Goal: Download file/media

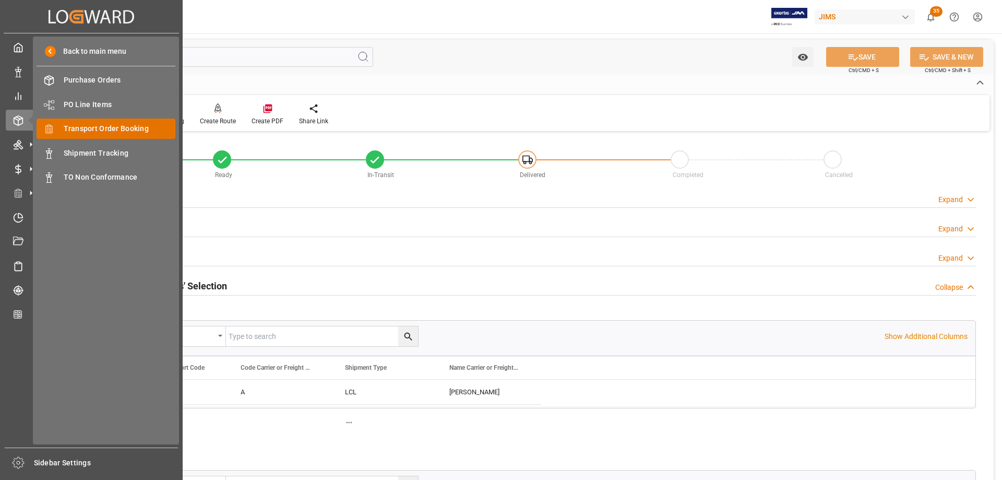
click at [122, 128] on span "Transport Order Booking" at bounding box center [120, 128] width 112 height 11
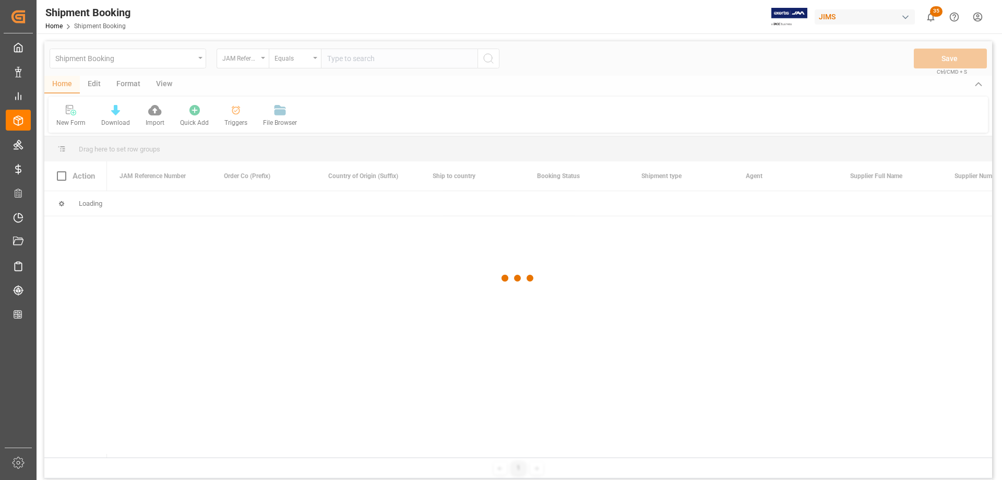
click at [978, 15] on html "Created by potrace 1.15, written by Peter Selinger 2001-2017 Created by potrace…" at bounding box center [501, 240] width 1002 height 480
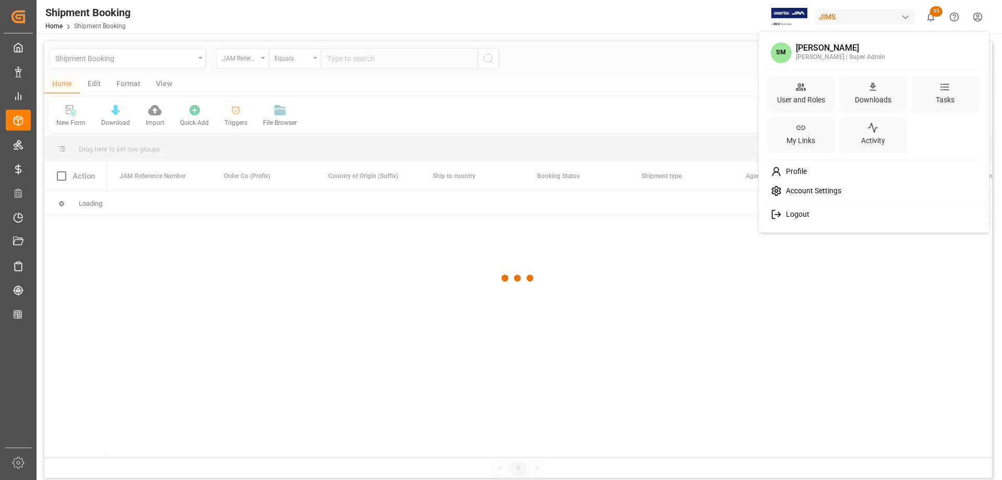
click at [798, 216] on span "Logout" at bounding box center [796, 214] width 28 height 9
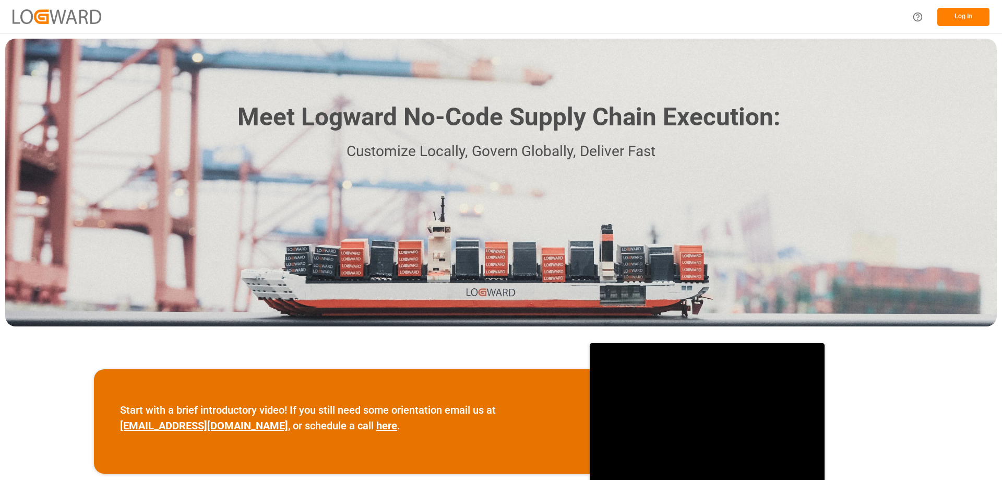
click at [952, 20] on button "Log In" at bounding box center [964, 17] width 52 height 18
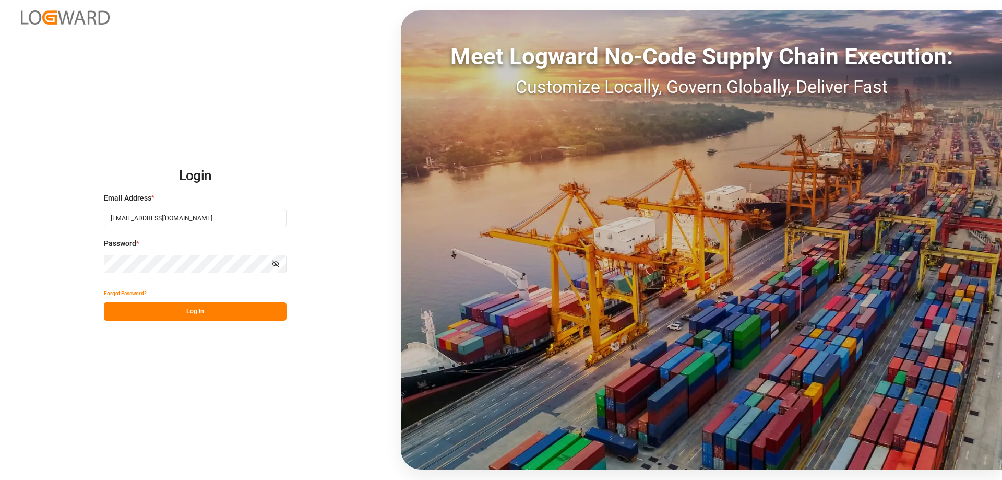
click at [196, 313] on button "Log In" at bounding box center [195, 311] width 183 height 18
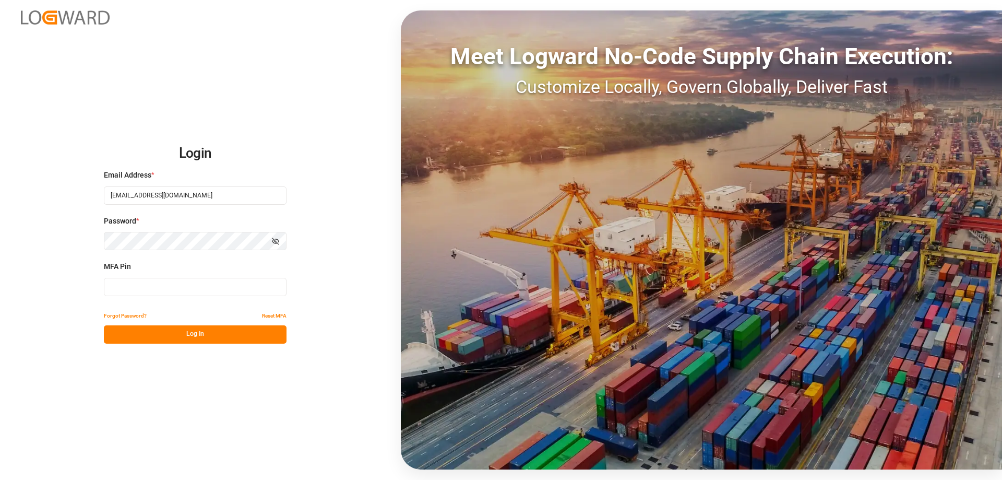
click at [147, 285] on input at bounding box center [195, 287] width 183 height 18
type input "S"
type input "723042"
click at [192, 341] on button "Log In" at bounding box center [195, 334] width 183 height 18
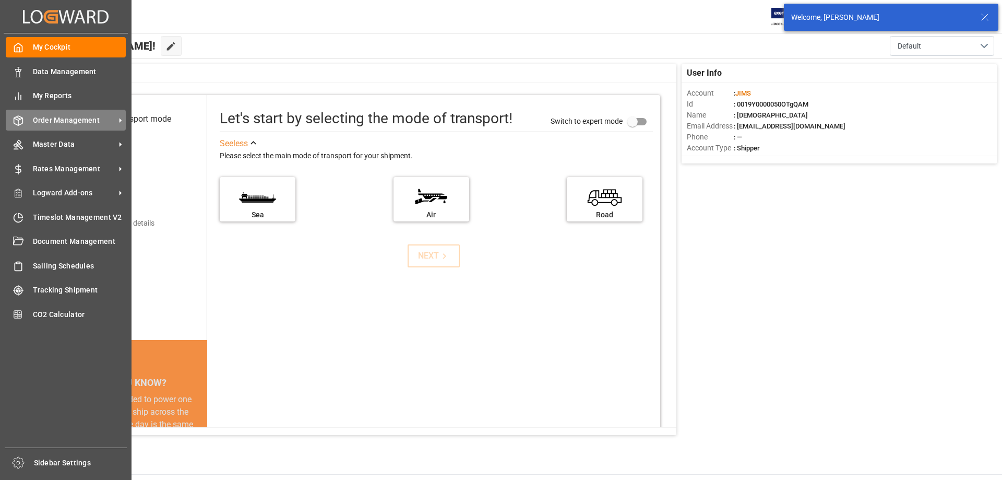
click at [70, 125] on span "Order Management" at bounding box center [74, 120] width 82 height 11
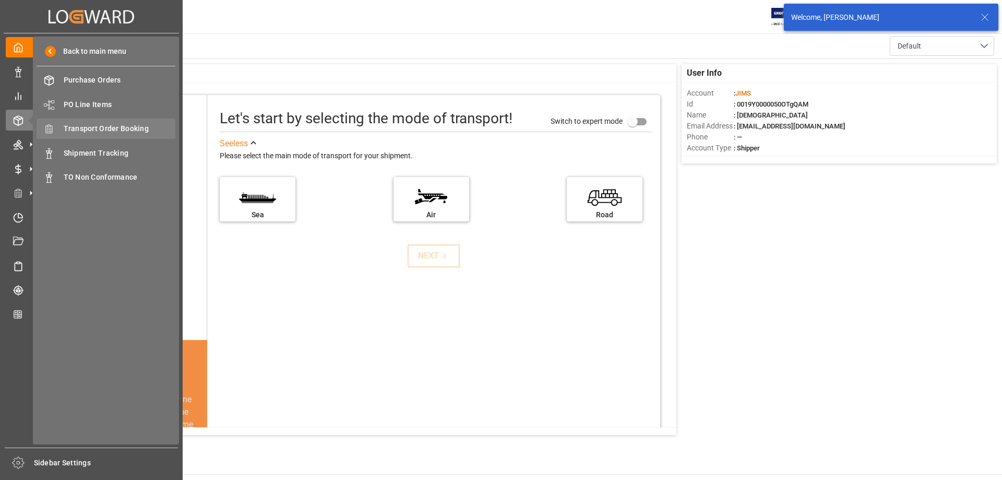
click at [117, 132] on span "Transport Order Booking" at bounding box center [120, 128] width 112 height 11
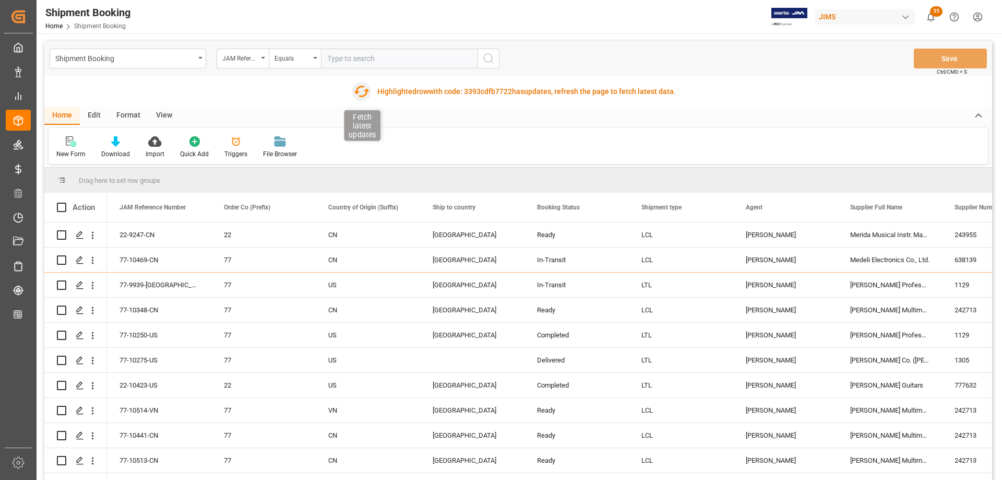
click at [357, 90] on icon "button" at bounding box center [362, 91] width 16 height 11
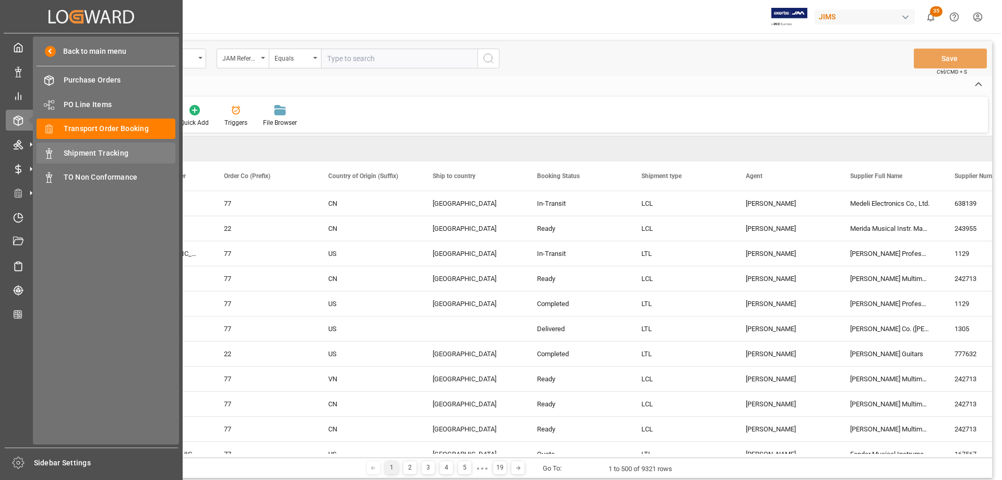
click at [89, 155] on span "Shipment Tracking" at bounding box center [120, 153] width 112 height 11
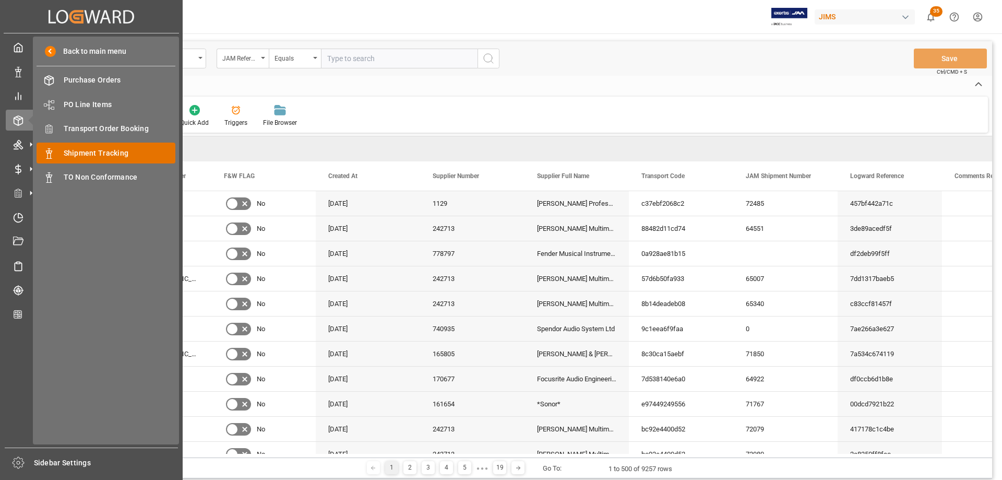
click at [103, 153] on span "Shipment Tracking" at bounding box center [120, 153] width 112 height 11
click at [103, 152] on span "Shipment Tracking" at bounding box center [120, 153] width 112 height 11
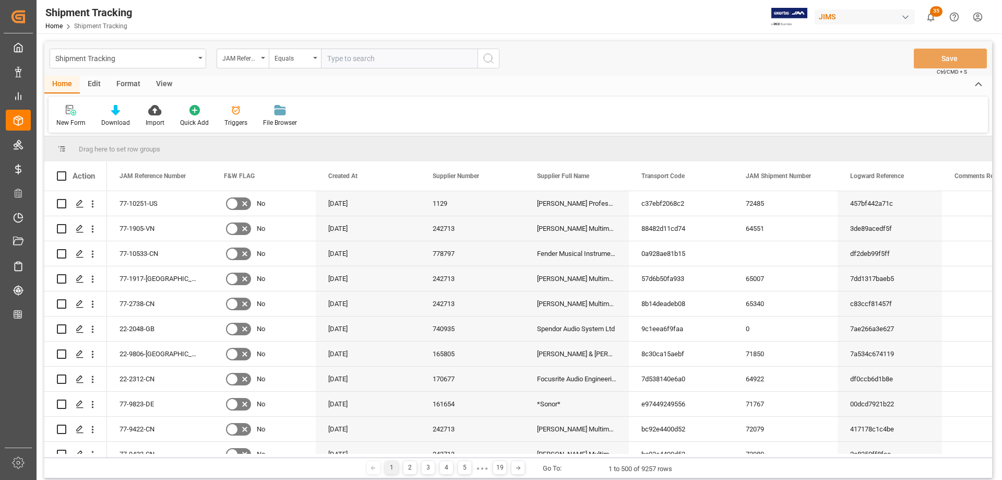
click at [100, 85] on div "Edit" at bounding box center [94, 85] width 29 height 18
click at [232, 113] on icon at bounding box center [231, 110] width 15 height 10
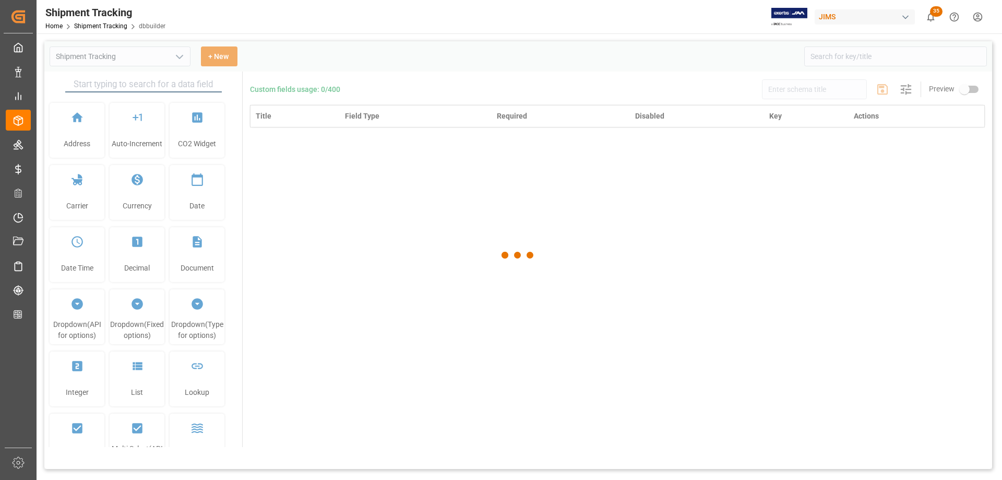
type input "Shipment Tracking"
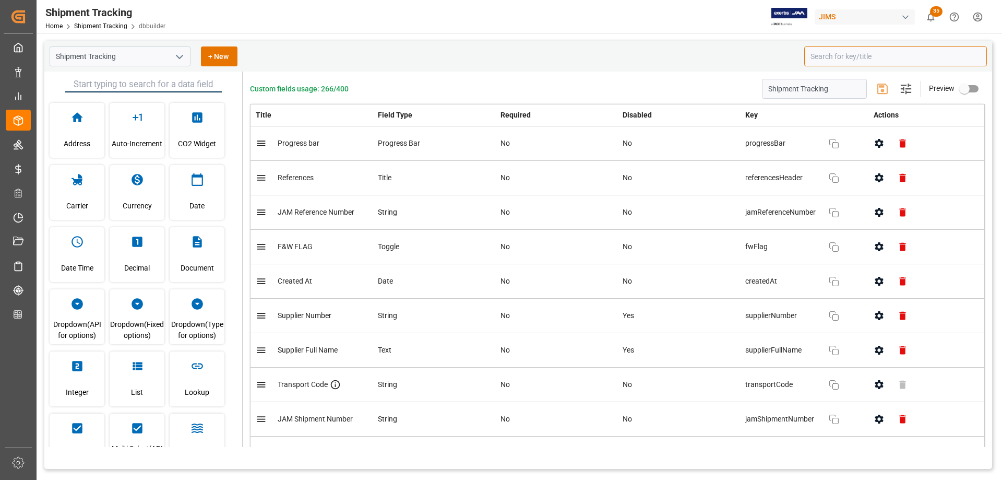
click at [853, 58] on input at bounding box center [896, 56] width 183 height 20
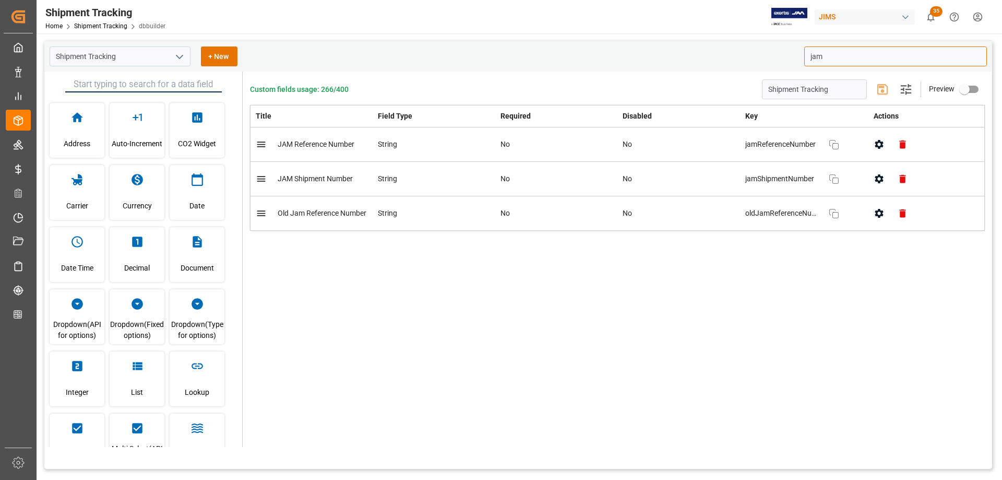
drag, startPoint x: 852, startPoint y: 58, endPoint x: 785, endPoint y: 55, distance: 66.9
click at [785, 55] on div "Shipment Tracking + New jam" at bounding box center [518, 56] width 948 height 30
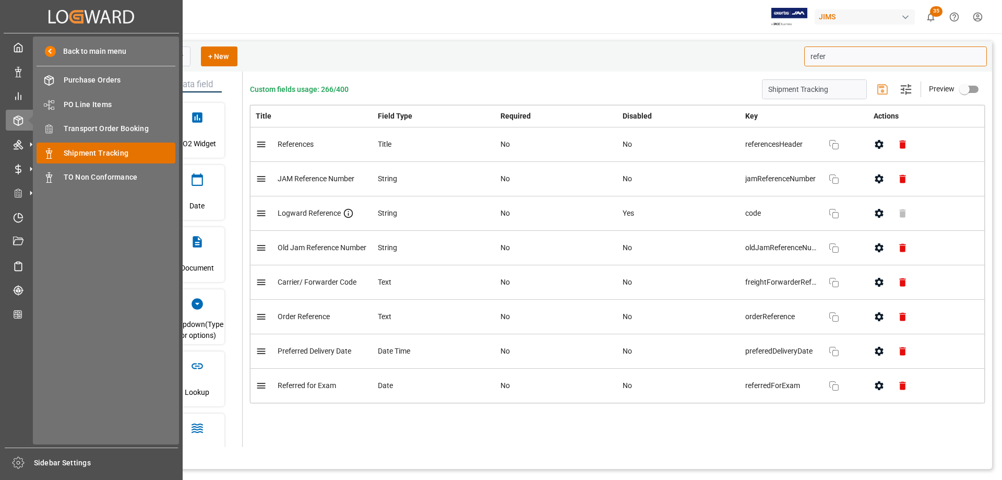
type input "refer"
click at [100, 150] on span "Shipment Tracking" at bounding box center [120, 153] width 112 height 11
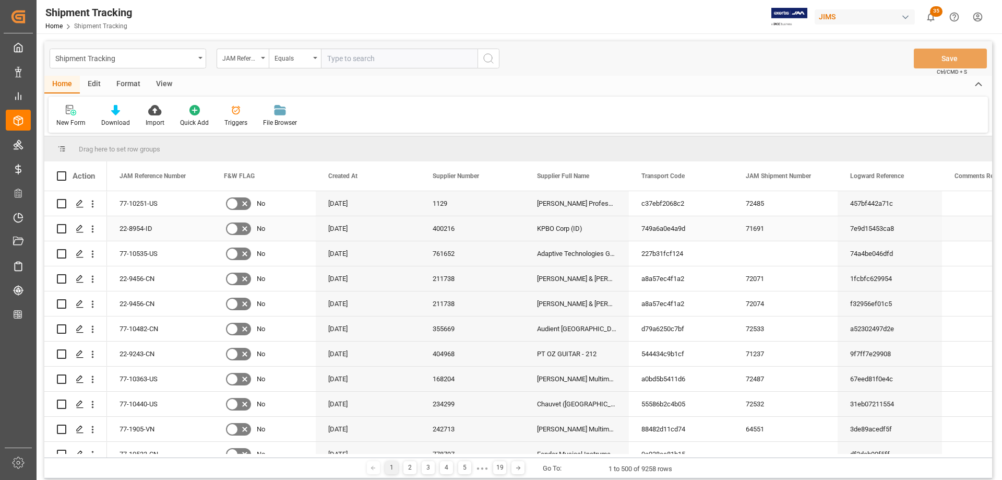
click at [141, 229] on div "22-8954-ID" at bounding box center [159, 228] width 104 height 25
click at [151, 210] on div "77-10251-US" at bounding box center [159, 203] width 104 height 25
click at [217, 19] on div "Shipment Tracking Home Shipment Tracking JIMS 35 Notifications Only show unread…" at bounding box center [515, 16] width 973 height 33
click at [344, 58] on input "text" at bounding box center [399, 59] width 157 height 20
type input "22-"
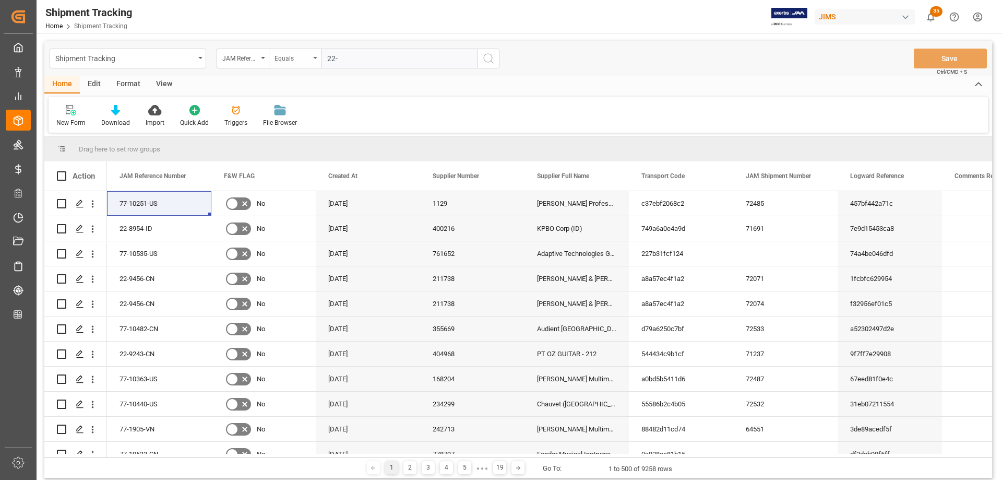
drag, startPoint x: 348, startPoint y: 54, endPoint x: 316, endPoint y: 58, distance: 31.5
click at [316, 58] on div "JAM Reference Number Equals 22-" at bounding box center [358, 59] width 283 height 20
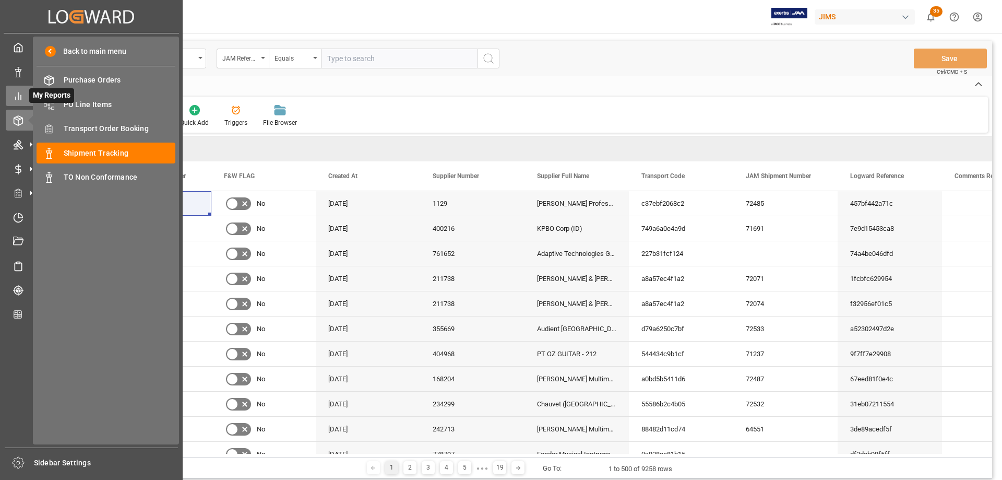
click at [21, 97] on icon at bounding box center [18, 96] width 10 height 10
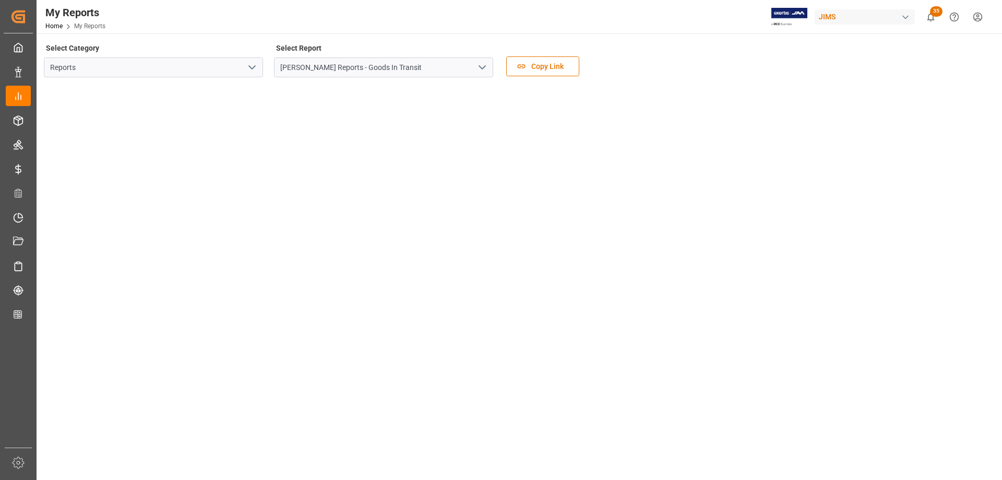
click at [251, 69] on icon "open menu" at bounding box center [252, 67] width 13 height 13
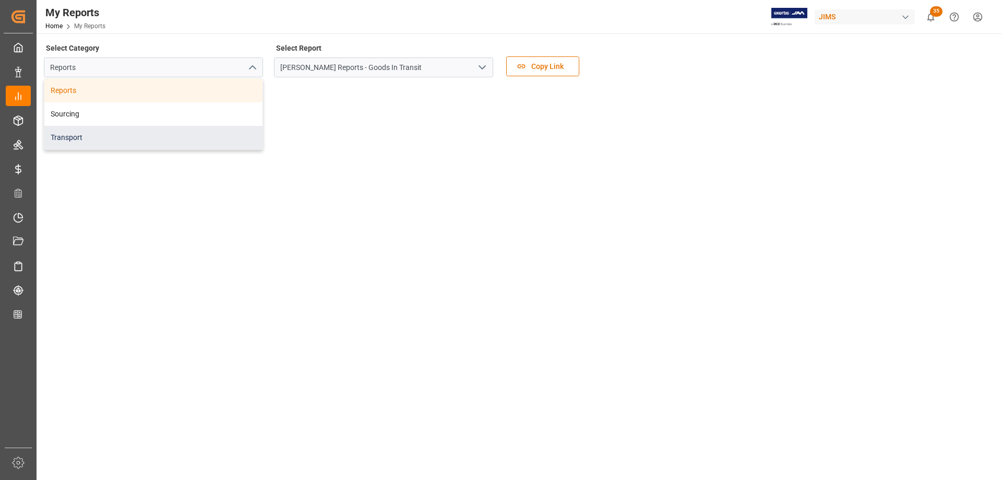
click at [76, 139] on div "Transport" at bounding box center [153, 137] width 218 height 23
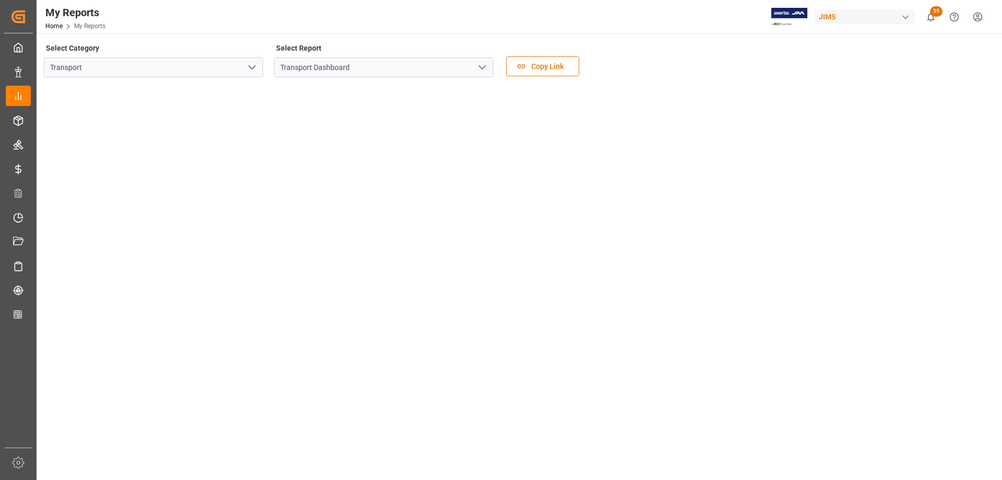
click at [481, 66] on icon "open menu" at bounding box center [482, 67] width 13 height 13
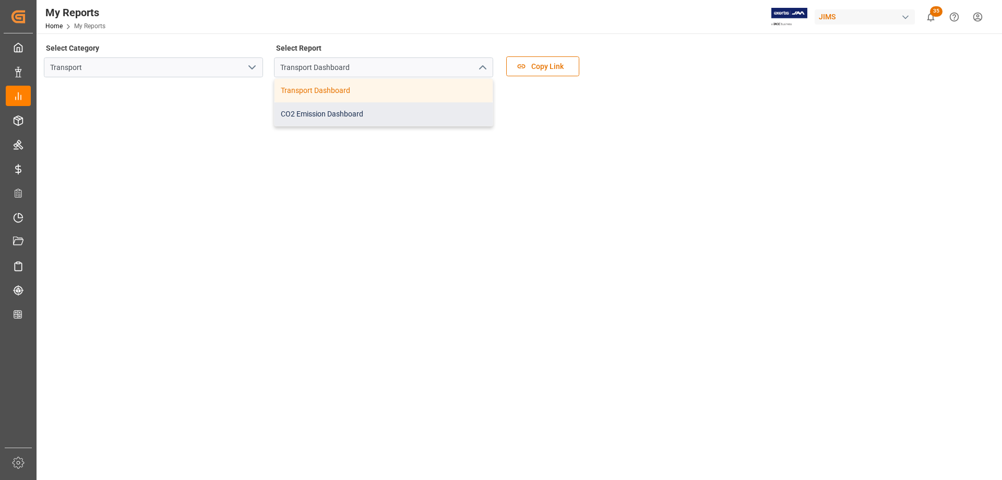
click at [322, 112] on div "CO2 Emission Dashboard" at bounding box center [384, 113] width 218 height 23
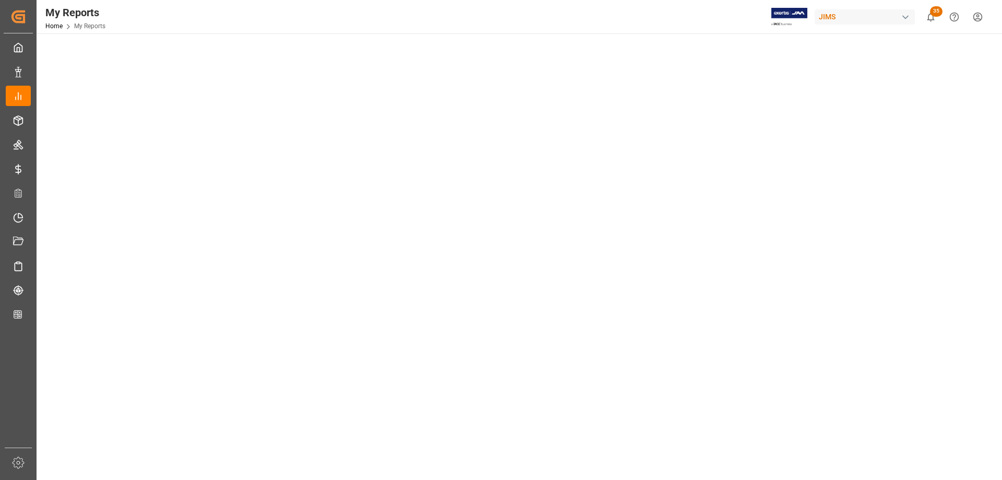
scroll to position [104, 0]
click at [883, 227] on tableau-viz at bounding box center [518, 379] width 947 height 797
click at [834, 215] on tableau-viz at bounding box center [518, 379] width 947 height 797
click at [890, 210] on tableau-viz at bounding box center [518, 379] width 947 height 797
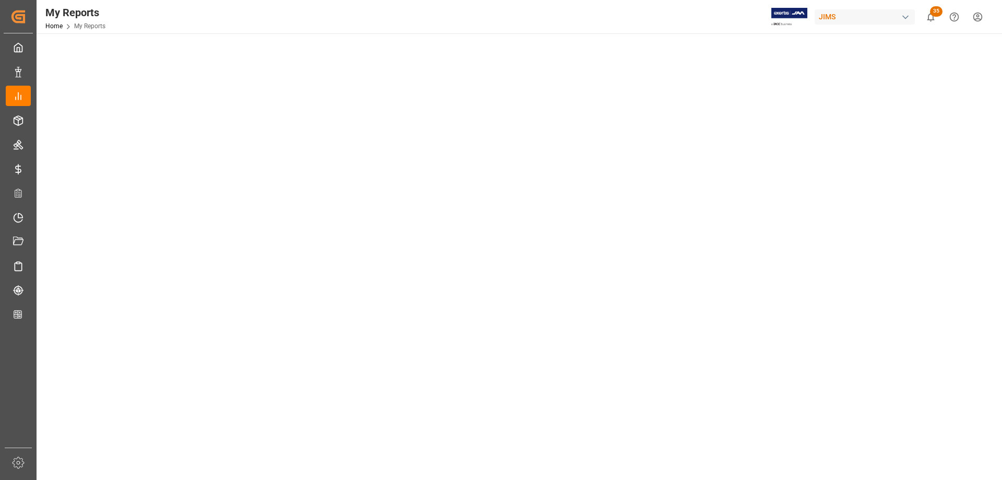
click at [858, 210] on tableau-viz at bounding box center [518, 379] width 947 height 797
click at [895, 245] on tableau-viz at bounding box center [518, 424] width 947 height 797
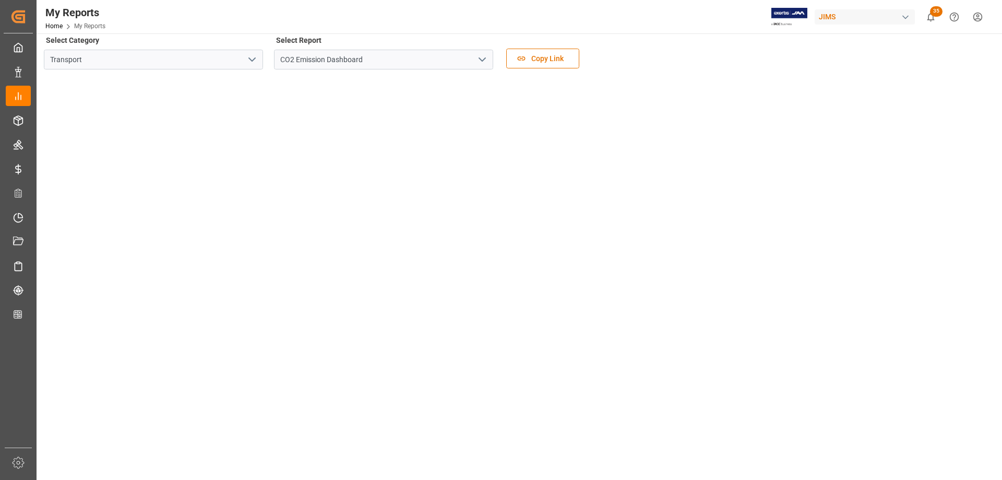
click at [484, 60] on polyline "open menu" at bounding box center [482, 59] width 6 height 3
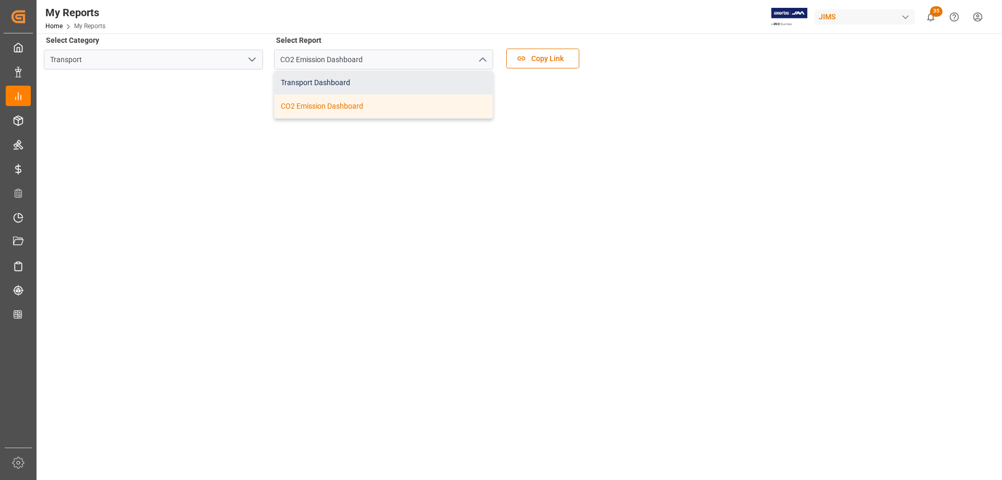
click at [318, 81] on div "Transport Dashboard" at bounding box center [384, 82] width 218 height 23
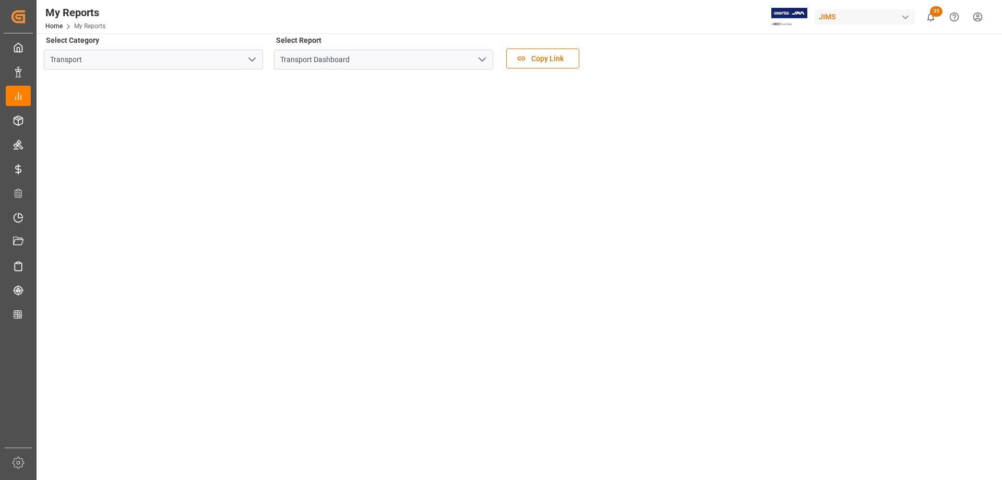
click at [790, 332] on tableau-viz at bounding box center [518, 483] width 947 height 810
click at [797, 327] on tableau-viz at bounding box center [518, 483] width 947 height 810
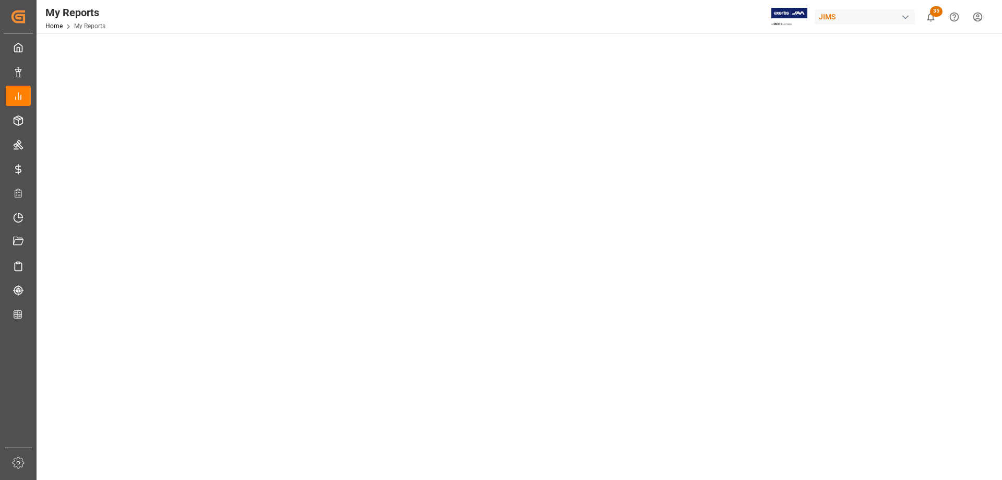
scroll to position [60, 0]
click at [899, 219] on tableau-viz at bounding box center [518, 431] width 947 height 810
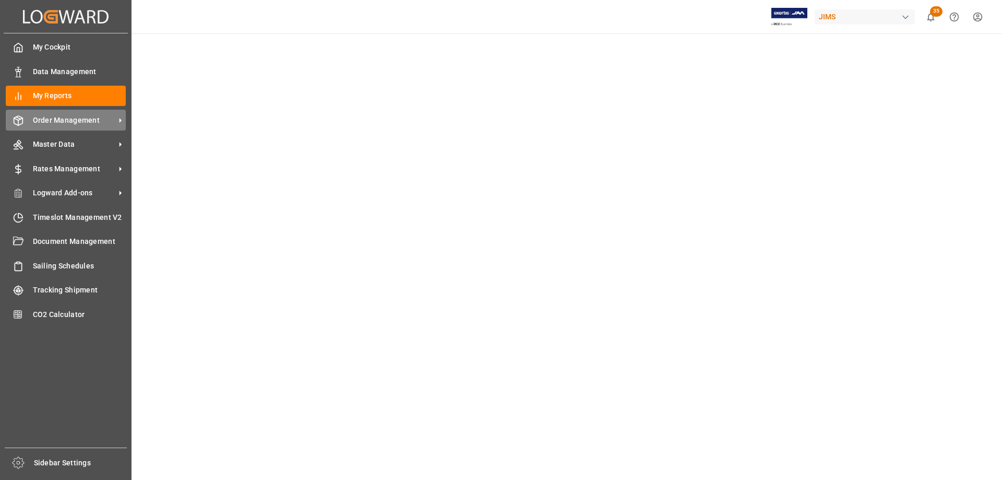
click at [74, 124] on span "Order Management" at bounding box center [74, 120] width 82 height 11
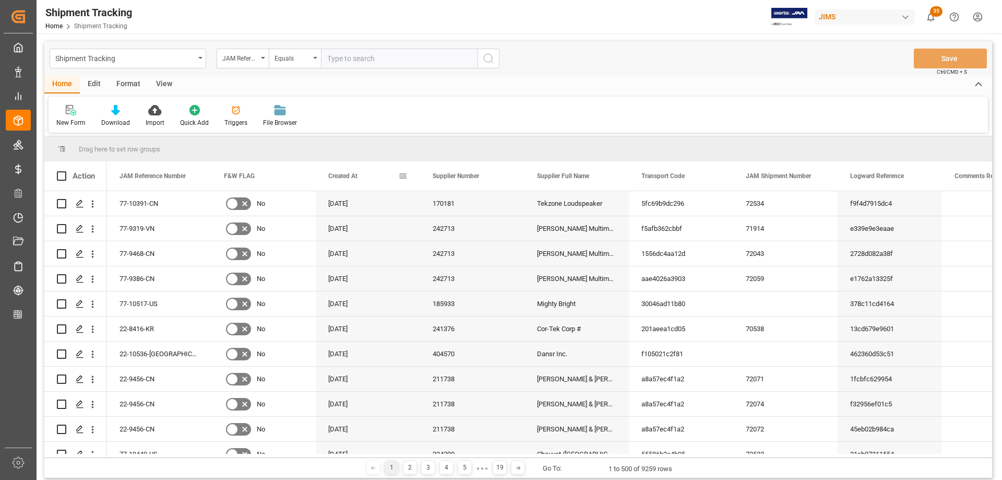
click at [405, 177] on span at bounding box center [402, 175] width 9 height 9
click at [492, 178] on span "columns" at bounding box center [490, 177] width 9 height 9
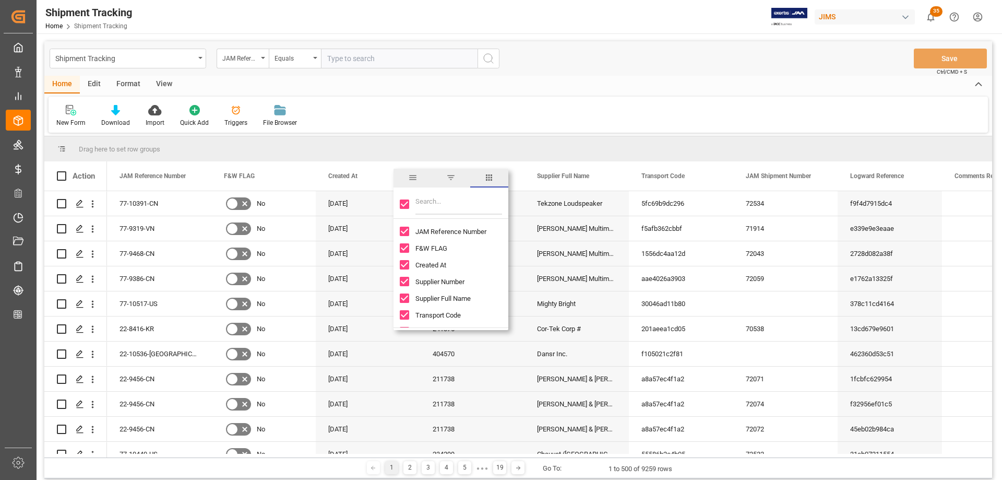
click at [401, 206] on input "Toggle Select All Columns" at bounding box center [404, 203] width 9 height 9
checkbox input "false"
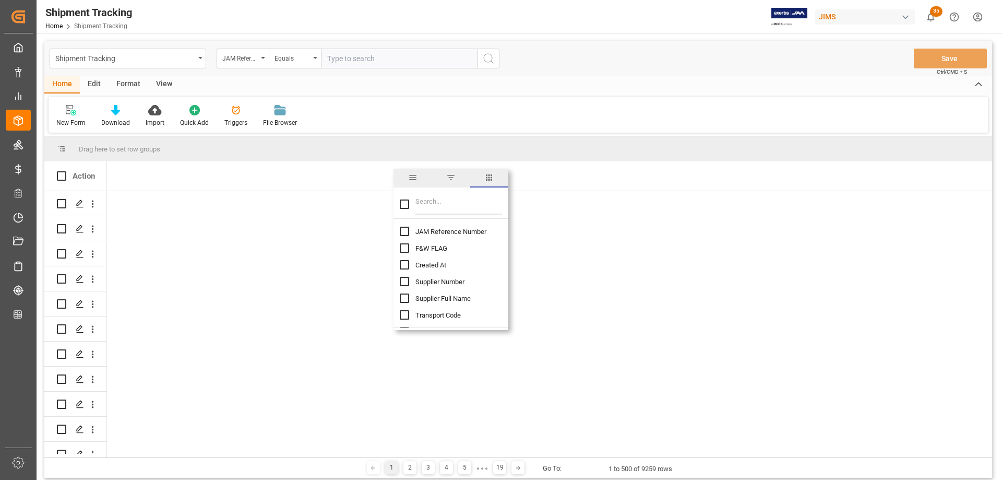
checkbox input "false"
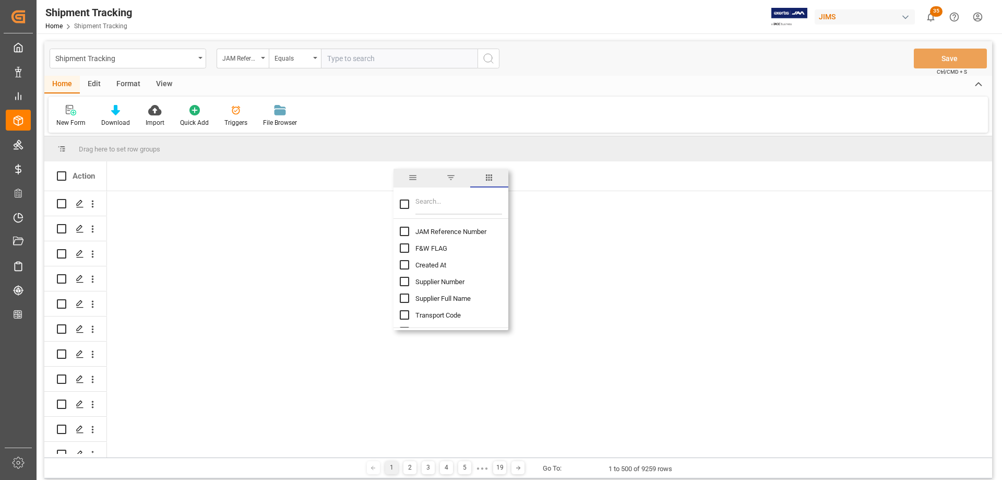
checkbox input "false"
click at [403, 233] on input "JAM Reference Number column toggle visibility (hidden)" at bounding box center [404, 231] width 9 height 9
checkbox input "true"
checkbox input "false"
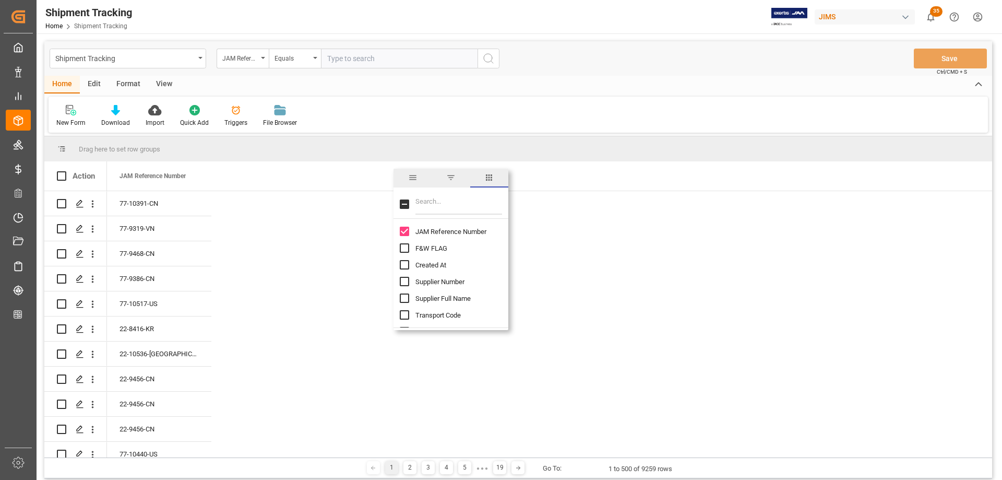
click at [439, 207] on input "Filter Columns Input" at bounding box center [459, 204] width 87 height 21
type input "mo"
click at [405, 232] on input "Mode of Transport column toggle visibility (hidden)" at bounding box center [404, 231] width 9 height 9
checkbox input "true"
checkbox input "false"
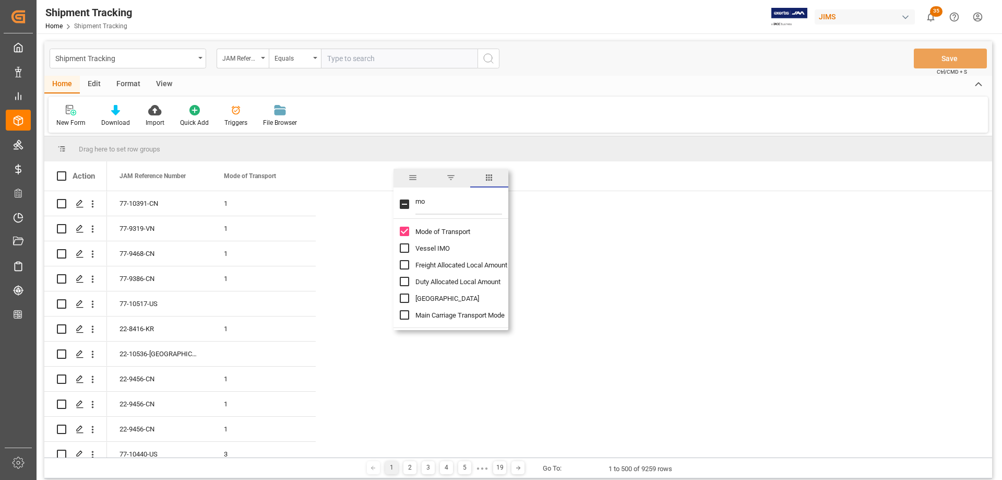
drag, startPoint x: 434, startPoint y: 206, endPoint x: 414, endPoint y: 204, distance: 20.0
click at [414, 204] on div "mo" at bounding box center [451, 204] width 115 height 29
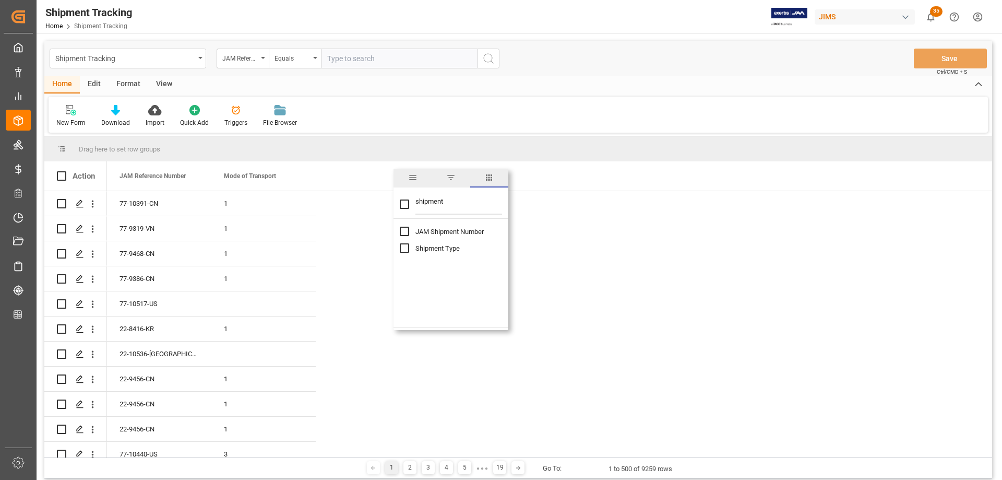
type input "shipment"
click at [404, 250] on input "Shipment Type column toggle visibility (hidden)" at bounding box center [404, 247] width 9 height 9
checkbox input "true"
checkbox input "false"
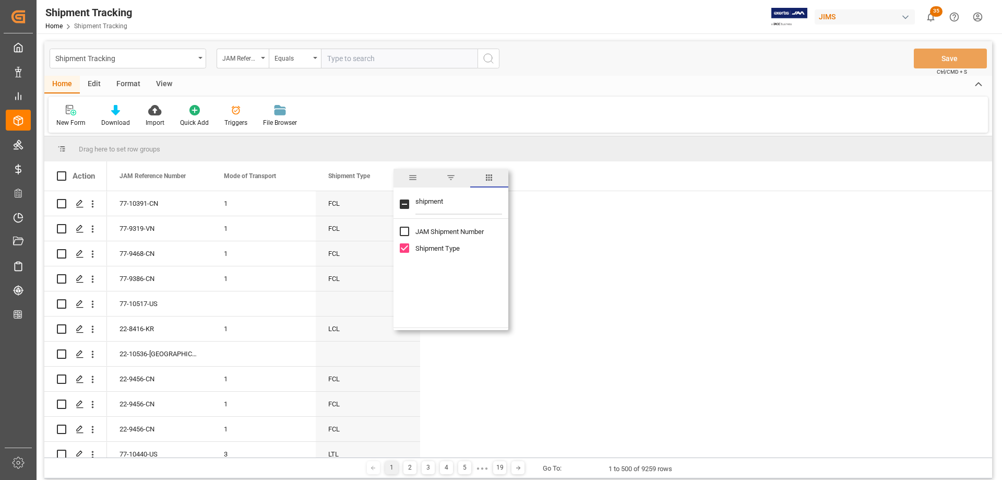
click at [429, 200] on input "shipment" at bounding box center [459, 204] width 87 height 21
type input "cargo"
click at [406, 232] on input "Cargo Ready Date (Origin) column toggle visibility (hidden)" at bounding box center [404, 231] width 9 height 9
checkbox input "true"
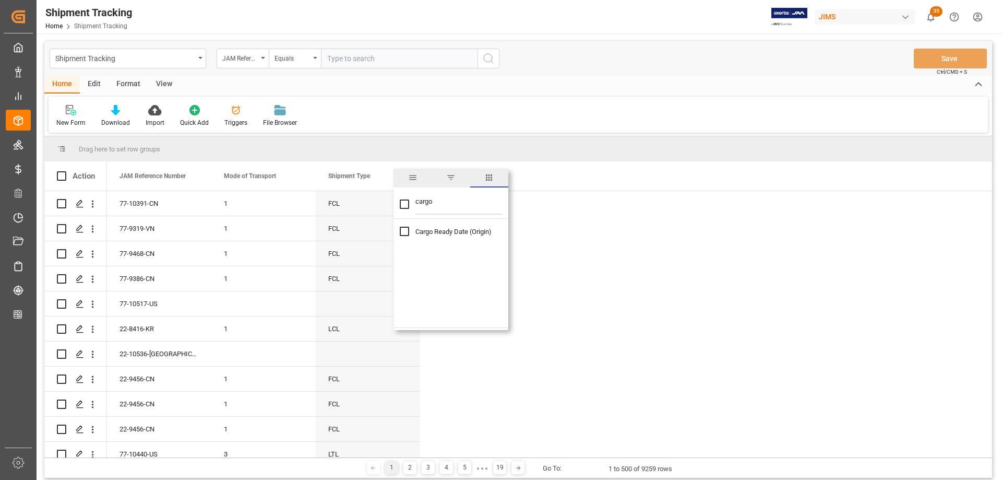
checkbox input "true"
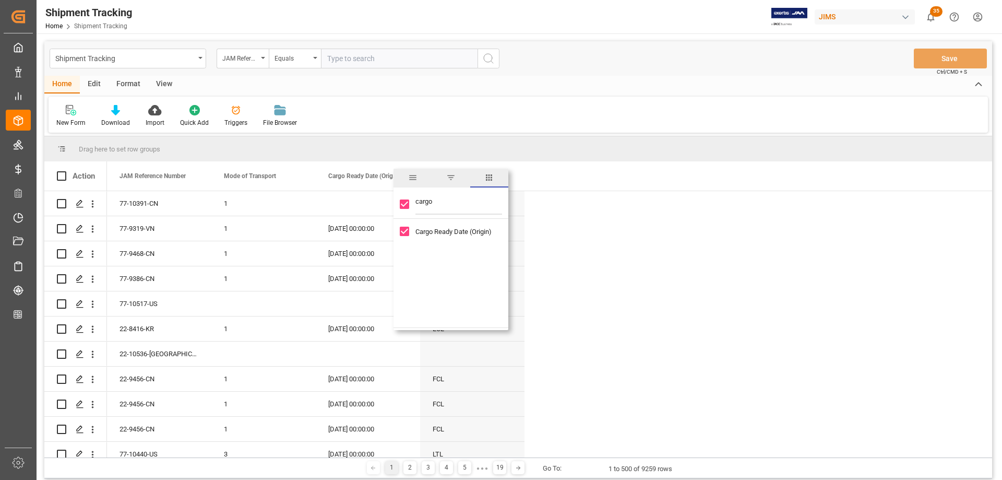
click at [421, 202] on input "cargo" at bounding box center [459, 204] width 87 height 21
type input "ac"
checkbox input "false"
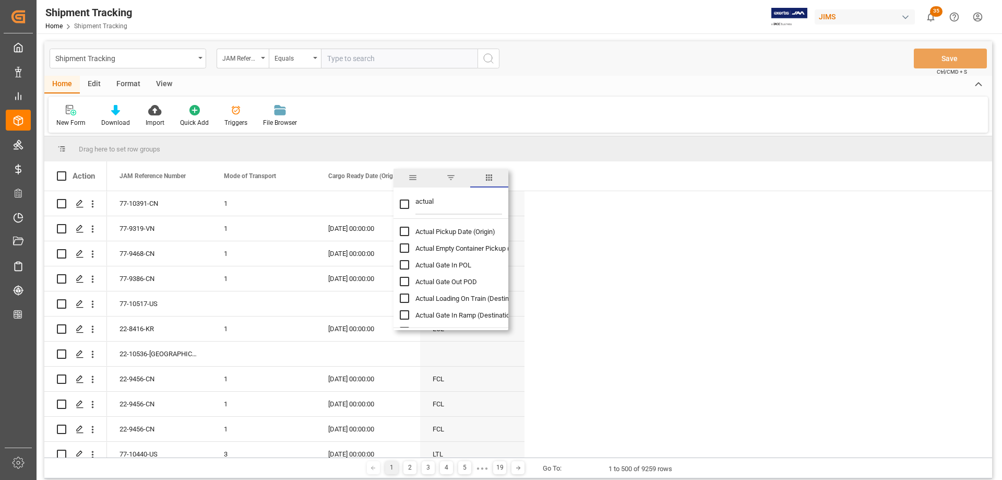
type input "actual"
click at [407, 233] on input "Actual Pickup Date (Origin) column toggle visibility (hidden)" at bounding box center [404, 231] width 9 height 9
checkbox input "true"
checkbox input "false"
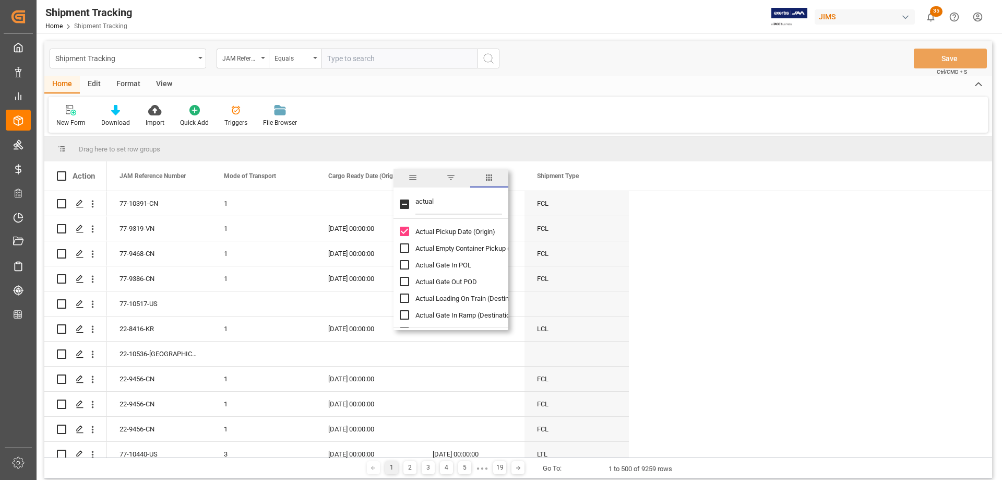
click at [427, 198] on input "actual" at bounding box center [459, 204] width 87 height 21
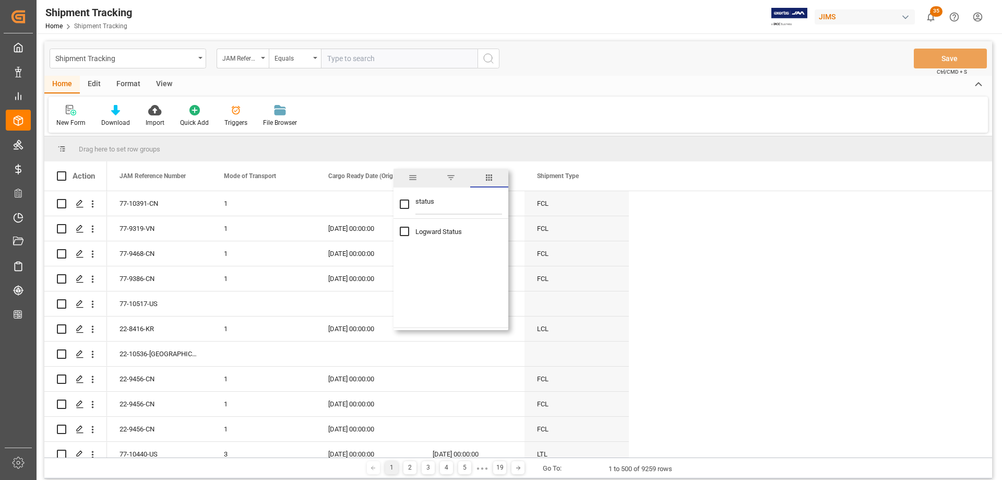
type input "status"
click at [404, 231] on input "Logward Status column toggle visibility (hidden)" at bounding box center [404, 231] width 9 height 9
checkbox input "true"
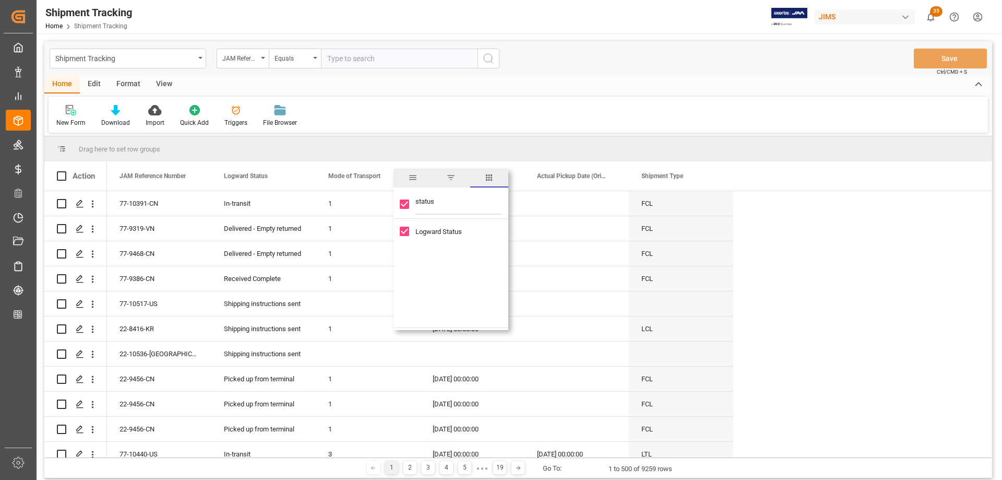
click at [427, 203] on input "status" at bounding box center [459, 204] width 87 height 21
type input "logward refer"
checkbox input "false"
type input "logward reference"
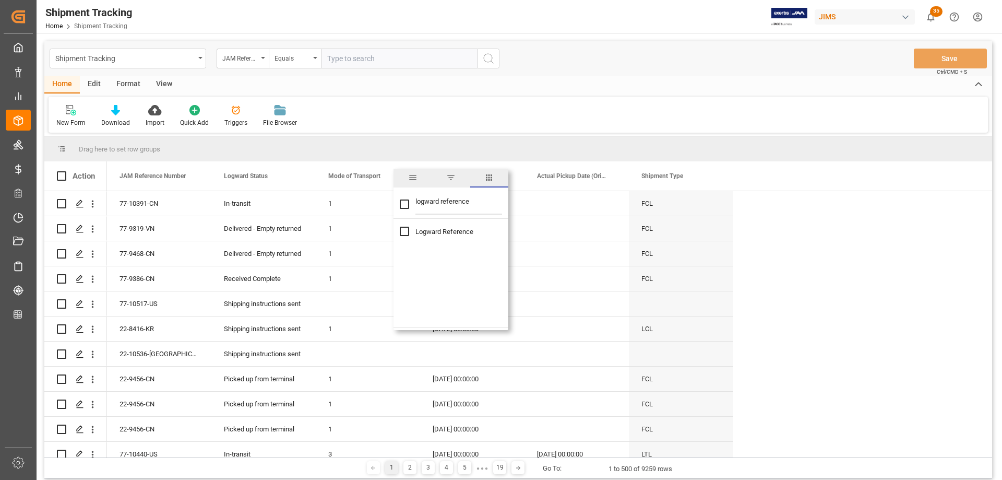
click at [403, 231] on input "Logward Reference column toggle visibility (hidden)" at bounding box center [404, 231] width 9 height 9
checkbox input "true"
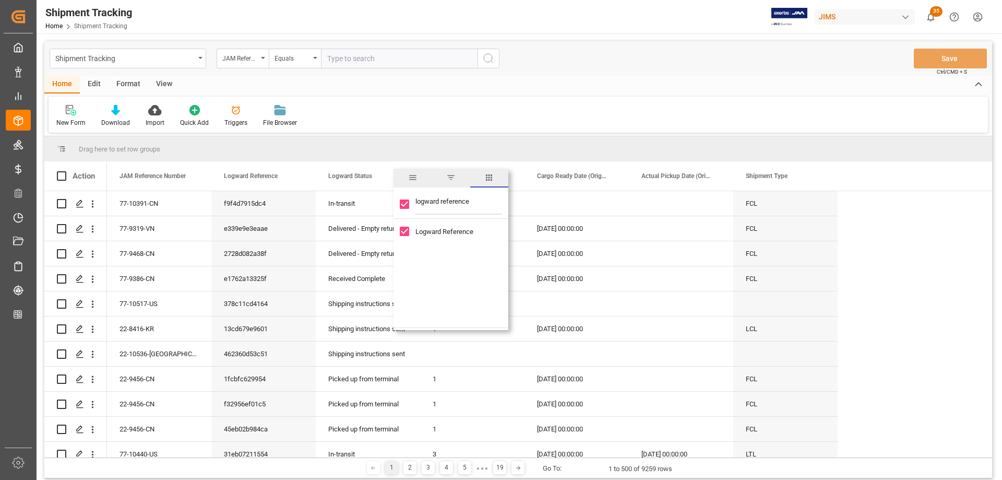
click at [566, 103] on div "New Form Download Import Quick Add Triggers File Browser" at bounding box center [519, 115] width 940 height 36
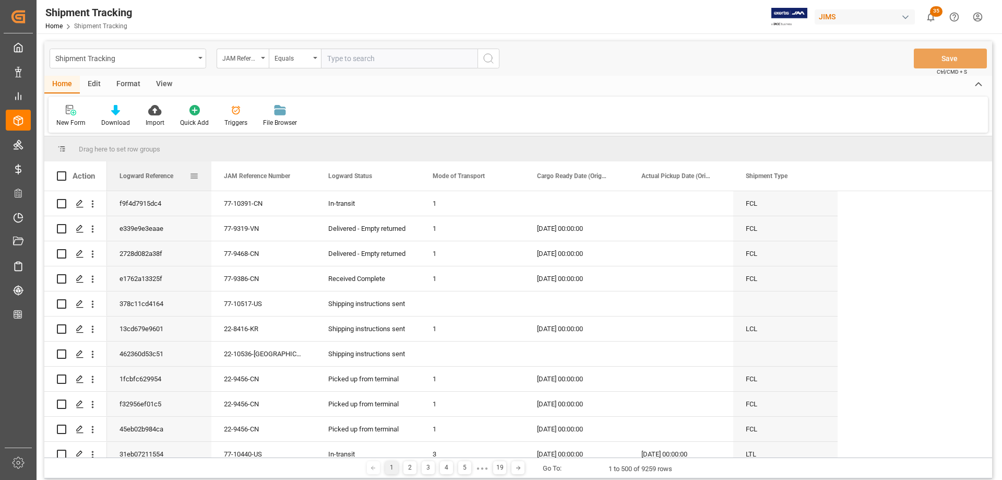
drag, startPoint x: 165, startPoint y: 178, endPoint x: 149, endPoint y: 180, distance: 16.8
click at [136, 178] on span "Logward Reference" at bounding box center [147, 175] width 54 height 7
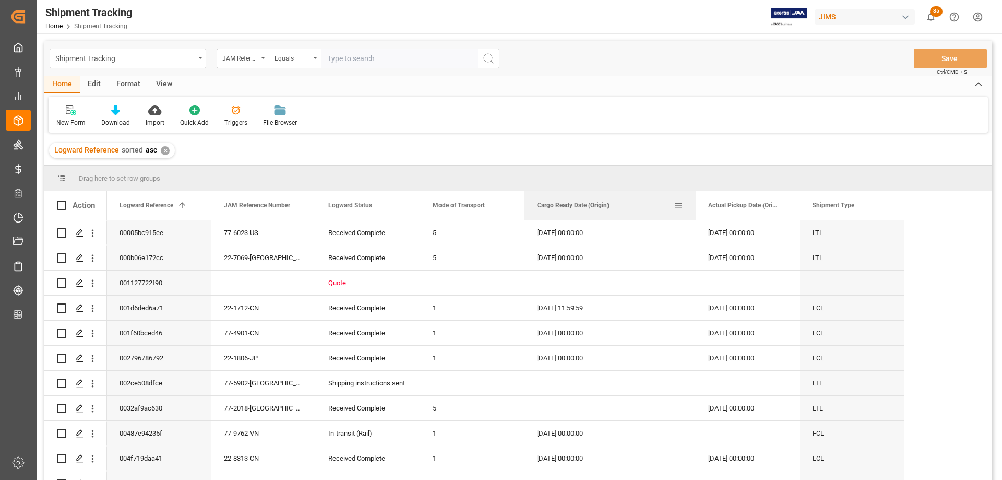
drag, startPoint x: 628, startPoint y: 203, endPoint x: 694, endPoint y: 197, distance: 67.1
click at [694, 197] on div at bounding box center [696, 205] width 4 height 29
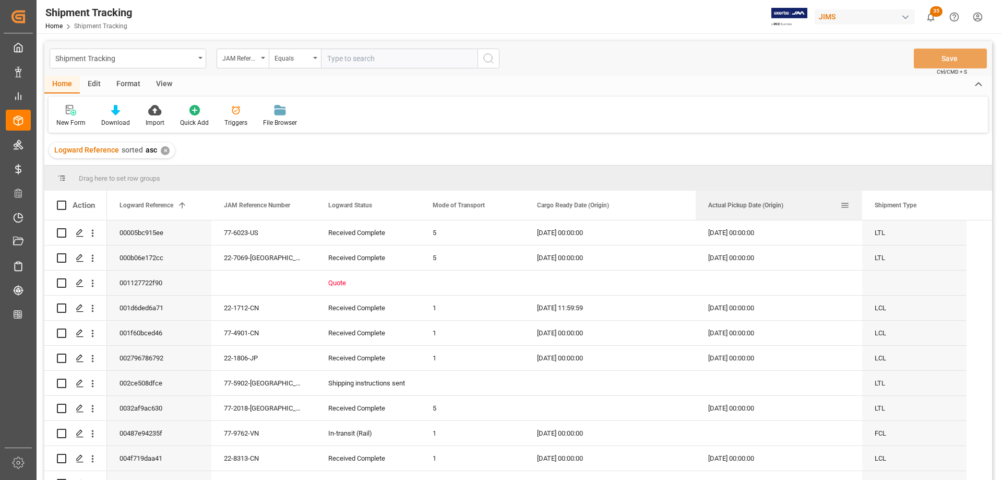
drag, startPoint x: 799, startPoint y: 204, endPoint x: 861, endPoint y: 198, distance: 62.3
click at [861, 198] on div at bounding box center [862, 205] width 4 height 29
click at [680, 204] on span at bounding box center [678, 204] width 9 height 9
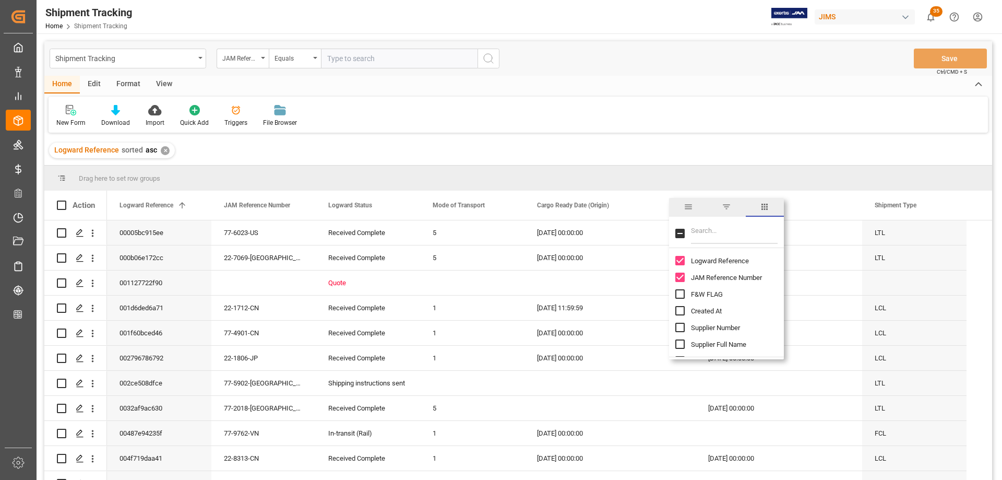
click at [727, 206] on span "filter" at bounding box center [726, 206] width 9 height 9
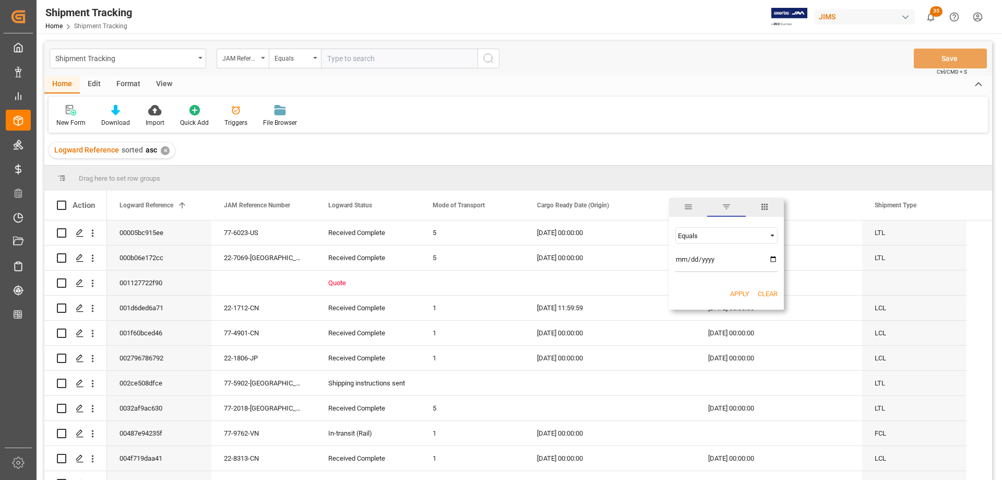
click at [694, 237] on div "Equals" at bounding box center [722, 236] width 88 height 8
click at [688, 270] on span "Less than" at bounding box center [692, 269] width 29 height 8
click at [772, 257] on input "date" at bounding box center [727, 261] width 102 height 21
type input "2025-08-12"
click at [739, 292] on button "Apply" at bounding box center [739, 294] width 19 height 10
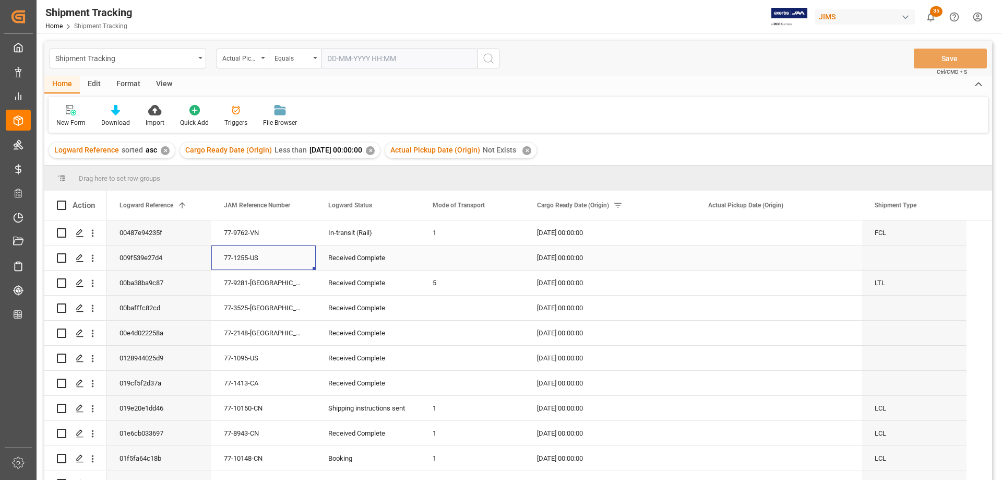
click at [885, 257] on div "Press SPACE to select this row." at bounding box center [914, 257] width 104 height 25
click at [889, 306] on div "Press SPACE to select this row." at bounding box center [914, 307] width 104 height 25
click at [884, 358] on div "Press SPACE to select this row." at bounding box center [914, 358] width 104 height 25
click at [897, 261] on div "Press SPACE to select this row." at bounding box center [914, 257] width 104 height 25
click at [884, 317] on div "Press SPACE to select this row." at bounding box center [914, 307] width 104 height 25
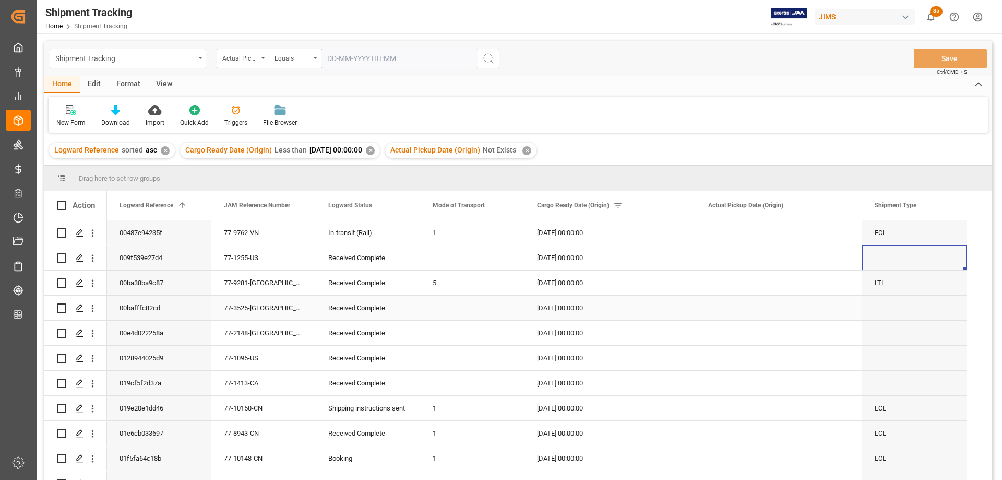
click at [882, 334] on div "Press SPACE to select this row." at bounding box center [914, 333] width 104 height 25
click at [116, 118] on div "Download" at bounding box center [115, 122] width 29 height 9
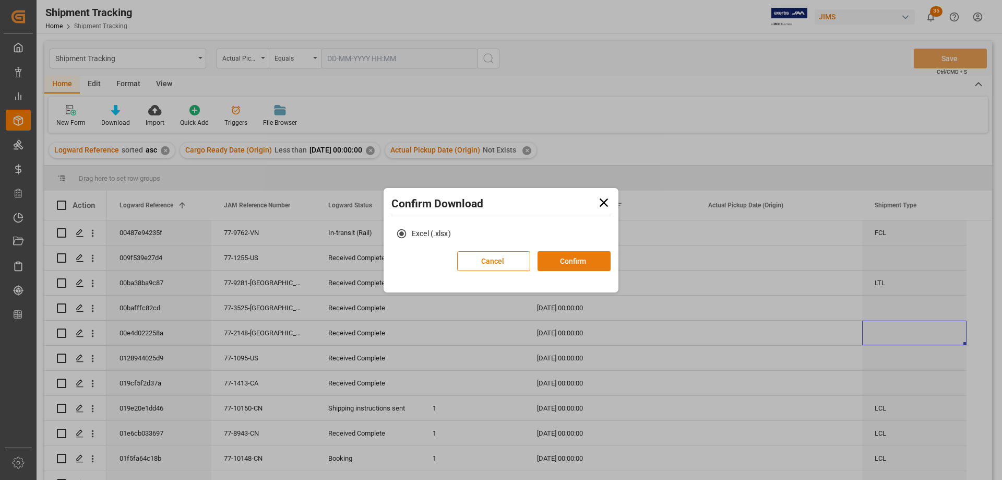
click at [589, 261] on button "Confirm" at bounding box center [574, 261] width 73 height 20
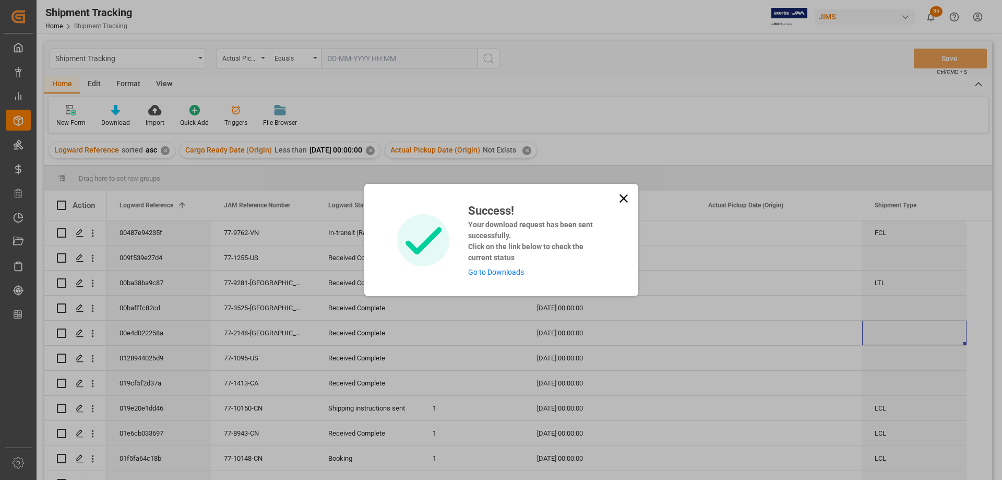
click at [503, 272] on link "Go to Downloads" at bounding box center [496, 272] width 56 height 8
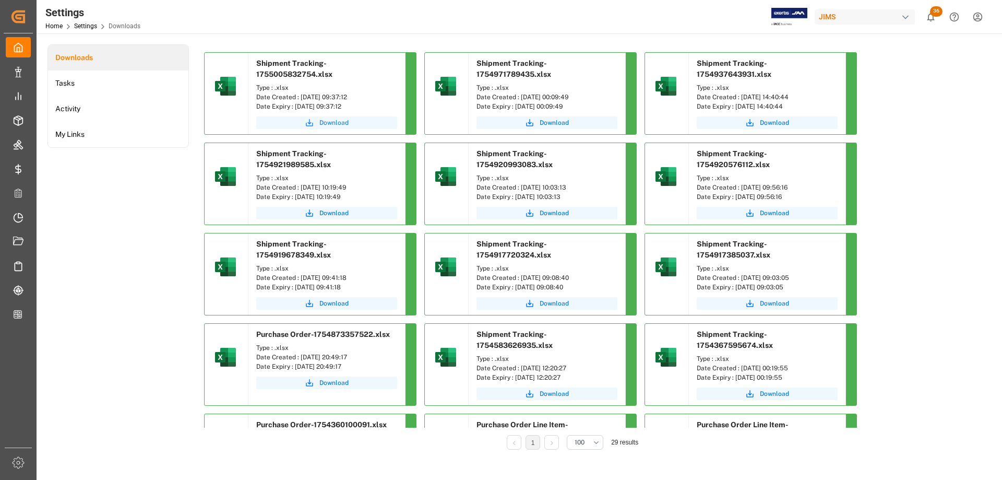
click at [330, 123] on span "Download" at bounding box center [334, 122] width 29 height 9
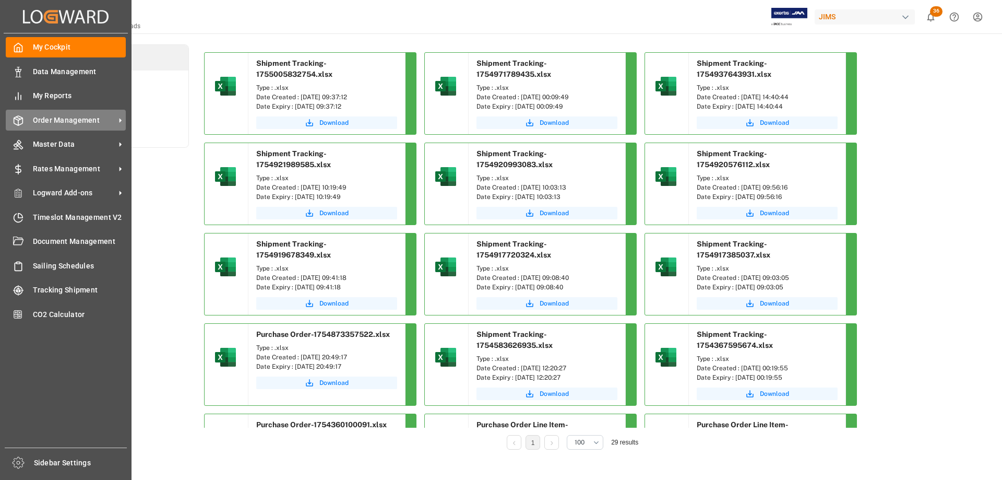
click at [52, 122] on span "Order Management" at bounding box center [74, 120] width 82 height 11
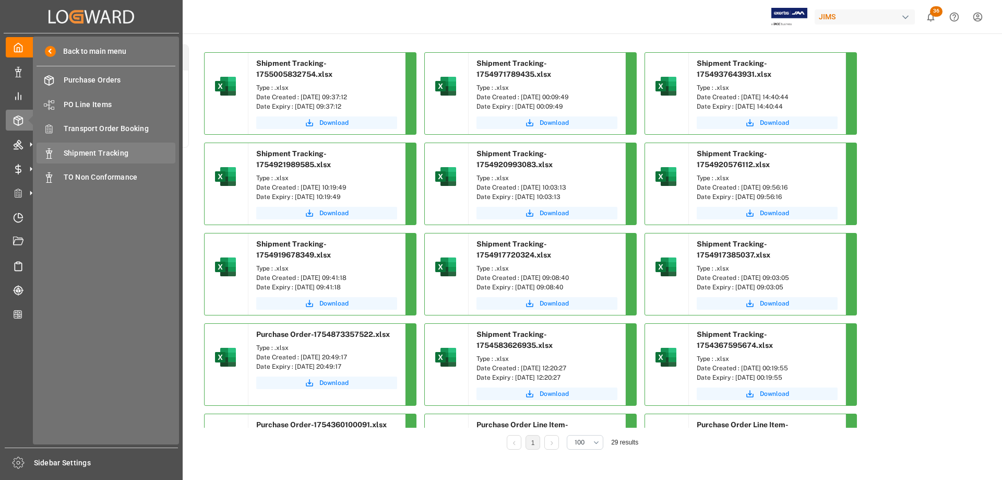
click at [105, 155] on span "Shipment Tracking" at bounding box center [120, 153] width 112 height 11
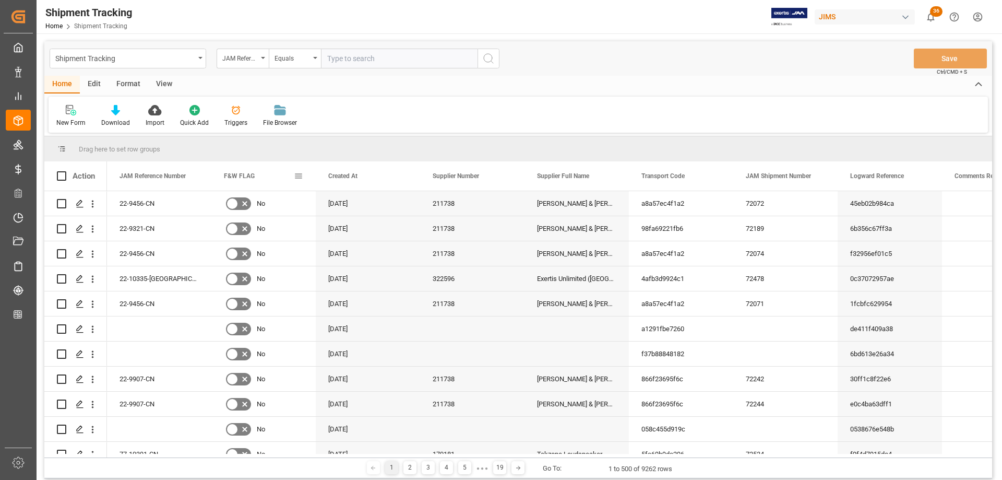
click at [298, 174] on span at bounding box center [298, 175] width 9 height 9
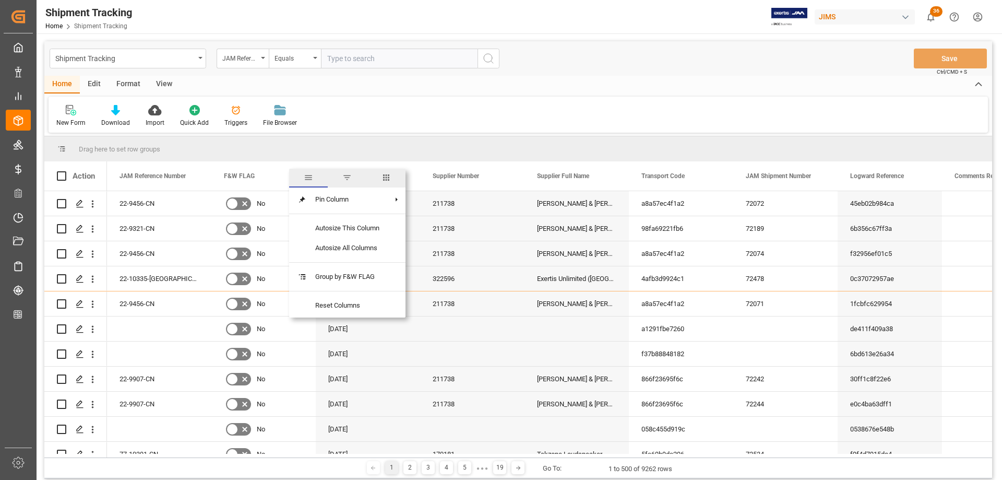
click at [385, 178] on span "columns" at bounding box center [386, 177] width 9 height 9
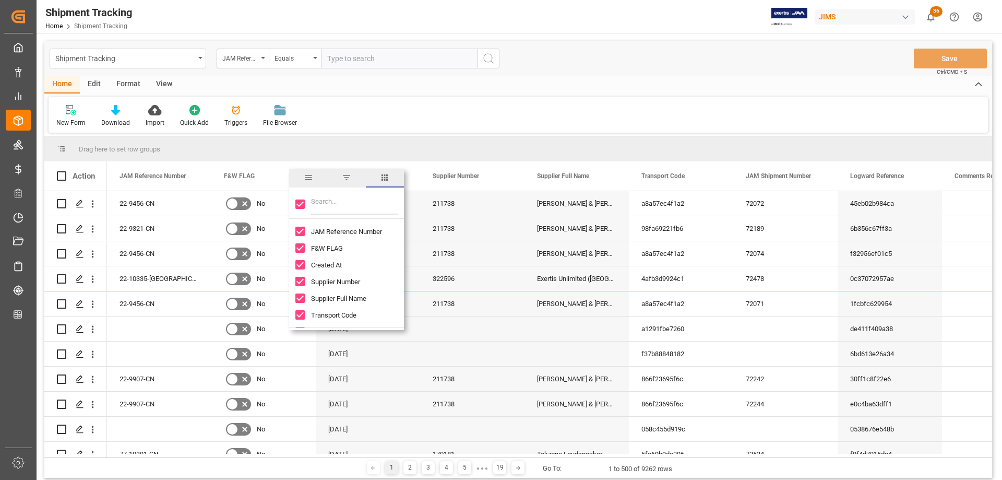
click at [298, 204] on input "Toggle Select All Columns" at bounding box center [299, 203] width 9 height 9
checkbox input "false"
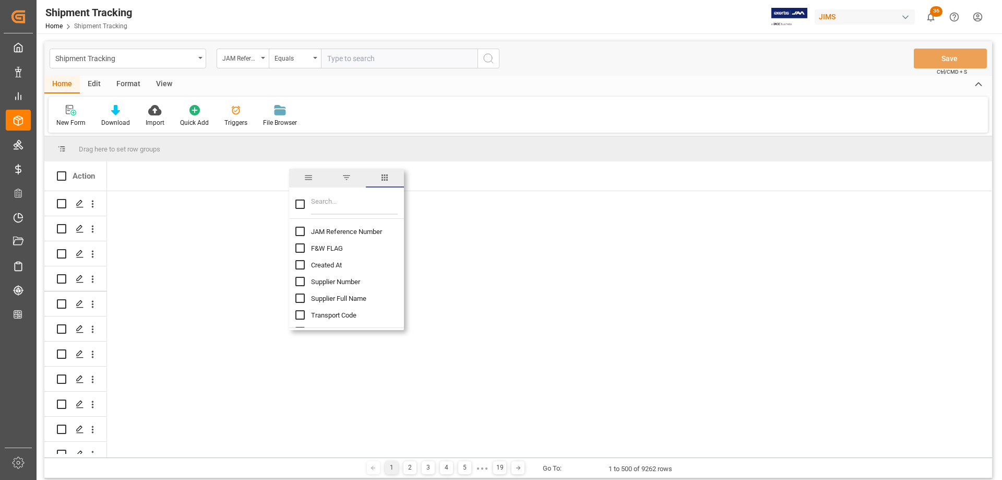
checkbox input "false"
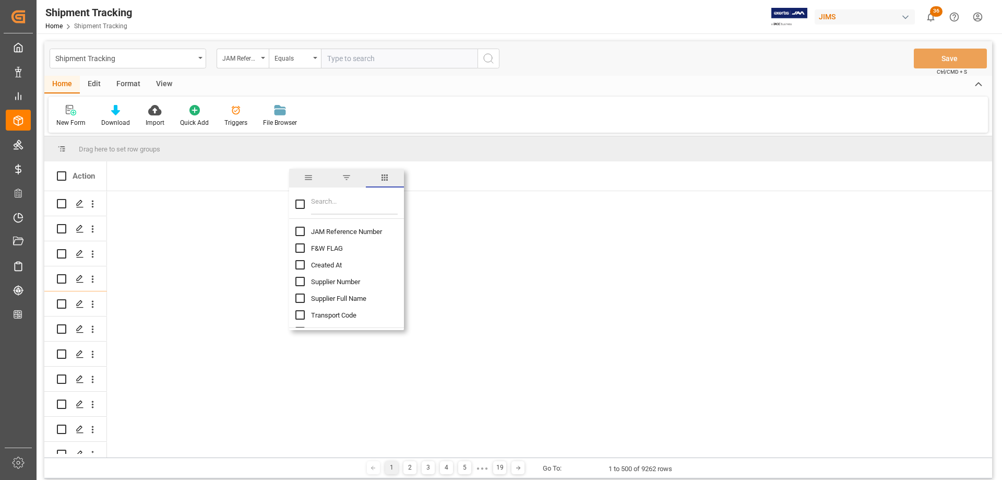
checkbox input "false"
click at [300, 232] on input "JAM Reference Number column toggle visibility (hidden)" at bounding box center [299, 231] width 9 height 9
checkbox input "true"
checkbox input "false"
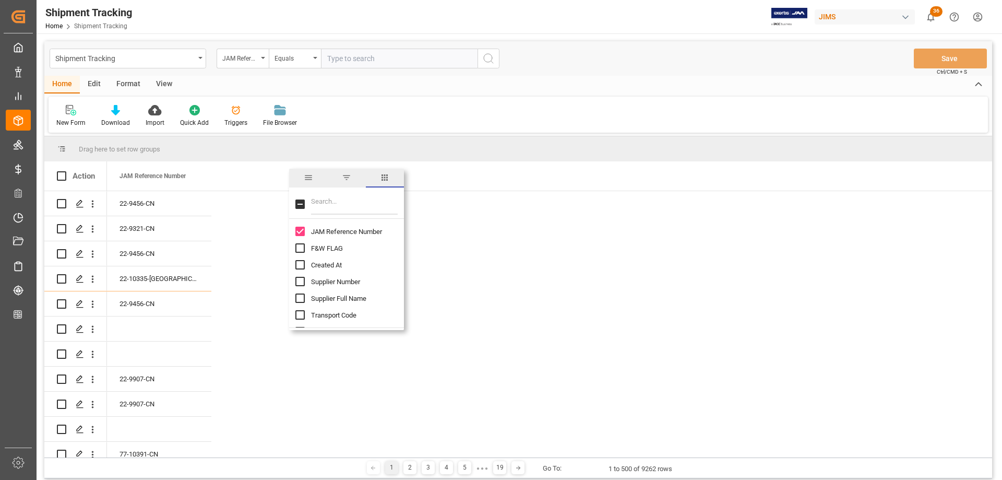
click at [332, 206] on input "Filter Columns Input" at bounding box center [354, 204] width 87 height 21
type input "logward"
click at [302, 232] on input "Logward Reference column toggle visibility (hidden)" at bounding box center [299, 231] width 9 height 9
checkbox input "true"
checkbox input "false"
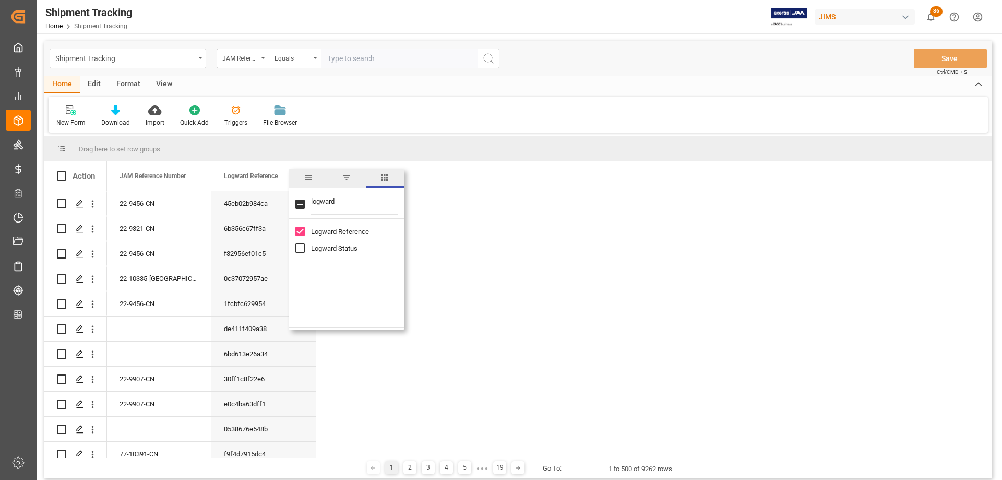
click at [299, 250] on input "Logward Status column toggle visibility (hidden)" at bounding box center [299, 247] width 9 height 9
checkbox input "true"
click at [317, 200] on input "logward" at bounding box center [354, 204] width 87 height 21
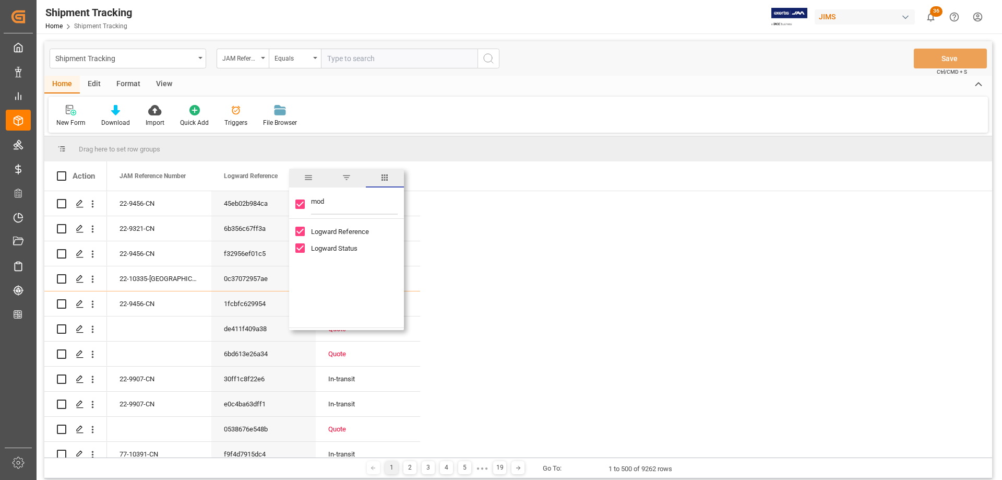
type input "mode"
checkbox input "false"
type input "mode"
click at [298, 230] on input "Mode of Transport column toggle visibility (hidden)" at bounding box center [299, 231] width 9 height 9
checkbox input "true"
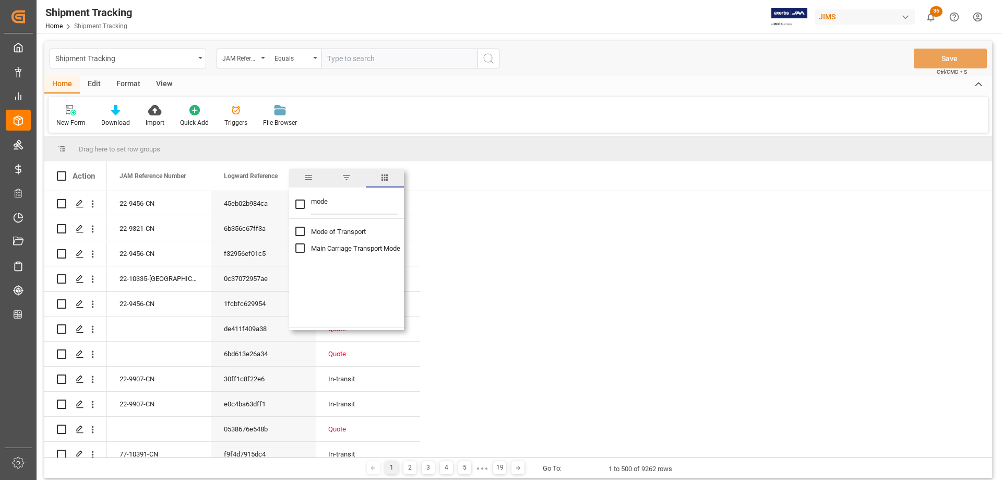
checkbox input "false"
click at [320, 198] on input "mode" at bounding box center [354, 204] width 87 height 21
type input "shipm"
click at [297, 249] on input "Shipment Type column toggle visibility (hidden)" at bounding box center [299, 247] width 9 height 9
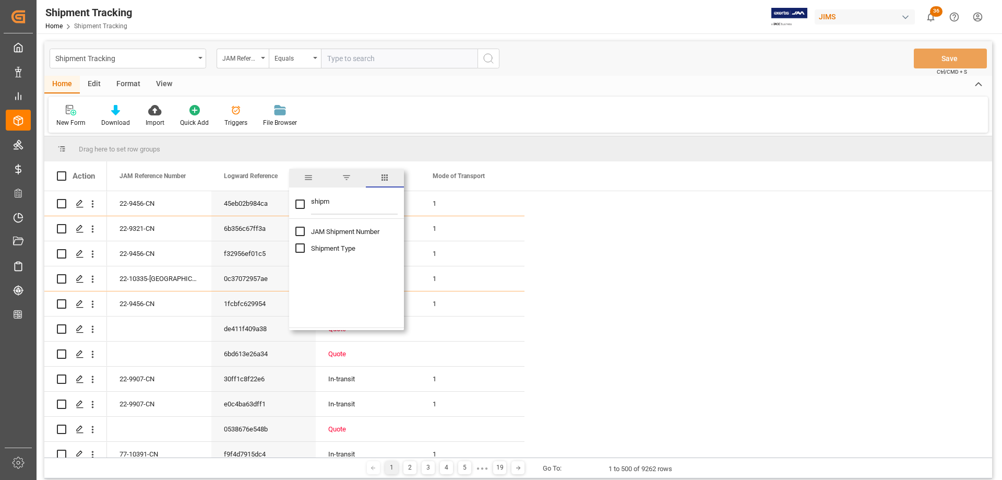
checkbox input "true"
checkbox input "false"
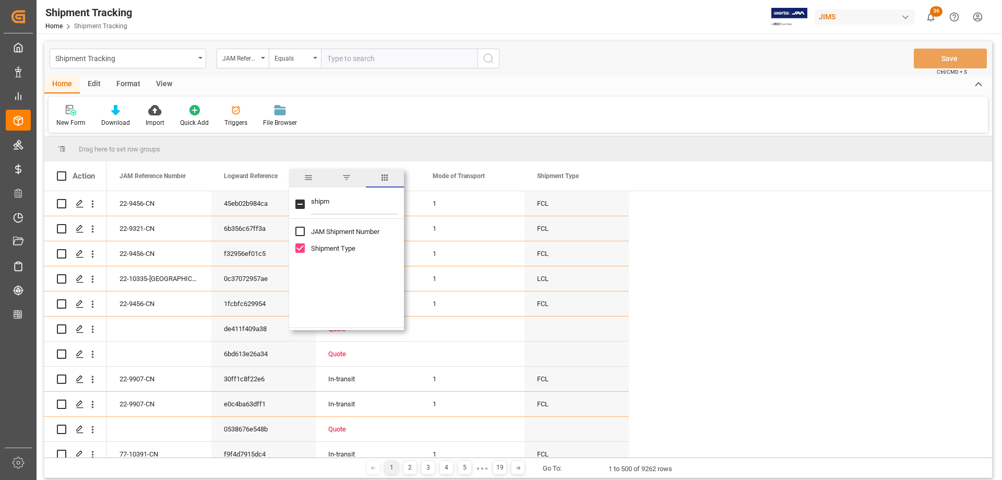
click at [323, 199] on input "shipm" at bounding box center [354, 204] width 87 height 21
click at [323, 198] on input "shipm" at bounding box center [354, 204] width 87 height 21
type input "etd"
click at [300, 232] on input "ETD - ETS (Origin) column toggle visibility (hidden)" at bounding box center [299, 231] width 9 height 9
checkbox input "true"
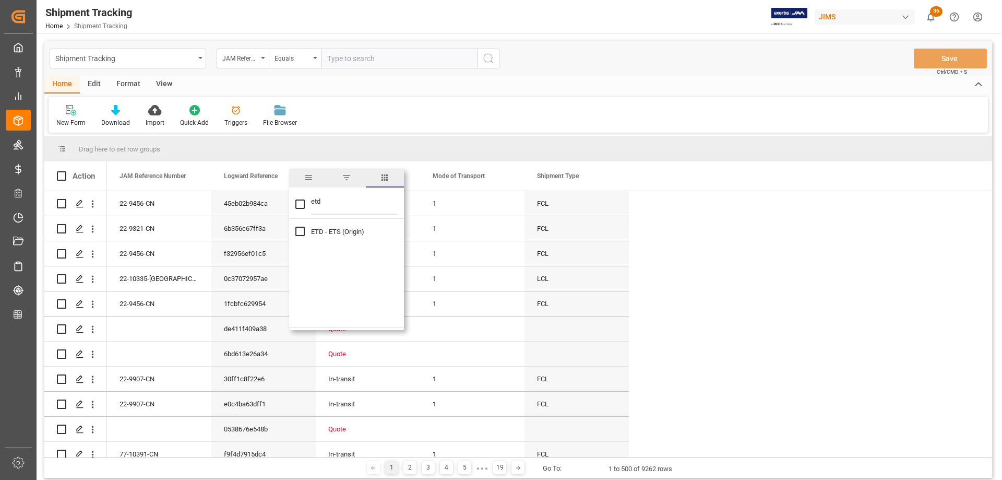
checkbox input "true"
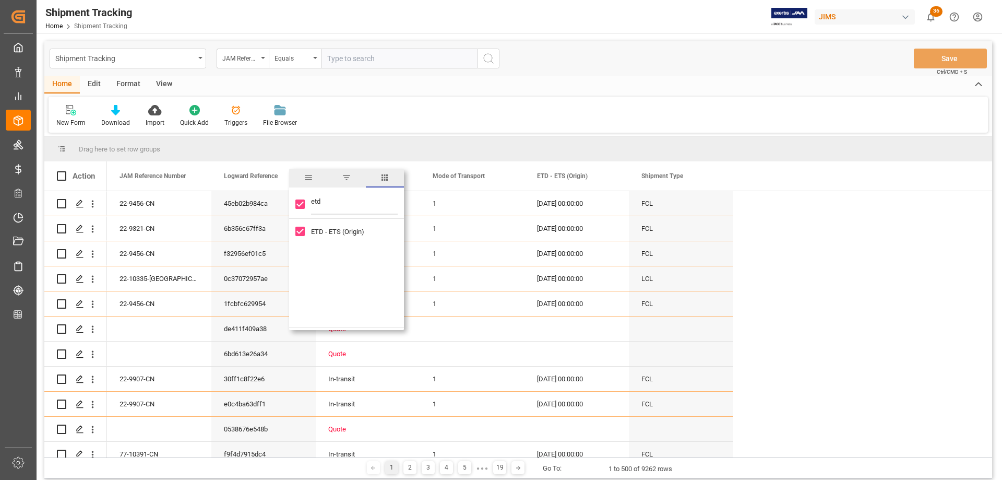
click at [315, 202] on input "etd" at bounding box center [354, 204] width 87 height 21
type input "atd"
checkbox input "false"
type input "atd"
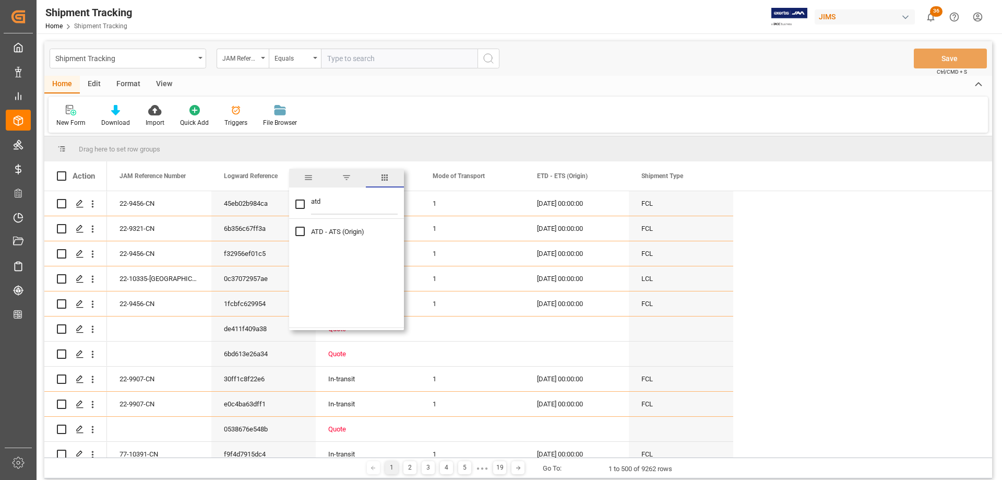
click at [301, 229] on input "ATD - ATS (Origin) column toggle visibility (hidden)" at bounding box center [299, 231] width 9 height 9
checkbox input "true"
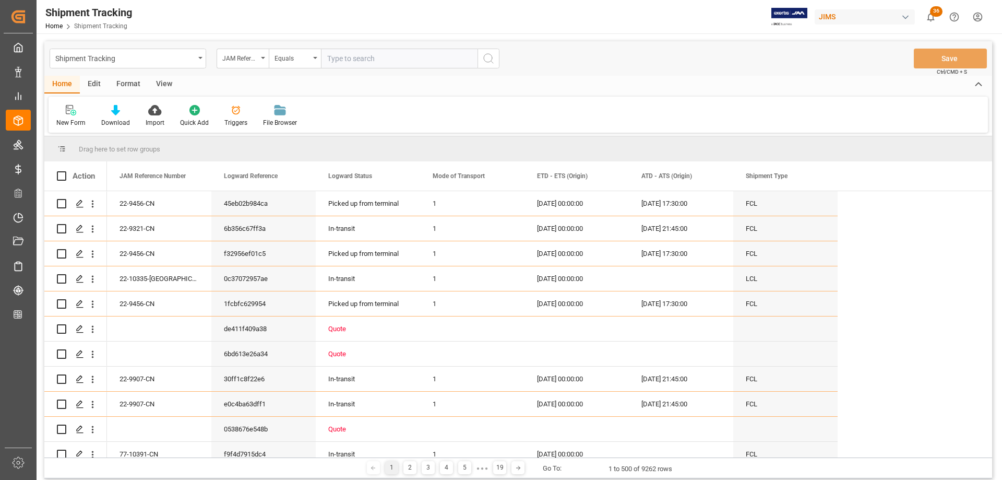
click at [732, 62] on div "Shipment Tracking JAM Reference Number Equals Save Ctrl/CMD + S" at bounding box center [518, 58] width 948 height 34
click at [613, 177] on span at bounding box center [611, 175] width 9 height 9
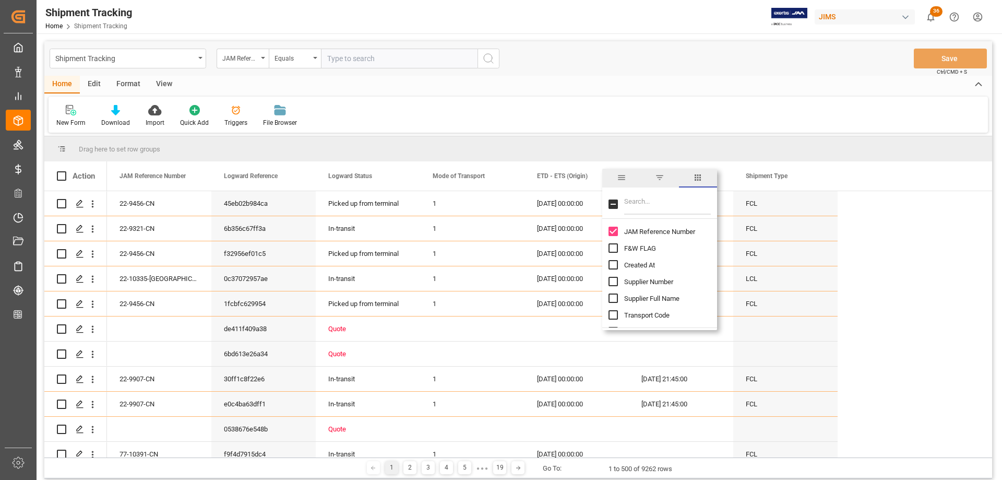
click at [658, 180] on span "filter" at bounding box center [659, 177] width 9 height 9
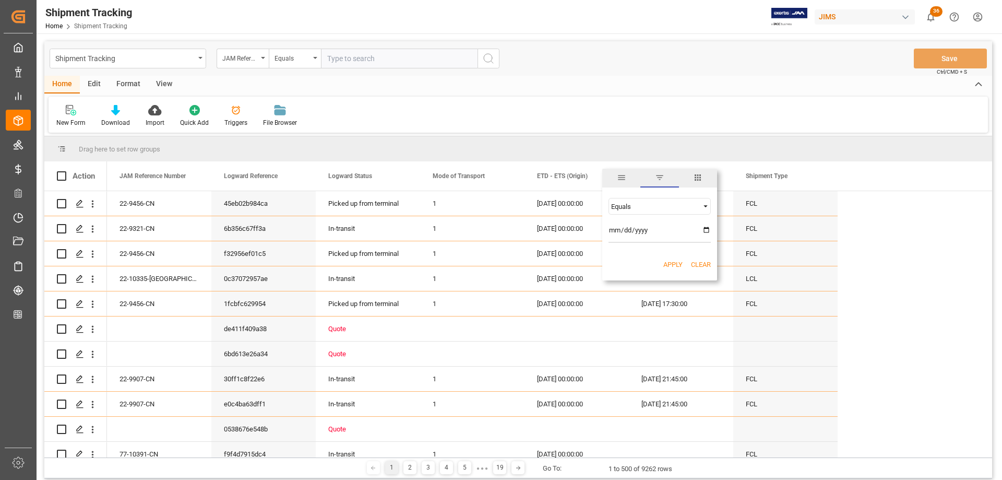
click at [628, 205] on div "Equals" at bounding box center [655, 207] width 88 height 8
click at [626, 243] on span "Less than" at bounding box center [625, 240] width 29 height 8
click at [703, 227] on input "date" at bounding box center [660, 232] width 102 height 21
type input "2025-08-12"
click at [669, 265] on button "Apply" at bounding box center [673, 264] width 19 height 10
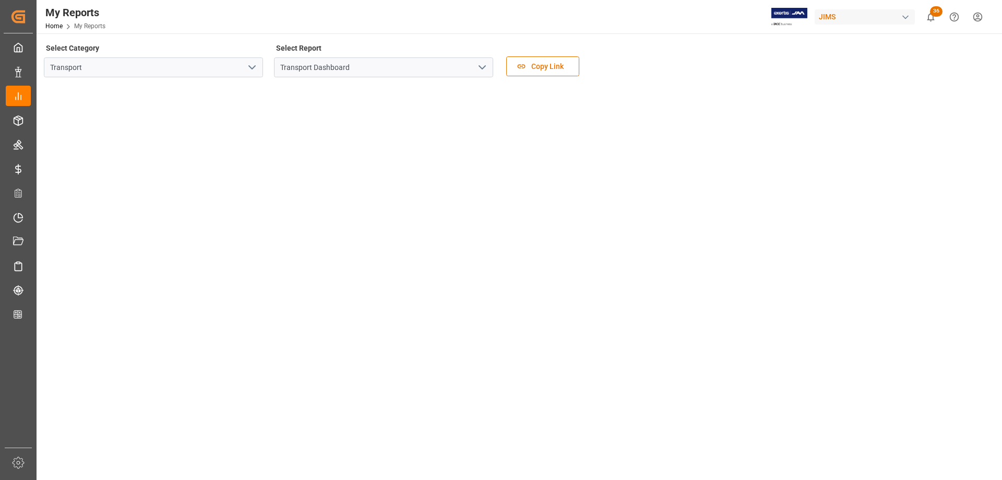
click at [486, 69] on icon "open menu" at bounding box center [482, 67] width 13 height 13
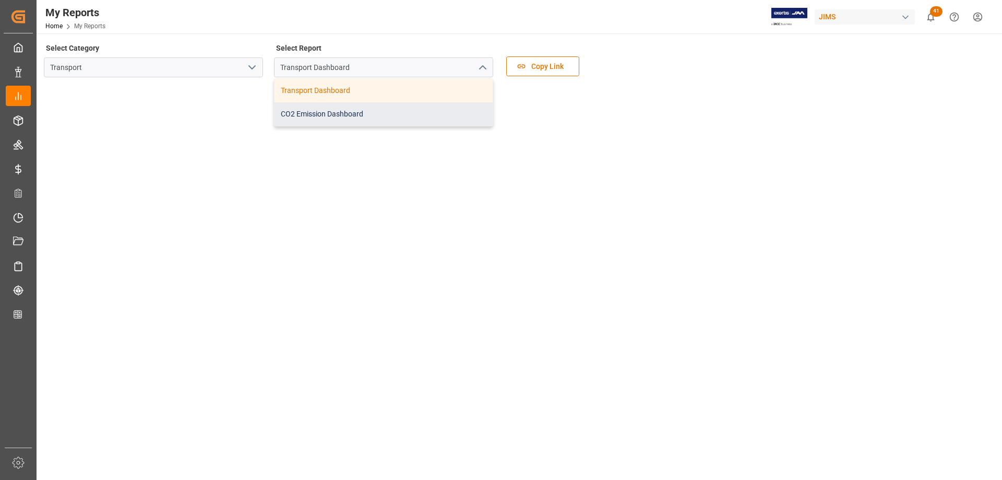
click at [335, 117] on div "CO2 Emission Dashboard" at bounding box center [384, 113] width 218 height 23
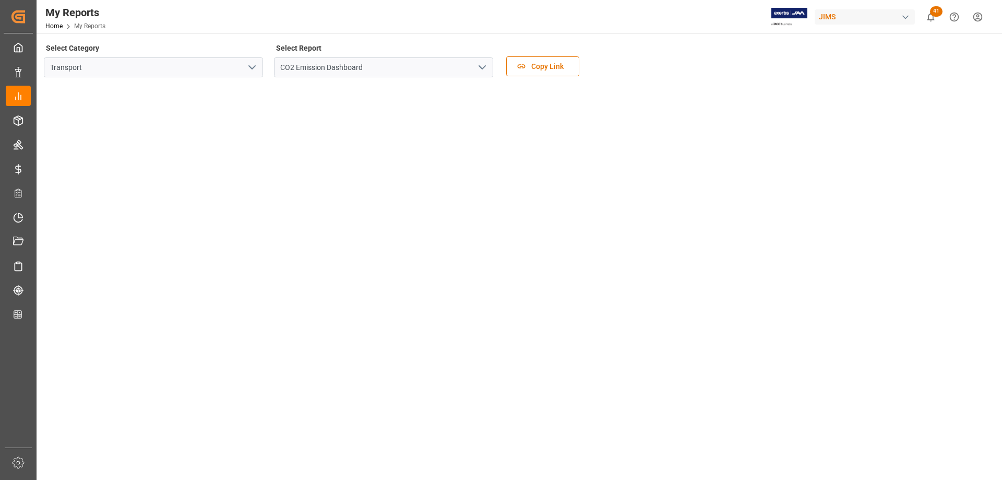
click at [877, 226] on tableau-viz at bounding box center [518, 484] width 947 height 797
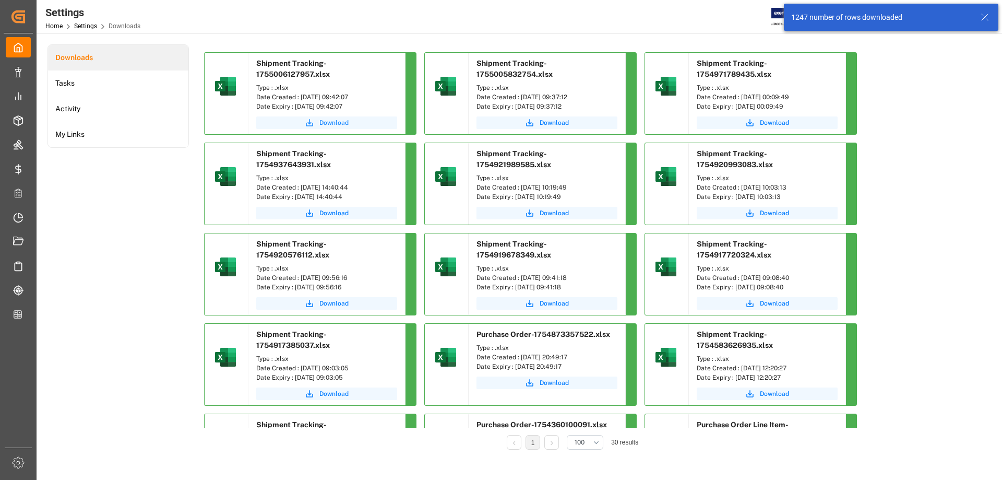
click at [332, 124] on span "Download" at bounding box center [334, 122] width 29 height 9
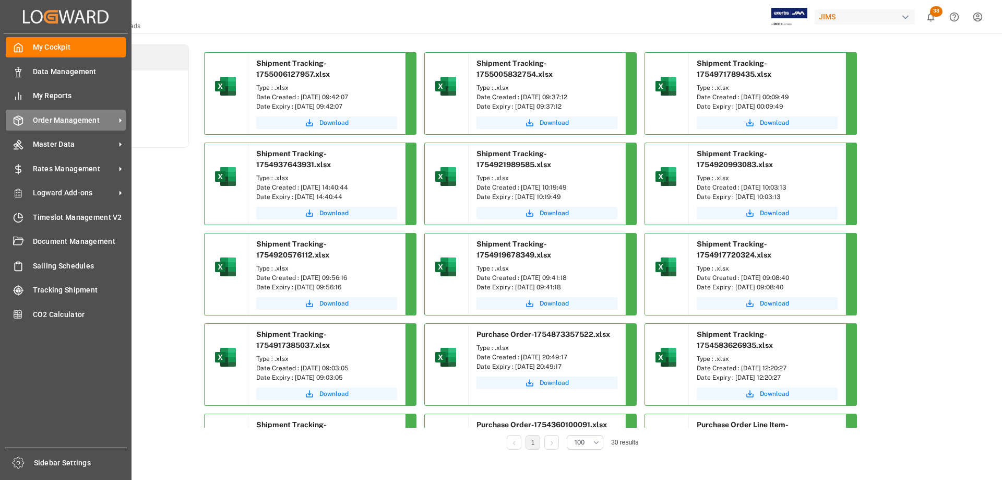
click at [46, 122] on span "Order Management" at bounding box center [74, 120] width 82 height 11
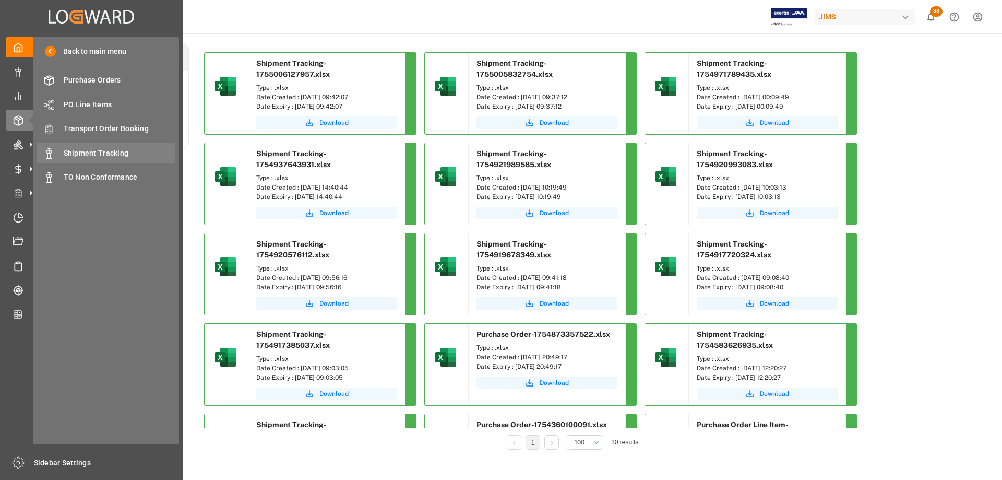
click at [112, 152] on span "Shipment Tracking" at bounding box center [120, 153] width 112 height 11
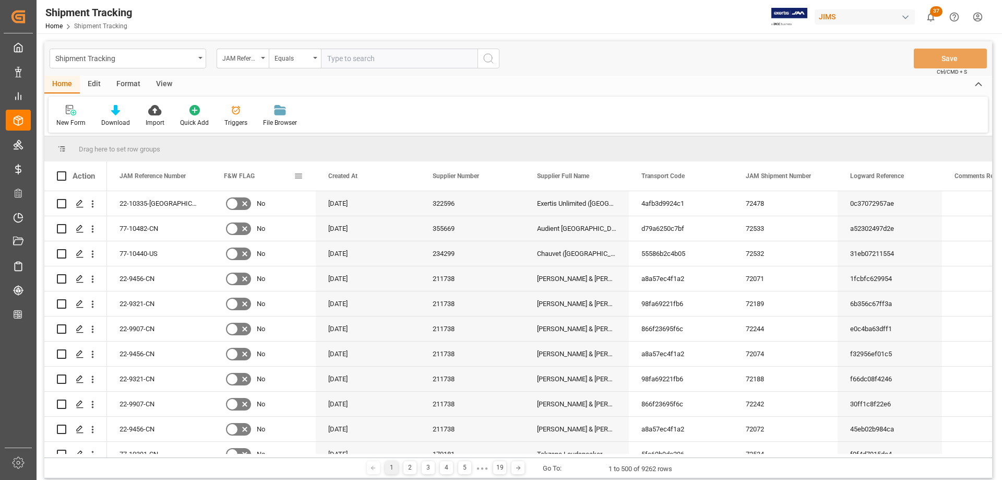
click at [300, 176] on span at bounding box center [298, 175] width 9 height 9
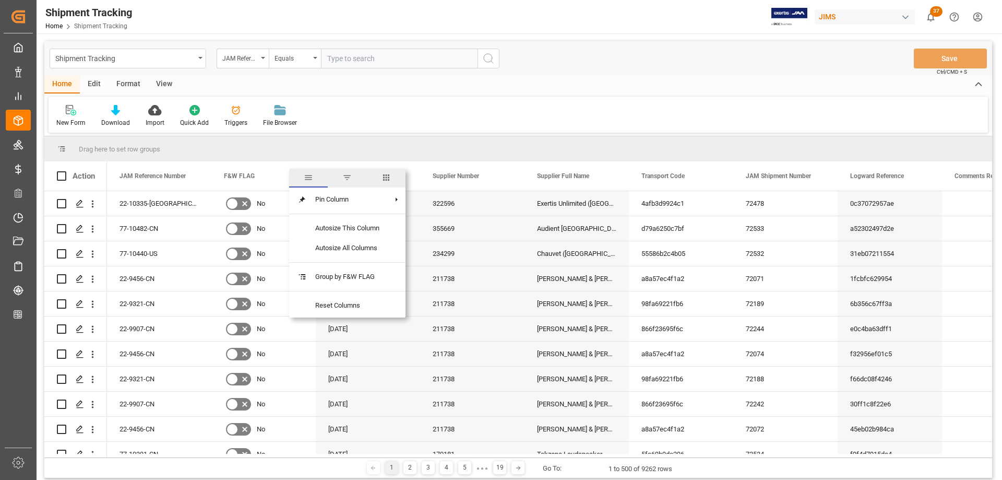
click at [389, 176] on span "columns" at bounding box center [386, 177] width 9 height 9
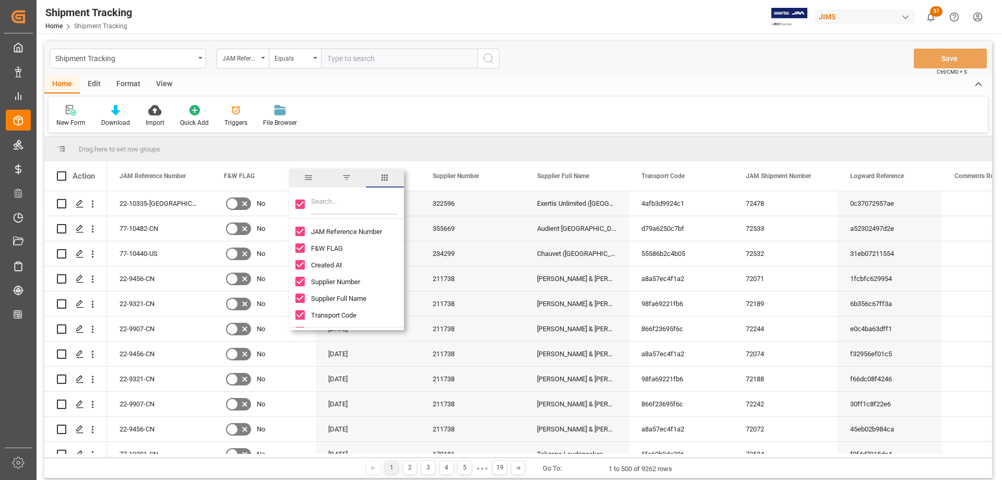
click at [298, 203] on input "Toggle Select All Columns" at bounding box center [299, 203] width 9 height 9
checkbox input "false"
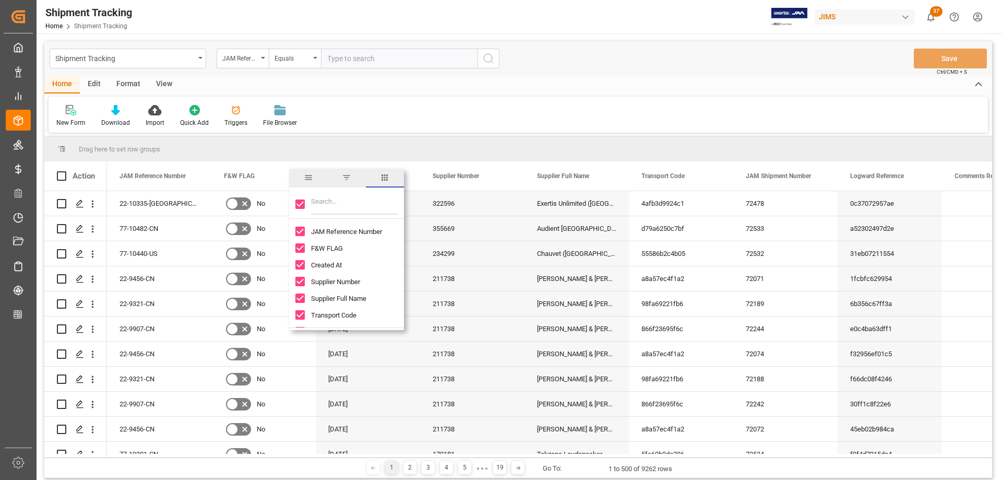
checkbox input "false"
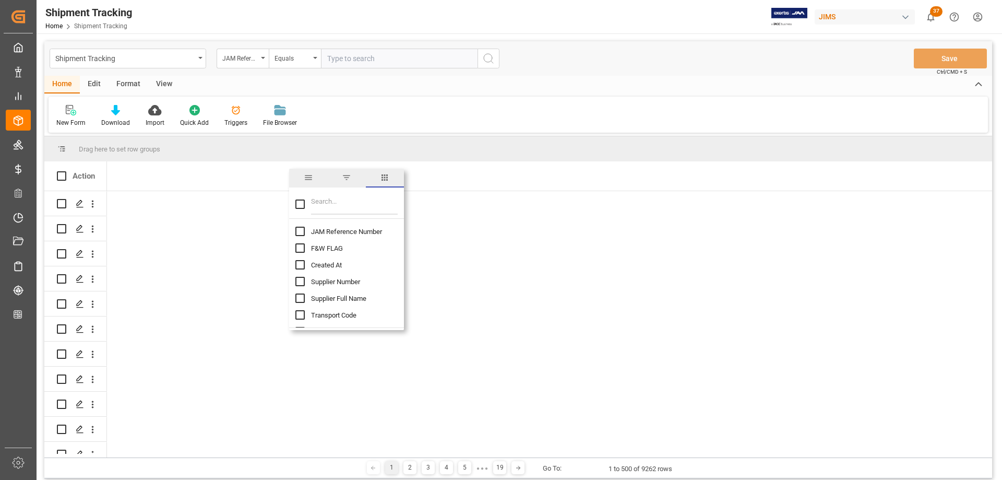
click at [300, 233] on input "JAM Reference Number column toggle visibility (hidden)" at bounding box center [299, 231] width 9 height 9
checkbox input "true"
checkbox input "false"
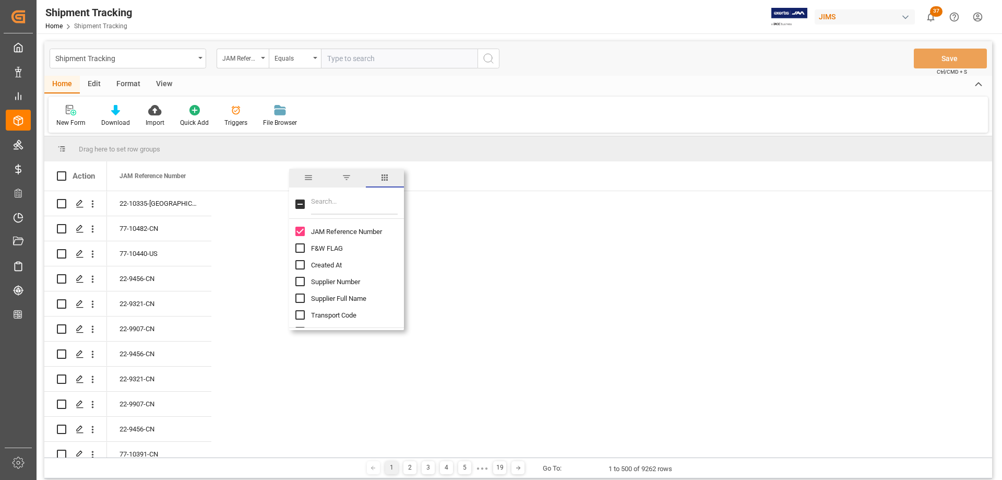
click at [330, 207] on input "Filter Columns Input" at bounding box center [354, 204] width 87 height 21
type input "logward"
click at [300, 232] on input "Logward Reference column toggle visibility (hidden)" at bounding box center [299, 231] width 9 height 9
checkbox input "true"
checkbox input "false"
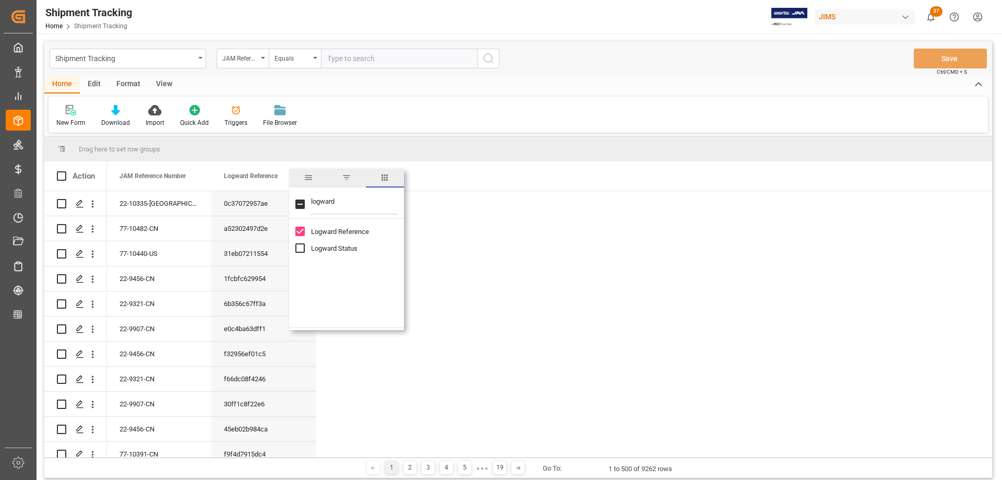
click at [301, 248] on input "Logward Status column toggle visibility (hidden)" at bounding box center [299, 247] width 9 height 9
checkbox input "true"
click at [317, 203] on input "logward" at bounding box center [354, 204] width 87 height 21
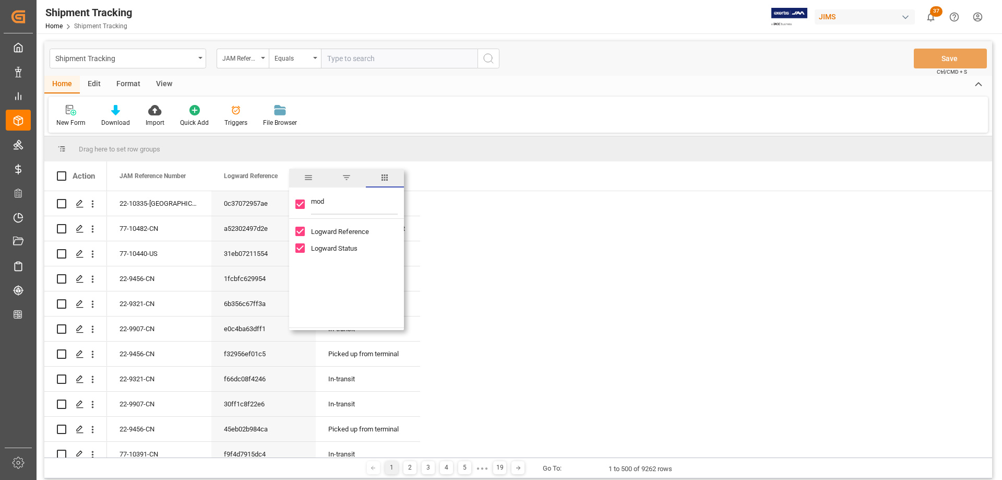
type input "mode"
checkbox input "false"
type input "mode"
click at [302, 232] on input "Mode of Transport column toggle visibility (hidden)" at bounding box center [299, 231] width 9 height 9
checkbox input "true"
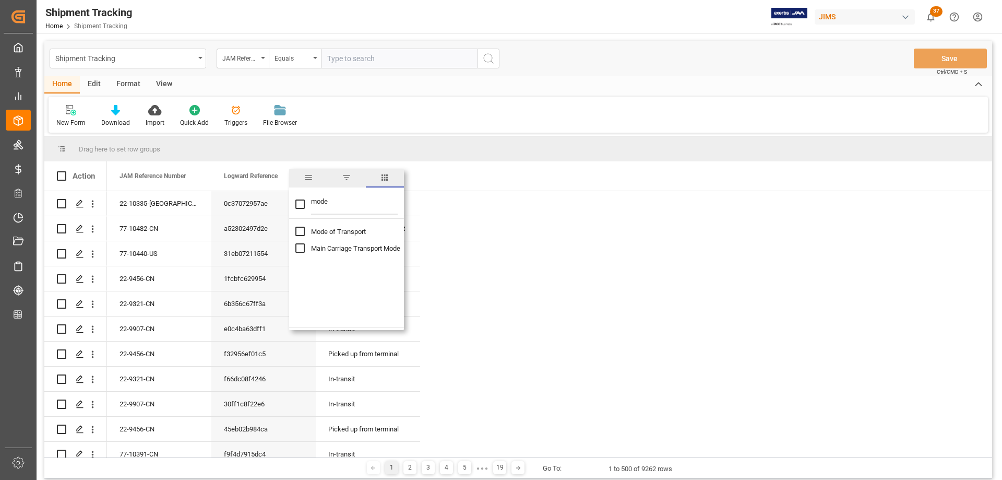
checkbox input "false"
click at [316, 205] on input "mode" at bounding box center [354, 204] width 87 height 21
type input "ship"
click at [302, 249] on input "Shipment Type column toggle visibility (hidden)" at bounding box center [299, 247] width 9 height 9
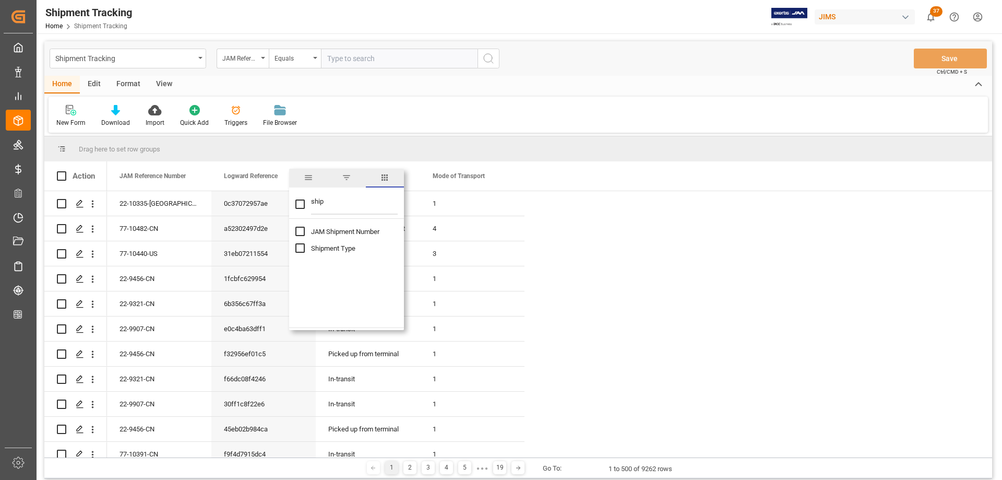
checkbox input "true"
checkbox input "false"
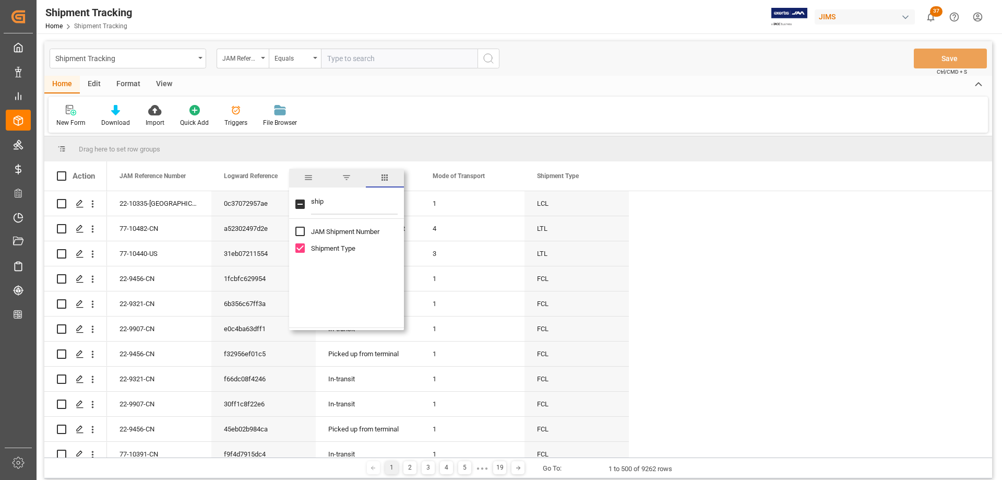
click at [317, 199] on input "ship" at bounding box center [354, 204] width 87 height 21
type input "eta"
click at [302, 230] on input "ETA Port of Discharge (Destination) column toggle visibility (hidden)" at bounding box center [299, 231] width 9 height 9
checkbox input "true"
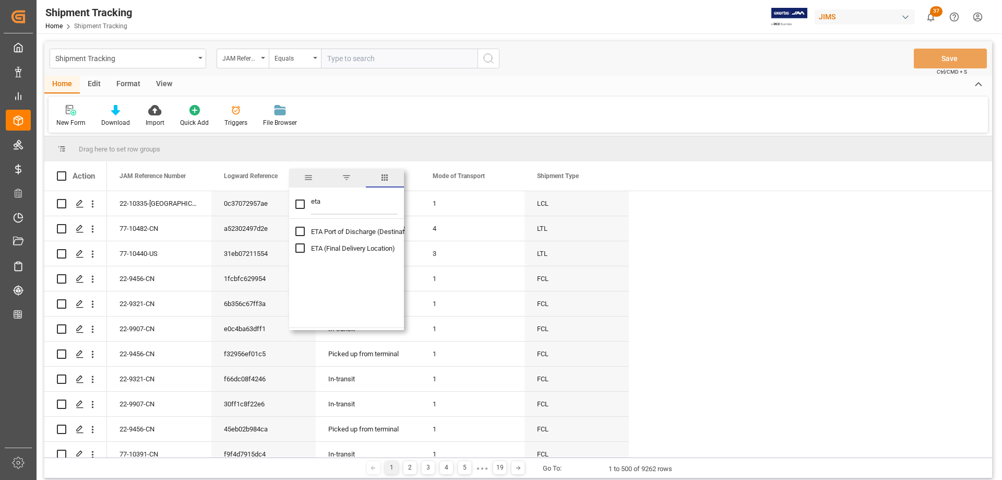
checkbox input "false"
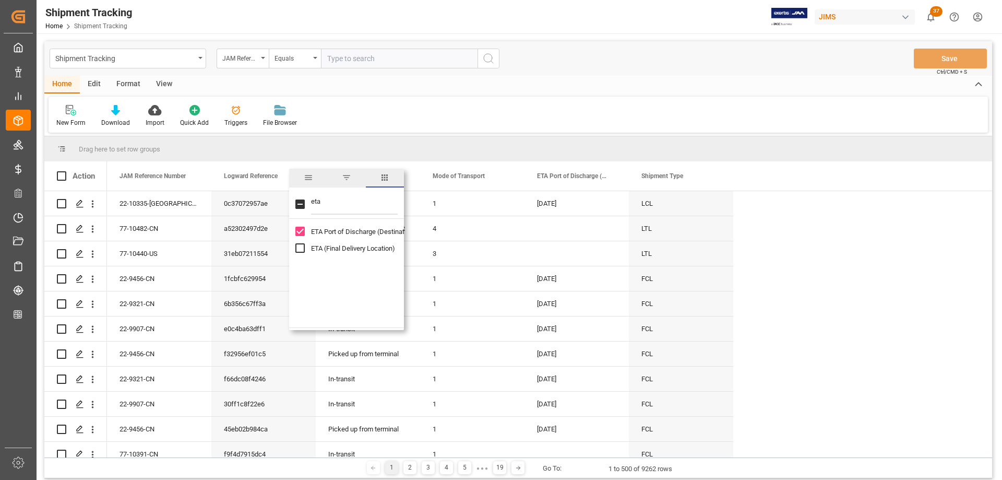
click at [313, 204] on input "eta" at bounding box center [354, 204] width 87 height 21
type input "ata"
click at [300, 231] on input "ATA Port of Discharge (Destination) column toggle visibility (hidden)" at bounding box center [299, 231] width 9 height 9
checkbox input "true"
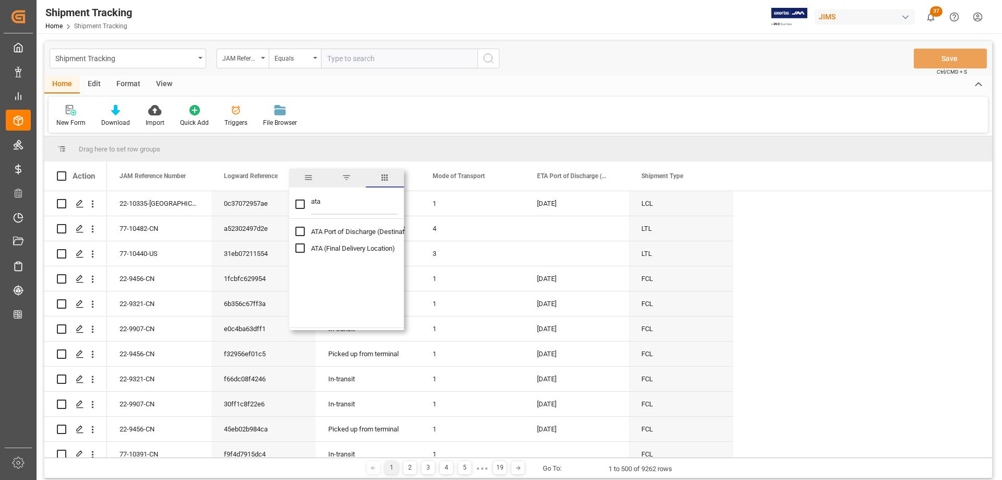
checkbox input "false"
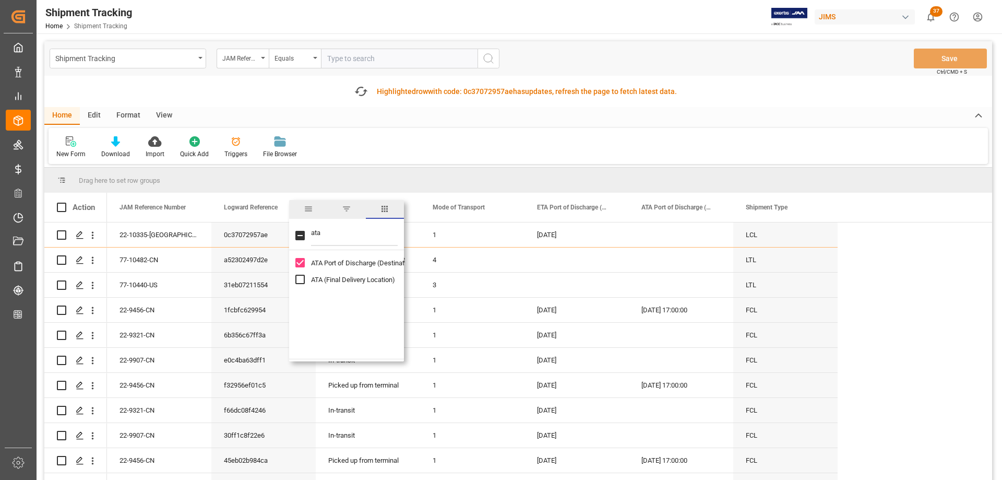
click at [682, 102] on div "Fetch latest updates Highlighted row with code: 0c37072957ae 0c37072957ae has u…" at bounding box center [518, 91] width 948 height 31
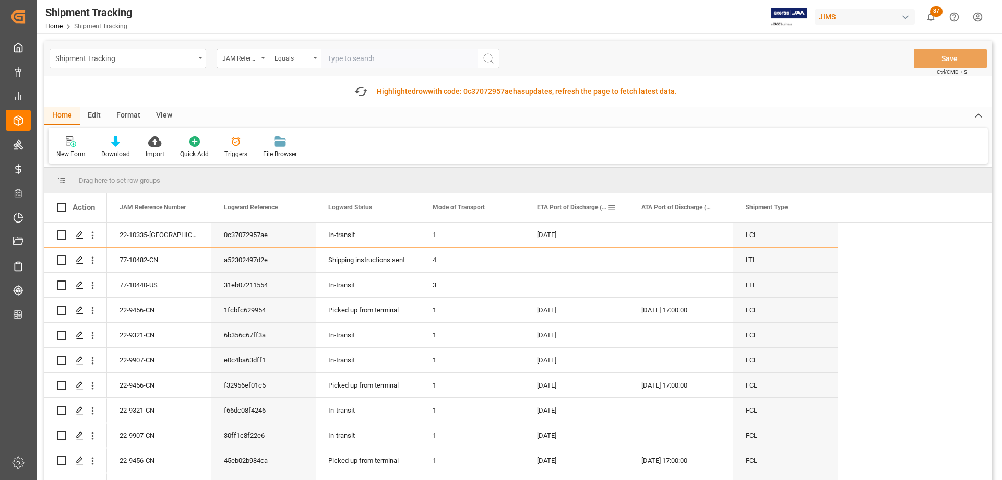
click at [613, 207] on span at bounding box center [611, 207] width 9 height 9
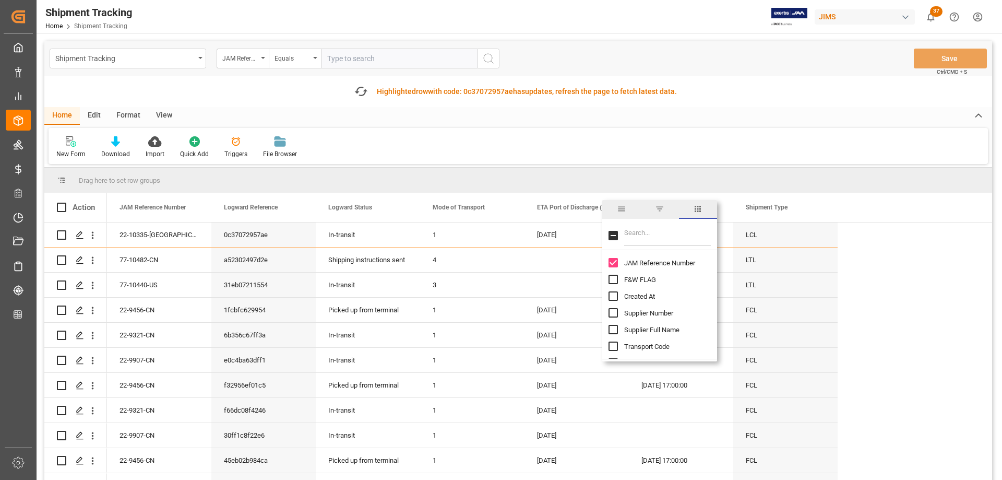
click at [661, 209] on span "filter" at bounding box center [659, 208] width 9 height 9
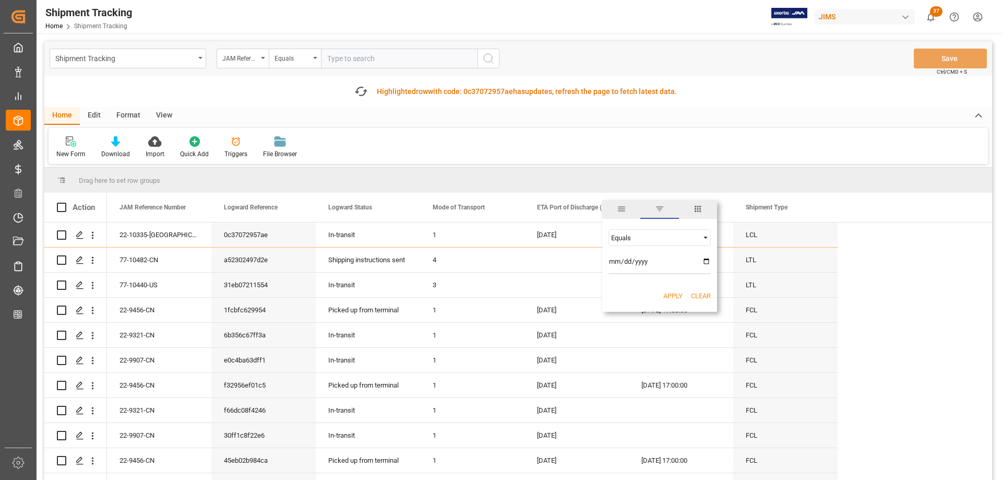
click at [642, 238] on div "Equals" at bounding box center [655, 238] width 88 height 8
click at [635, 269] on span "Less than" at bounding box center [625, 271] width 29 height 8
click at [707, 261] on input "date" at bounding box center [660, 263] width 102 height 21
type input "2025-08-12"
click at [674, 294] on button "Apply" at bounding box center [673, 296] width 19 height 10
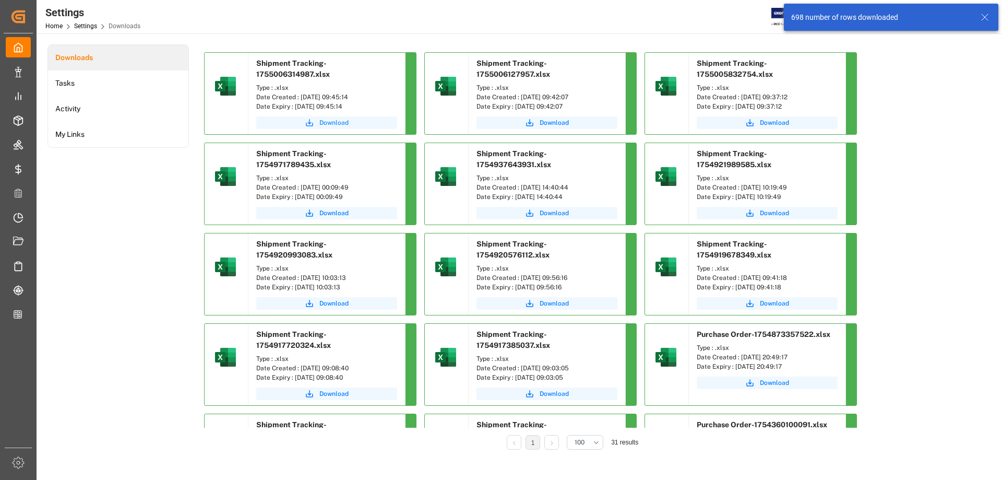
click at [324, 122] on span "Download" at bounding box center [334, 122] width 29 height 9
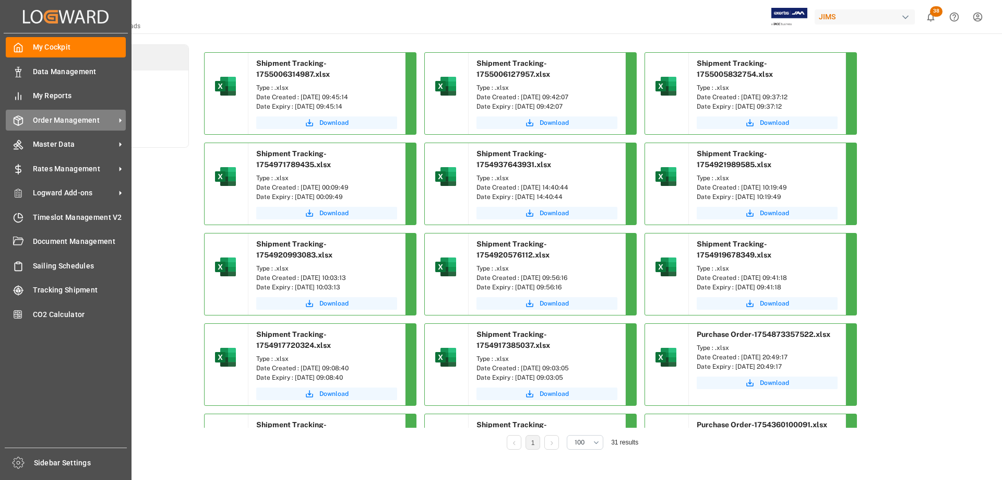
click at [68, 123] on span "Order Management" at bounding box center [74, 120] width 82 height 11
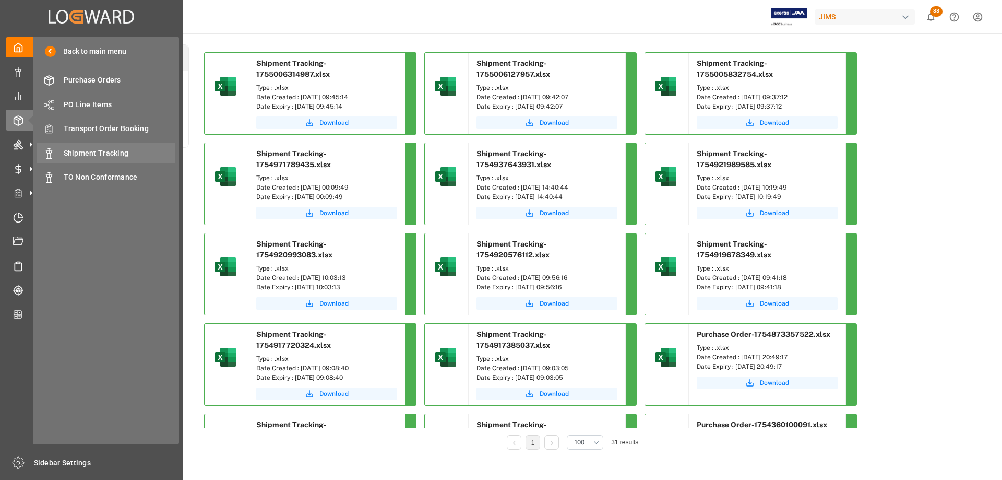
click at [119, 157] on span "Shipment Tracking" at bounding box center [120, 153] width 112 height 11
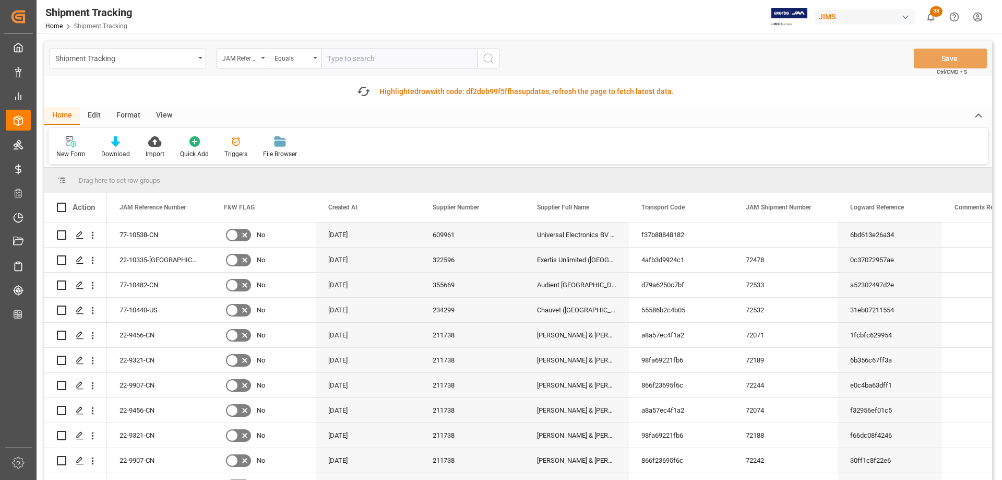
click at [295, 178] on div "Drag here to set row groups" at bounding box center [518, 180] width 948 height 25
click at [299, 208] on span at bounding box center [298, 207] width 9 height 9
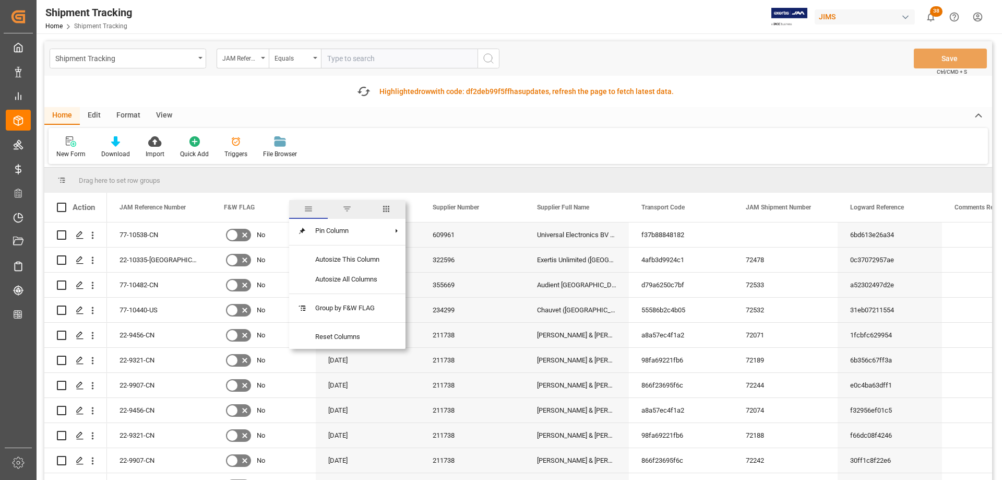
click at [389, 208] on span "columns" at bounding box center [386, 208] width 9 height 9
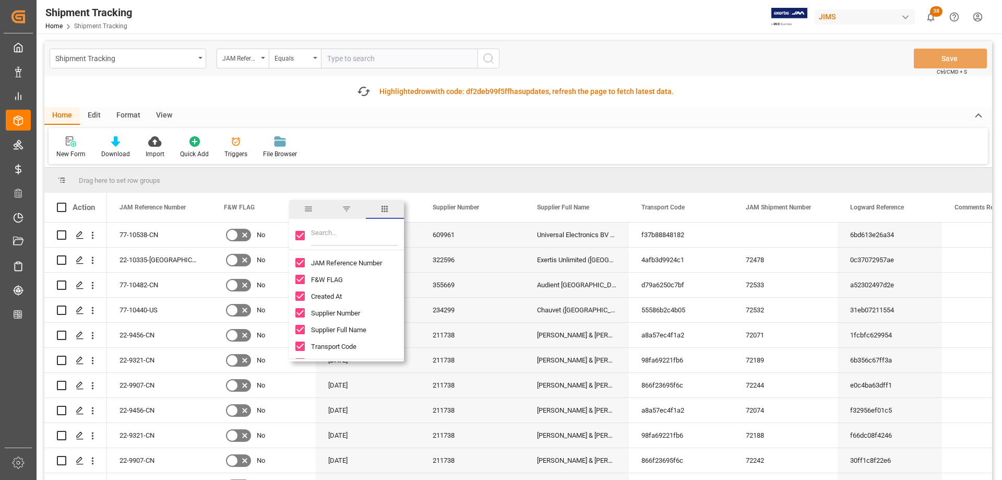
click at [301, 236] on input "Toggle Select All Columns" at bounding box center [299, 235] width 9 height 9
checkbox input "false"
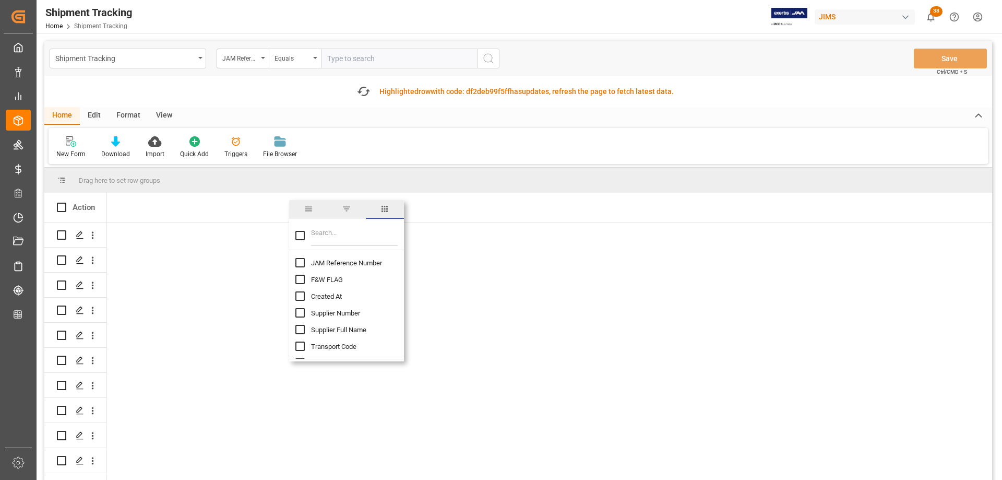
checkbox input "false"
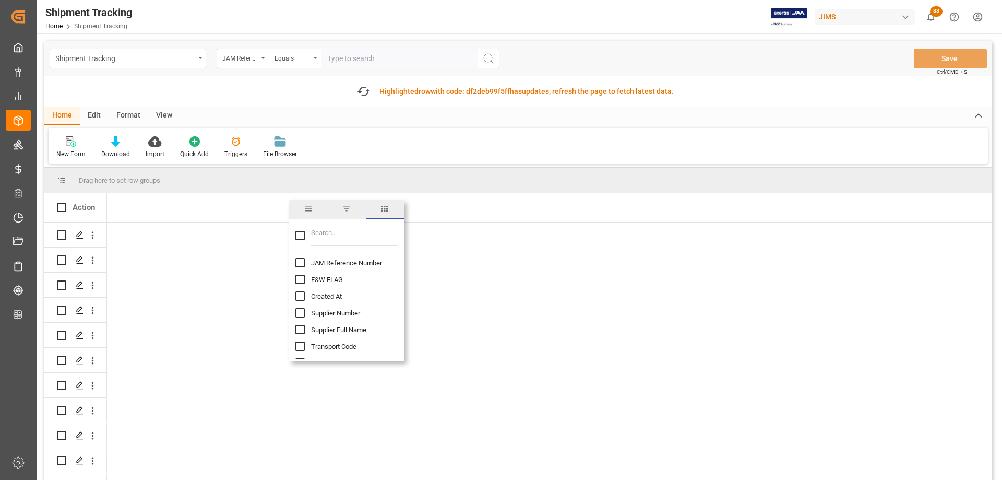
checkbox input "false"
click at [301, 264] on input "JAM Reference Number column toggle visibility (hidden)" at bounding box center [299, 262] width 9 height 9
checkbox input "true"
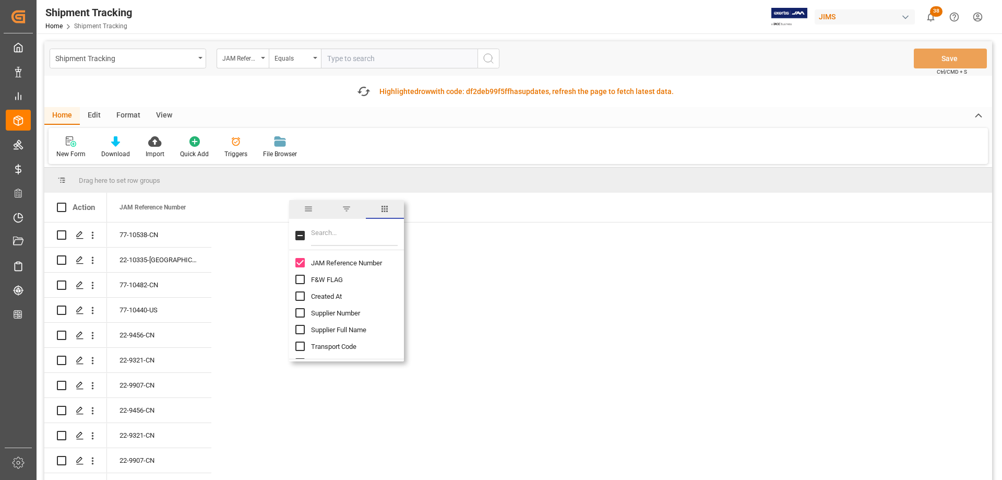
checkbox input "false"
click at [340, 237] on input "Filter Columns Input" at bounding box center [354, 235] width 87 height 21
type input "logward"
click at [300, 263] on input "Logward Reference column toggle visibility (hidden)" at bounding box center [299, 262] width 9 height 9
checkbox input "true"
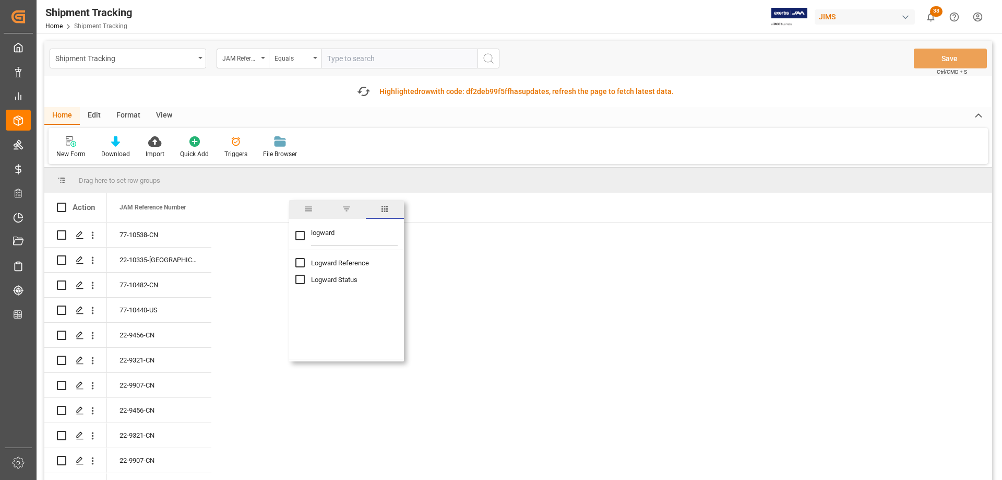
checkbox input "false"
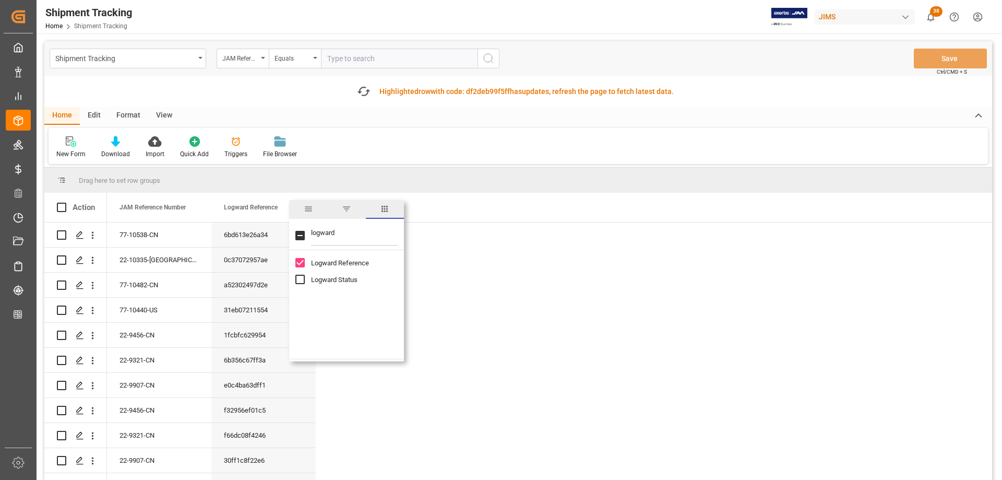
click at [301, 281] on input "Logward Status column toggle visibility (hidden)" at bounding box center [299, 279] width 9 height 9
checkbox input "true"
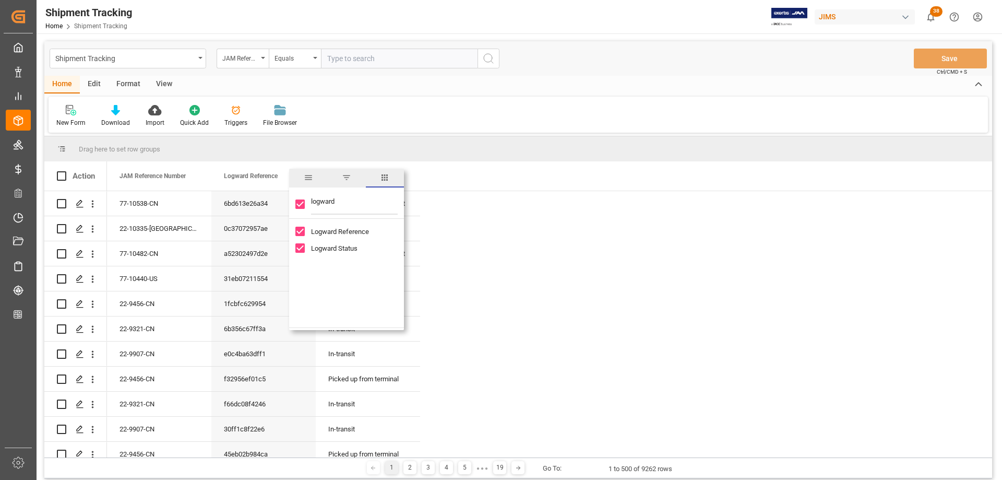
click at [319, 199] on input "logward" at bounding box center [354, 204] width 87 height 21
type input "mode"
checkbox input "false"
type input "mode"
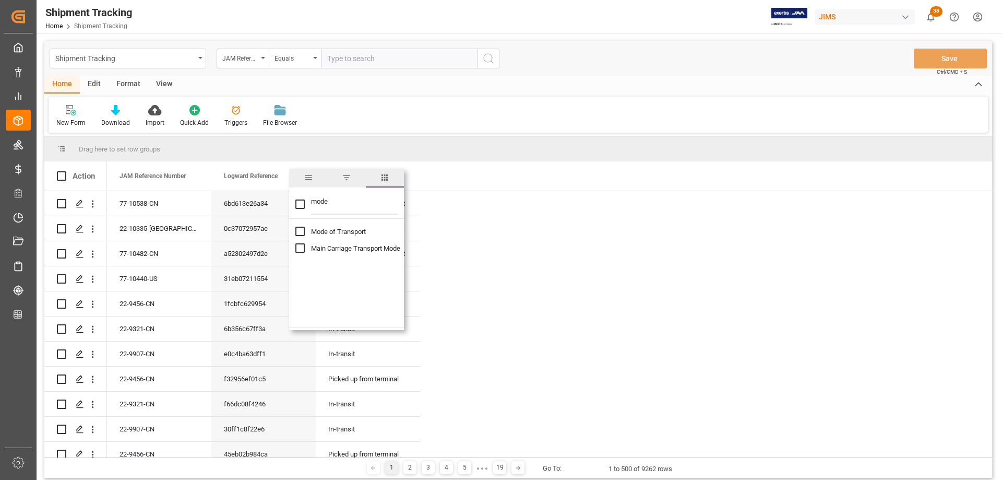
click at [301, 234] on input "Mode of Transport column toggle visibility (hidden)" at bounding box center [299, 231] width 9 height 9
checkbox input "true"
checkbox input "false"
click at [325, 199] on input "mode" at bounding box center [354, 204] width 87 height 21
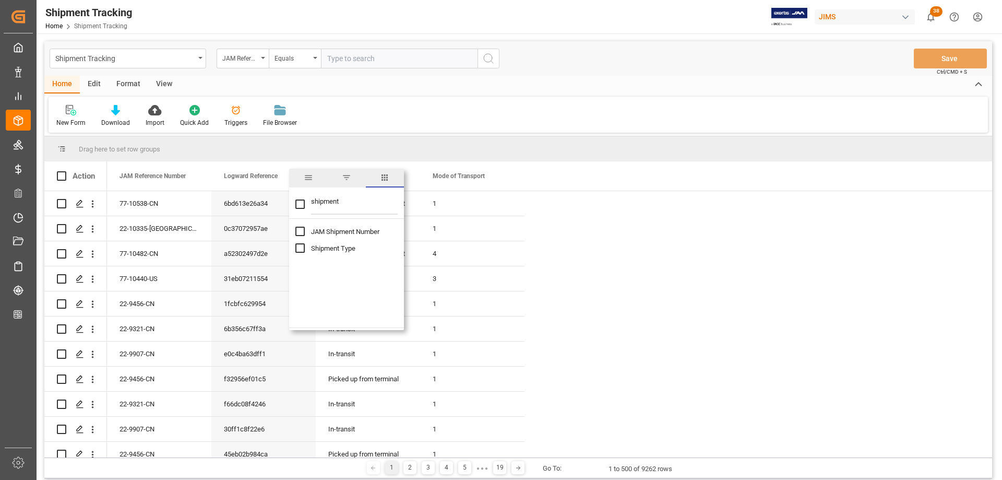
type input "shipment"
click at [299, 247] on input "Shipment Type column toggle visibility (hidden)" at bounding box center [299, 247] width 9 height 9
checkbox input "true"
checkbox input "false"
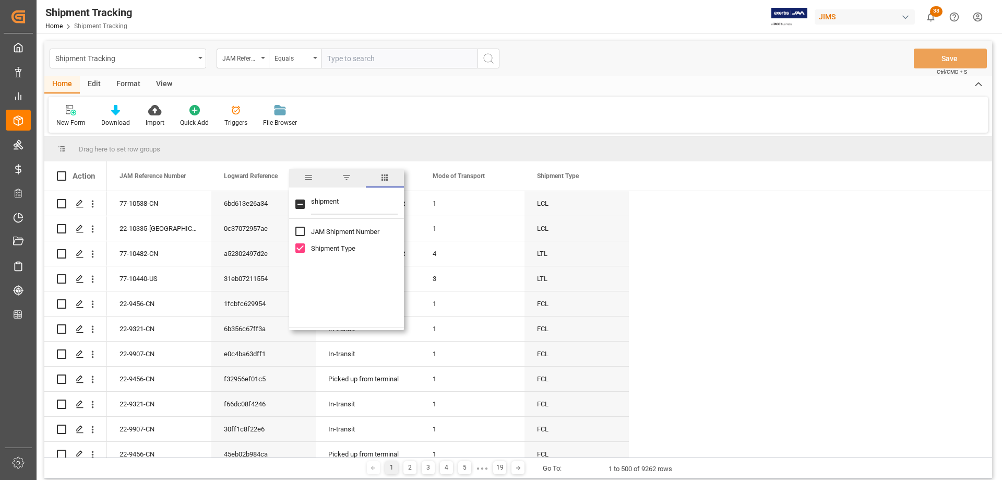
click at [319, 201] on input "shipment" at bounding box center [354, 204] width 87 height 21
click at [319, 200] on input "shipment" at bounding box center [354, 204] width 87 height 21
type input "ata"
click at [300, 231] on input "ATA Port of Discharge (Destination) column toggle visibility (hidden)" at bounding box center [299, 231] width 9 height 9
checkbox input "true"
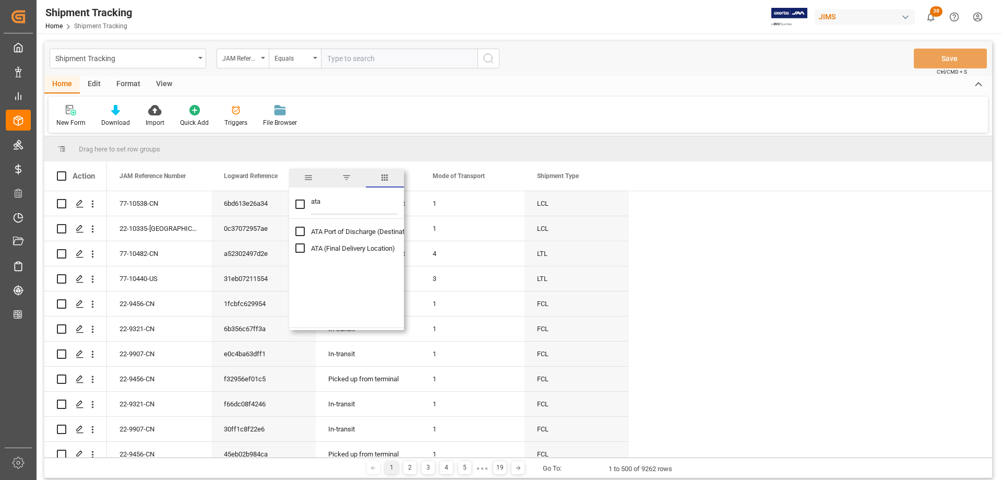
checkbox input "false"
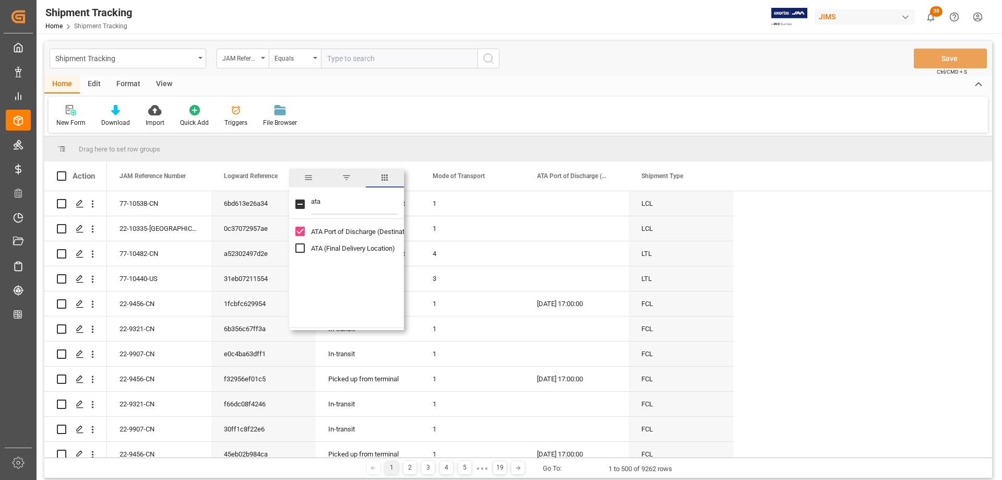
click at [316, 200] on input "ata" at bounding box center [354, 204] width 87 height 21
type input "actual"
click at [302, 282] on input "Actual Gate Out POD column toggle visibility (hidden)" at bounding box center [299, 281] width 9 height 9
checkbox input "true"
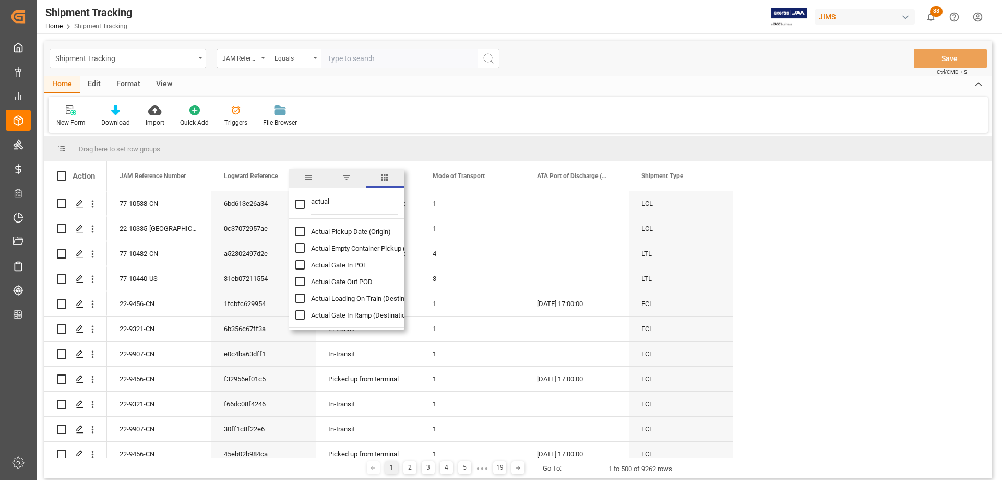
checkbox input "false"
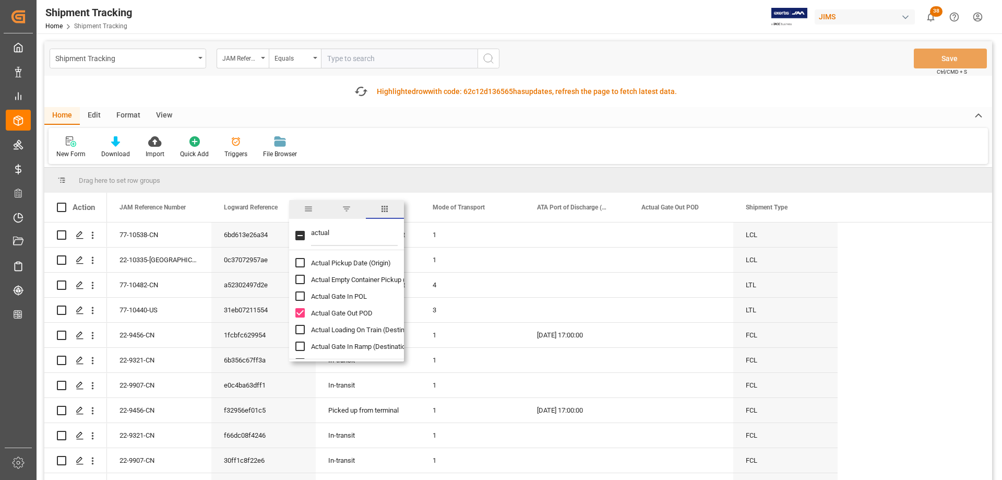
click at [515, 59] on div "Shipment Tracking JAM Reference Number Equals Save Ctrl/CMD + S" at bounding box center [518, 58] width 948 height 34
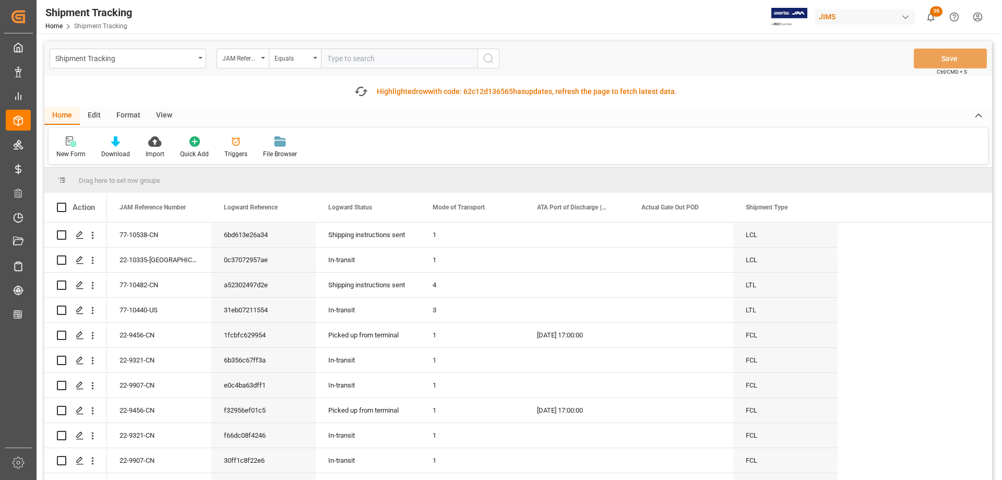
click at [562, 147] on div "New Form Download Import Quick Add Triggers File Browser" at bounding box center [519, 146] width 940 height 36
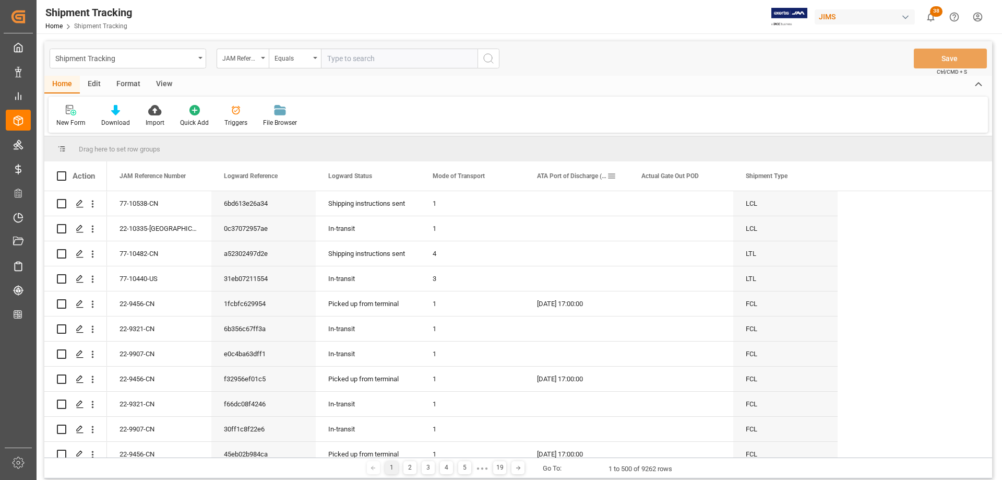
click at [611, 178] on span at bounding box center [611, 175] width 9 height 9
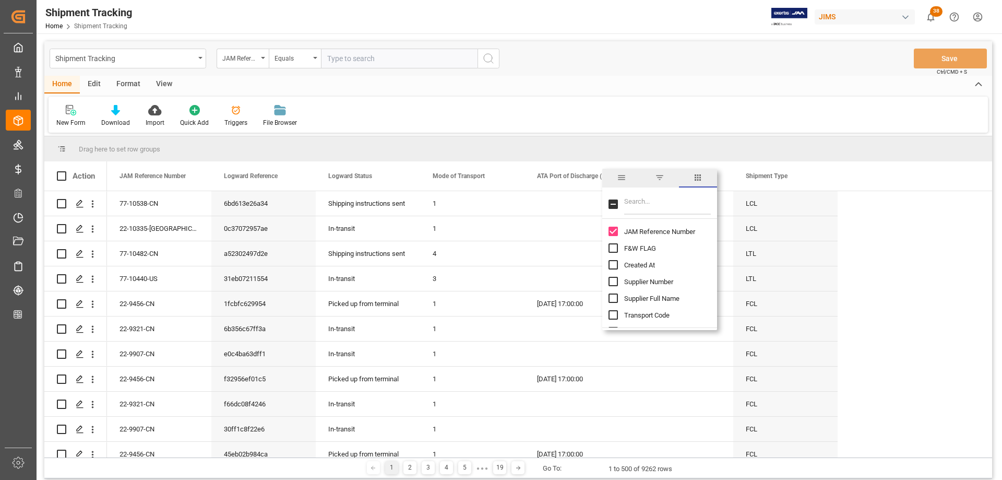
click at [659, 178] on span "filter" at bounding box center [659, 177] width 9 height 9
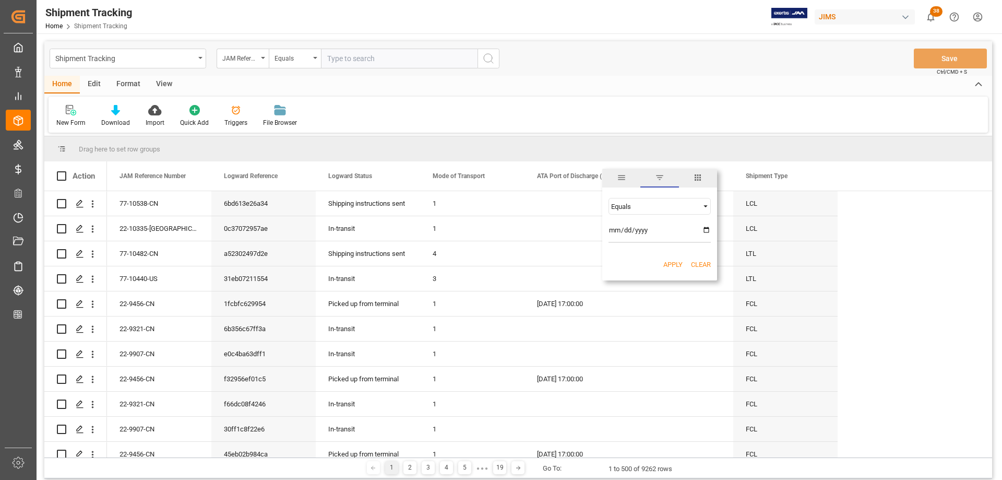
click at [624, 208] on div "Equals" at bounding box center [655, 207] width 88 height 8
click at [626, 240] on span "Less than" at bounding box center [625, 240] width 29 height 8
click at [706, 230] on input "date" at bounding box center [660, 232] width 102 height 21
click at [707, 230] on input "2025-08-09" at bounding box center [660, 232] width 102 height 21
type input "2025-08-10"
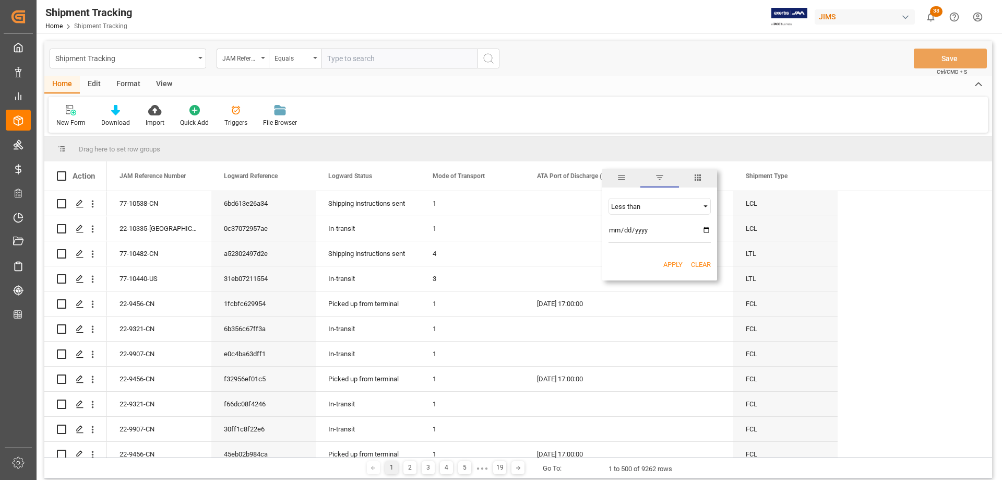
click at [672, 264] on button "Apply" at bounding box center [673, 264] width 19 height 10
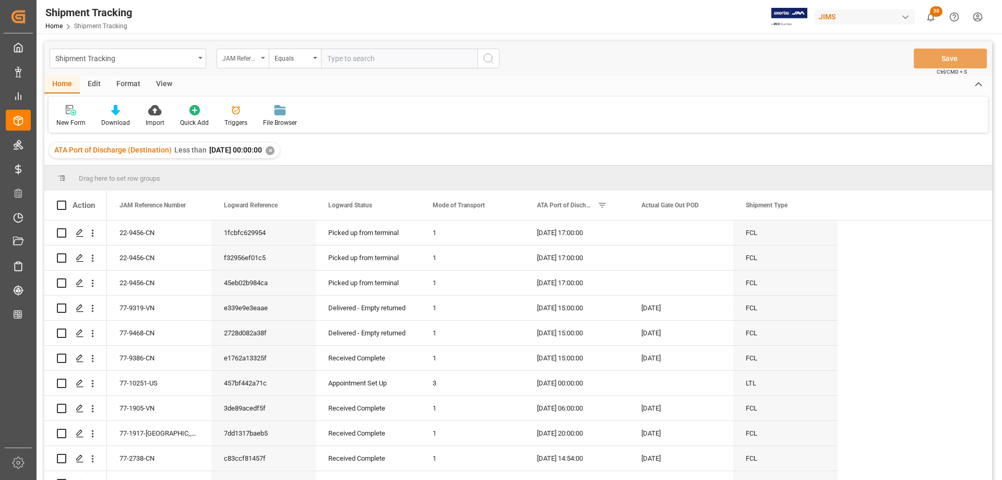
click at [265, 59] on div "JAM Reference Number" at bounding box center [243, 59] width 52 height 20
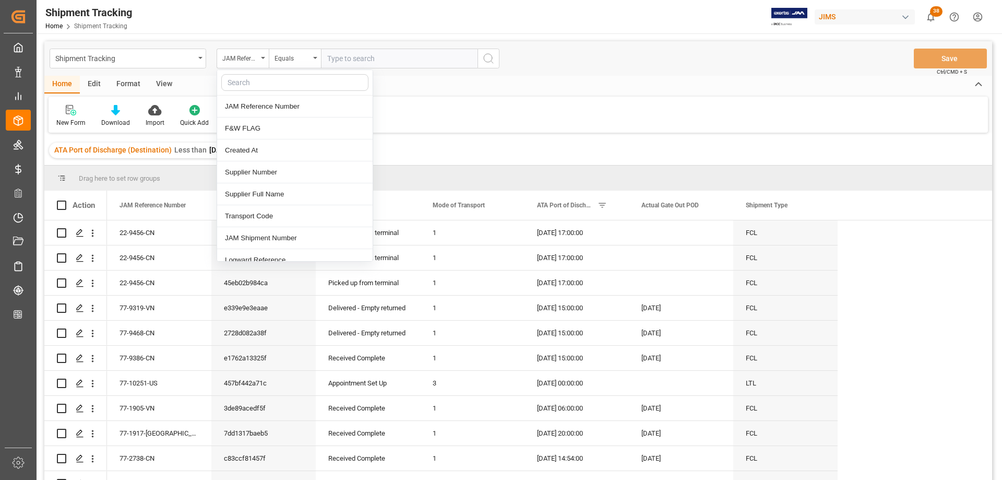
click at [243, 83] on input "text" at bounding box center [294, 82] width 147 height 17
type input "actual"
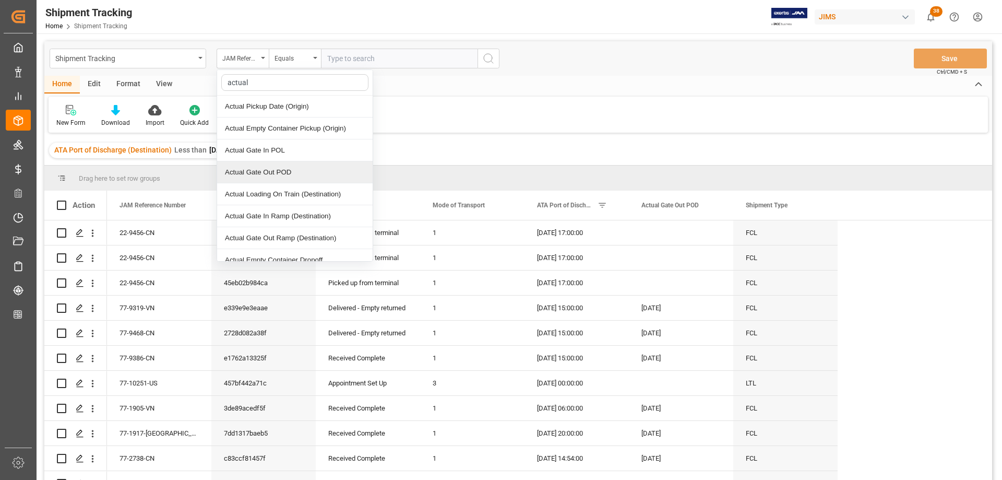
click at [259, 173] on div "Actual Gate Out POD" at bounding box center [295, 172] width 156 height 22
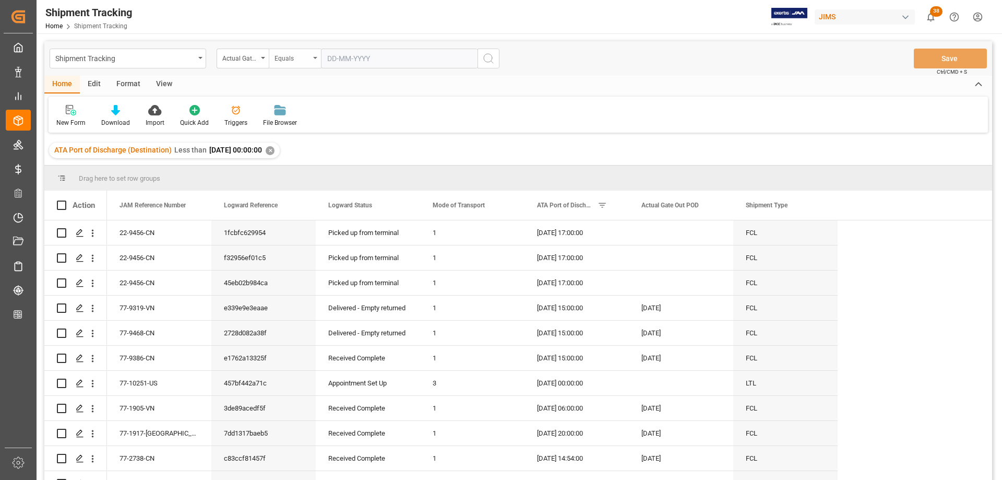
click at [317, 55] on div "Equals" at bounding box center [295, 59] width 52 height 20
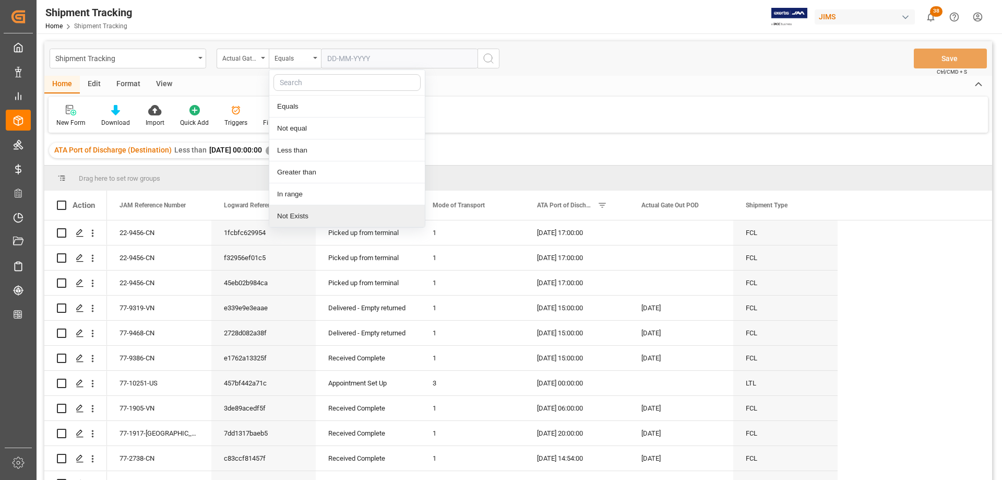
click at [297, 220] on div "Not Exists" at bounding box center [347, 216] width 156 height 22
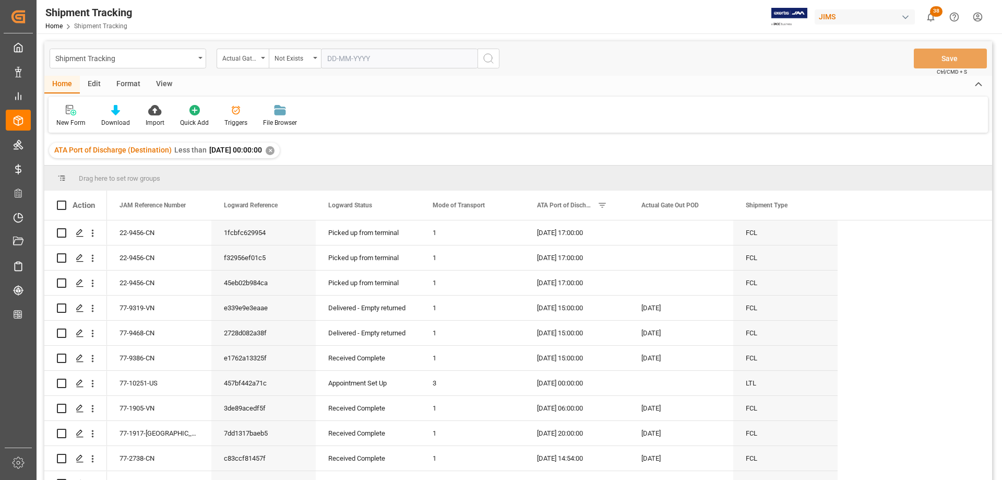
click at [490, 58] on icon "search button" at bounding box center [488, 58] width 13 height 13
click at [114, 115] on icon at bounding box center [115, 110] width 9 height 10
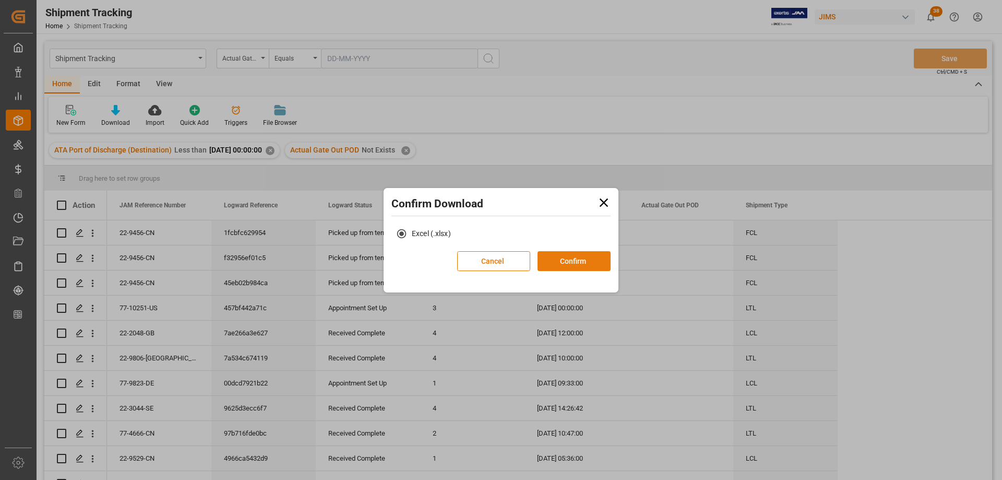
click at [579, 262] on button "Confirm" at bounding box center [574, 261] width 73 height 20
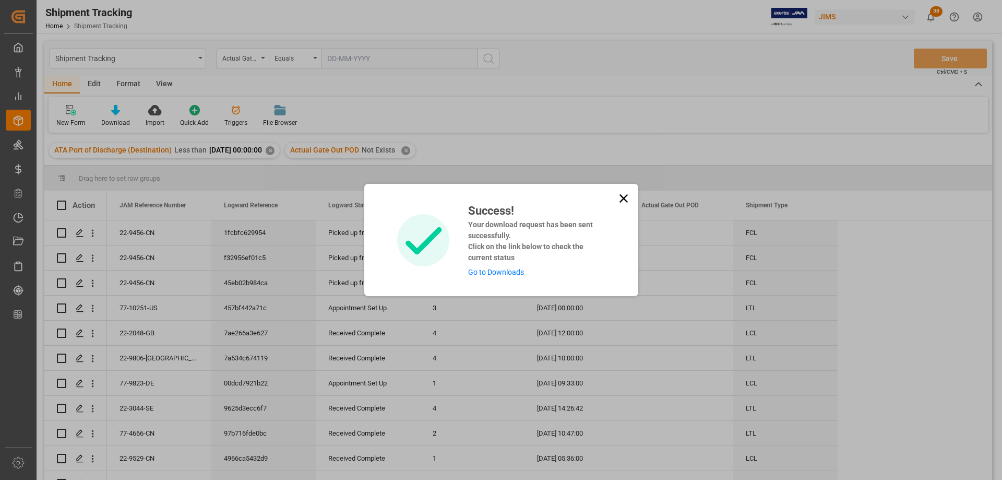
click at [493, 273] on link "Go to Downloads" at bounding box center [496, 272] width 56 height 8
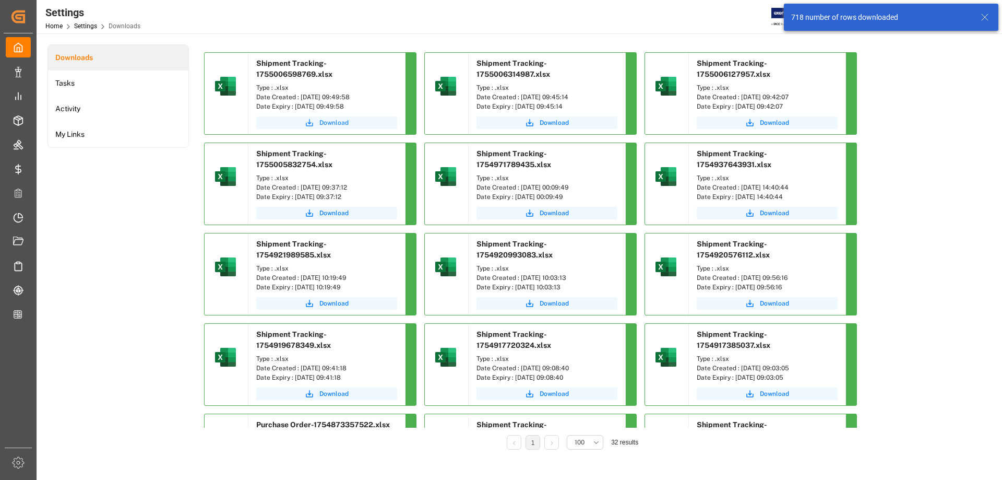
click at [341, 120] on span "Download" at bounding box center [334, 122] width 29 height 9
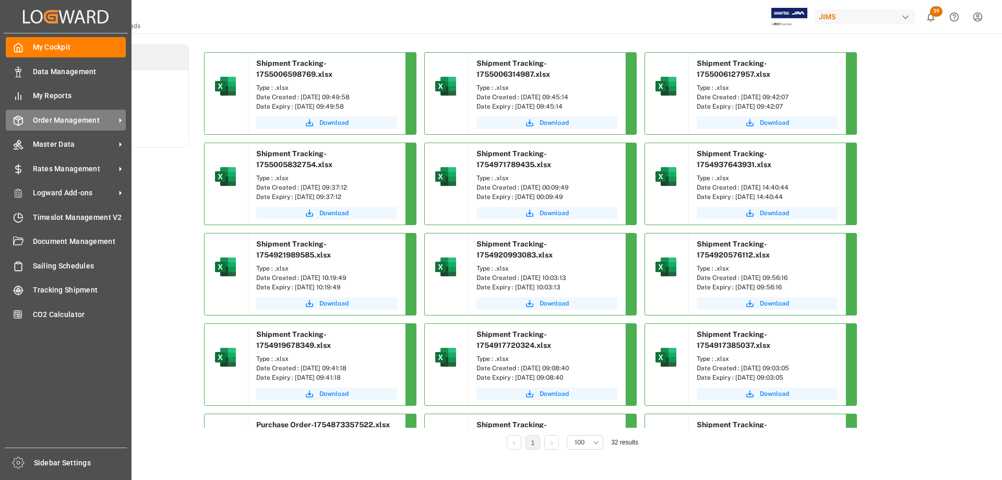
click at [41, 120] on span "Order Management" at bounding box center [74, 120] width 82 height 11
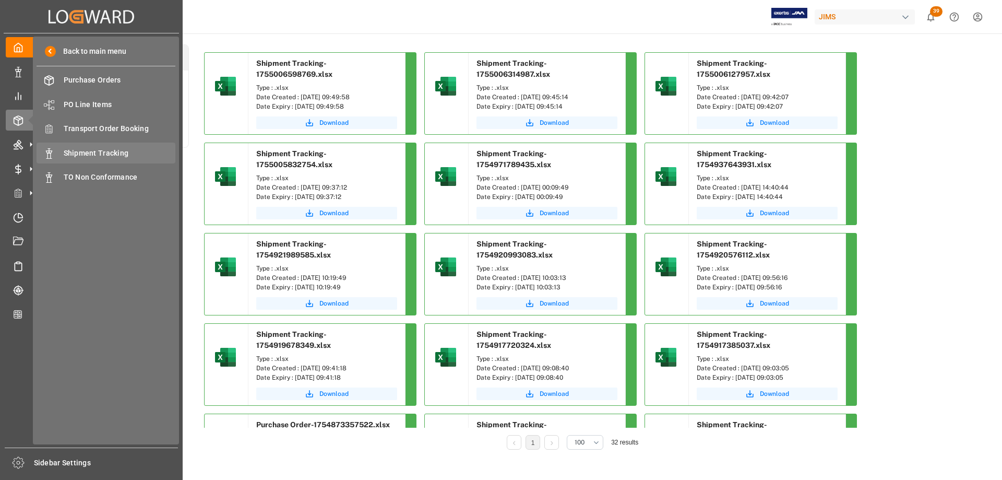
click at [102, 152] on span "Shipment Tracking" at bounding box center [120, 153] width 112 height 11
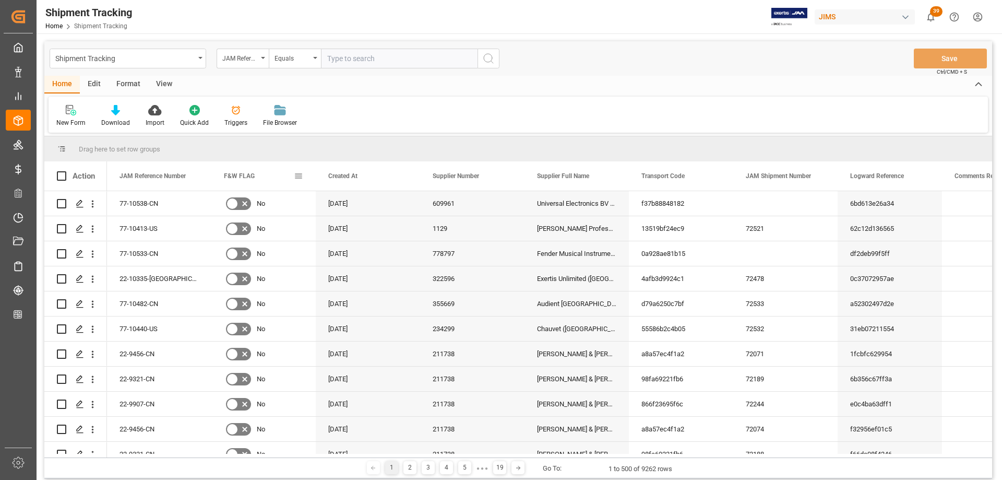
click at [299, 176] on span at bounding box center [298, 175] width 9 height 9
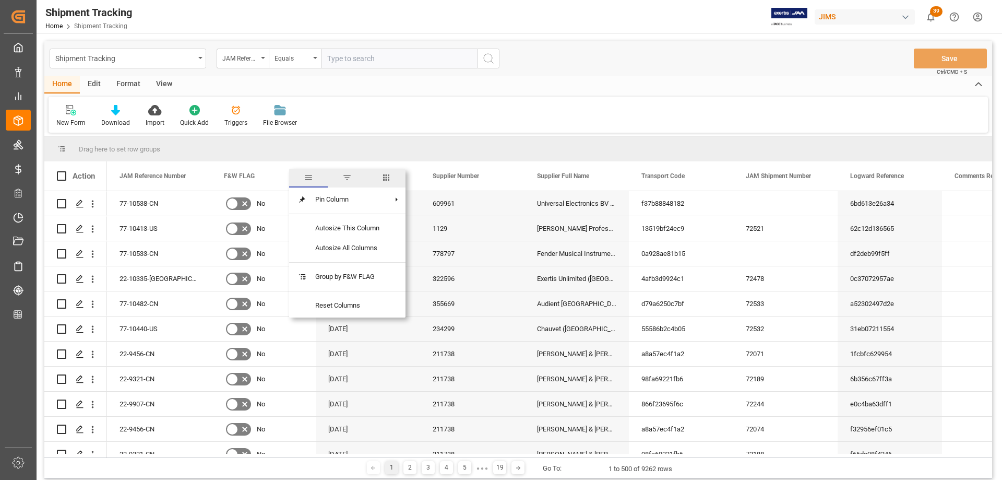
click at [388, 176] on span "columns" at bounding box center [386, 177] width 9 height 9
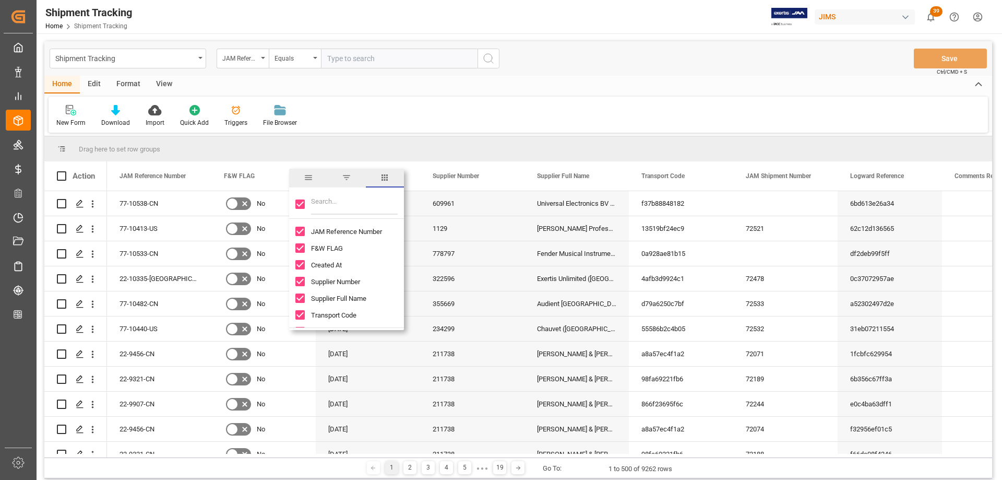
click at [299, 204] on input "Toggle Select All Columns" at bounding box center [299, 203] width 9 height 9
checkbox input "false"
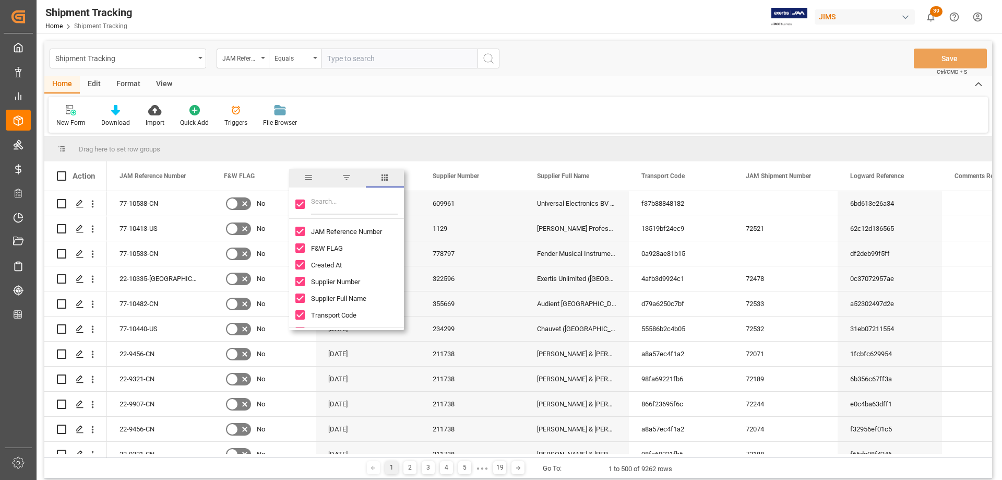
checkbox input "false"
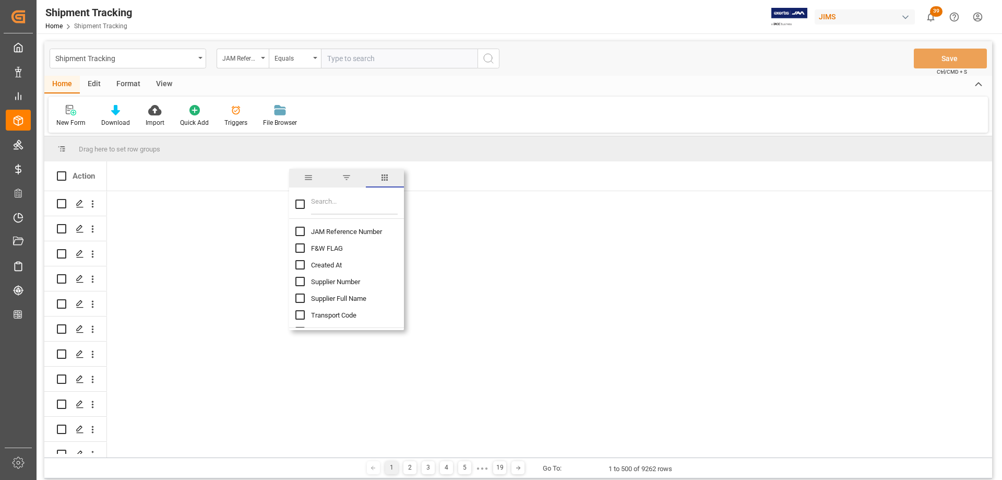
click at [301, 233] on input "JAM Reference Number column toggle visibility (hidden)" at bounding box center [299, 231] width 9 height 9
checkbox input "true"
checkbox input "false"
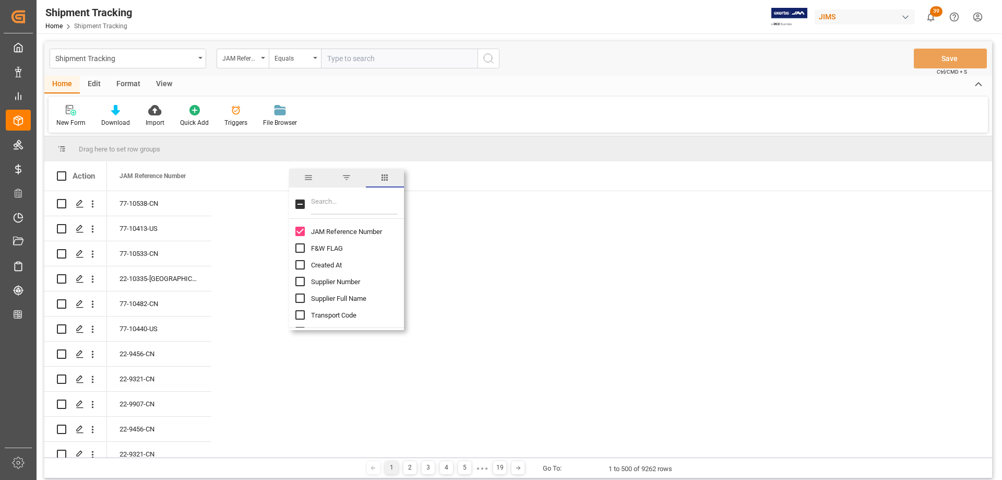
click at [352, 201] on input "Filter Columns Input" at bounding box center [354, 204] width 87 height 21
type input "logward"
click at [298, 230] on input "Logward Reference column toggle visibility (hidden)" at bounding box center [299, 231] width 9 height 9
checkbox input "true"
checkbox input "false"
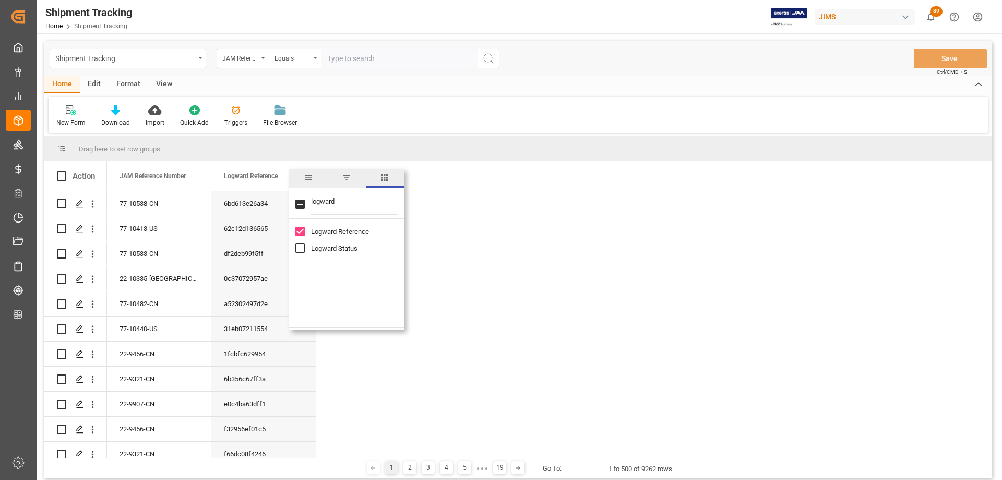
click at [299, 248] on input "Logward Status column toggle visibility (hidden)" at bounding box center [299, 247] width 9 height 9
checkbox input "true"
click at [316, 204] on input "logward" at bounding box center [354, 204] width 87 height 21
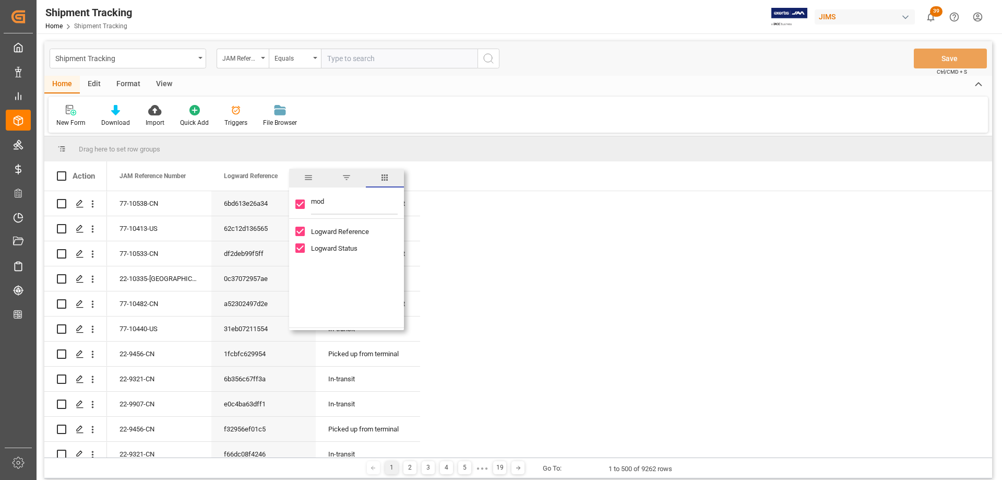
type input "mode"
checkbox input "false"
type input "mode"
click at [302, 234] on input "Mode of Transport column toggle visibility (hidden)" at bounding box center [299, 231] width 9 height 9
checkbox input "true"
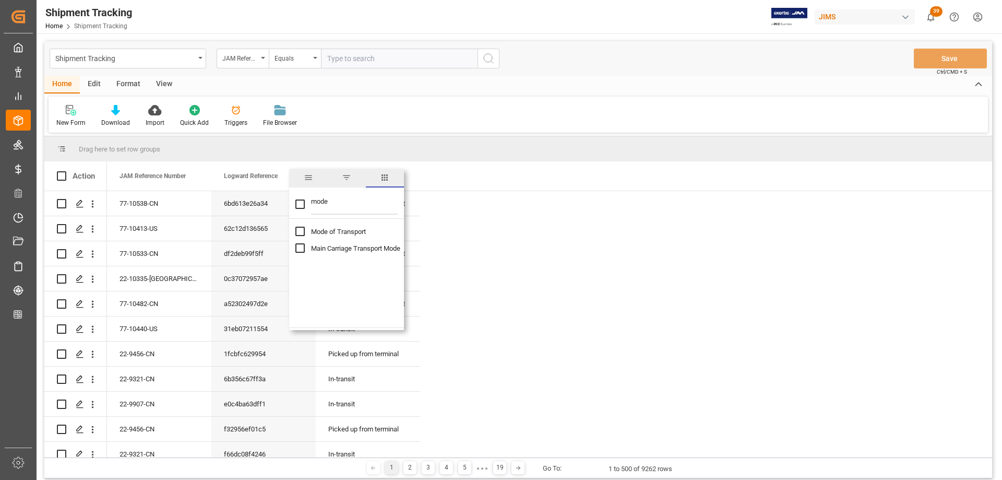
checkbox input "false"
click at [318, 198] on input "mode" at bounding box center [354, 204] width 87 height 21
type input "shipment"
drag, startPoint x: 301, startPoint y: 248, endPoint x: 326, endPoint y: 203, distance: 51.6
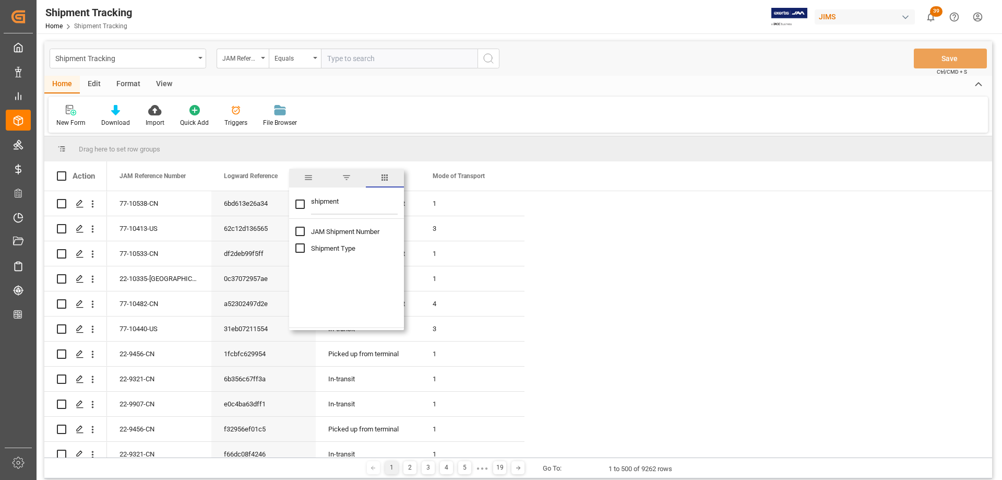
click at [301, 247] on input "Shipment Type column toggle visibility (hidden)" at bounding box center [299, 247] width 9 height 9
checkbox input "true"
checkbox input "false"
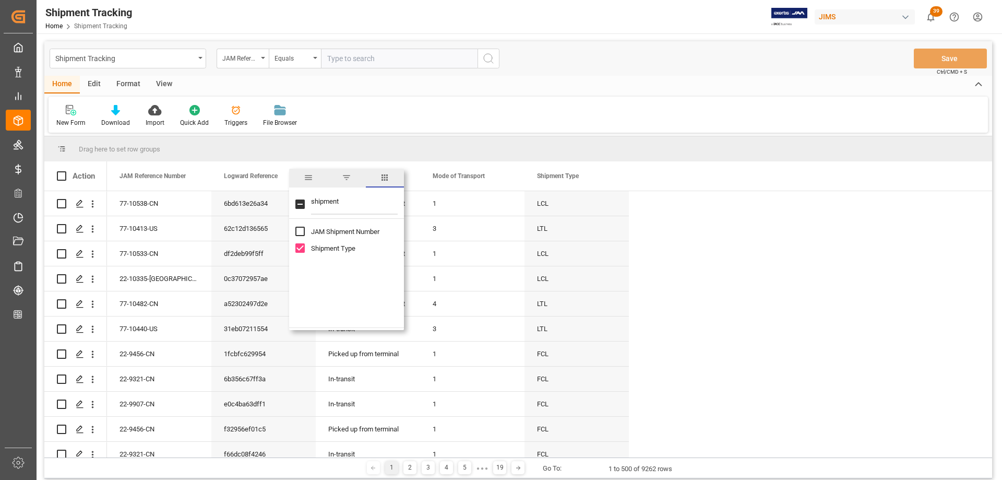
click at [326, 202] on input "shipment" at bounding box center [354, 204] width 87 height 21
type input "ata"
click at [299, 232] on input "ATA Port of Discharge (Destination) column toggle visibility (hidden)" at bounding box center [299, 231] width 9 height 9
checkbox input "true"
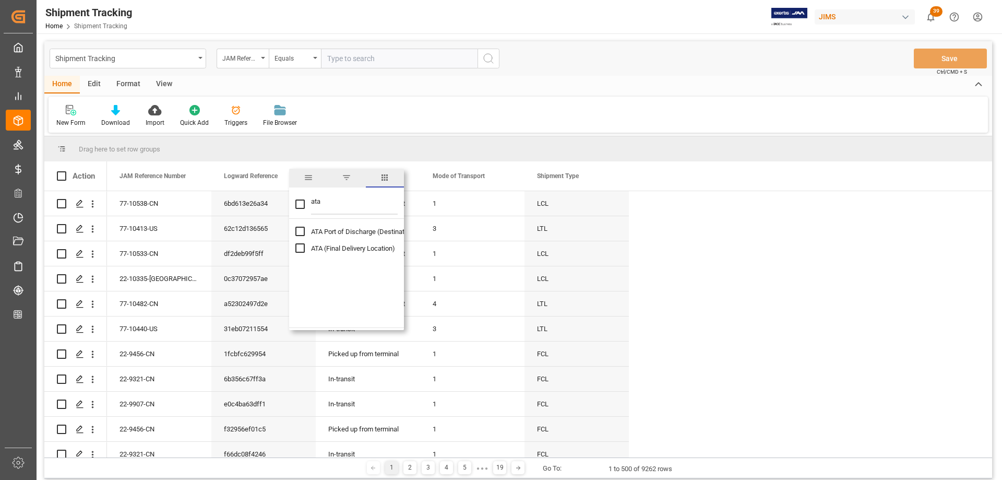
checkbox input "false"
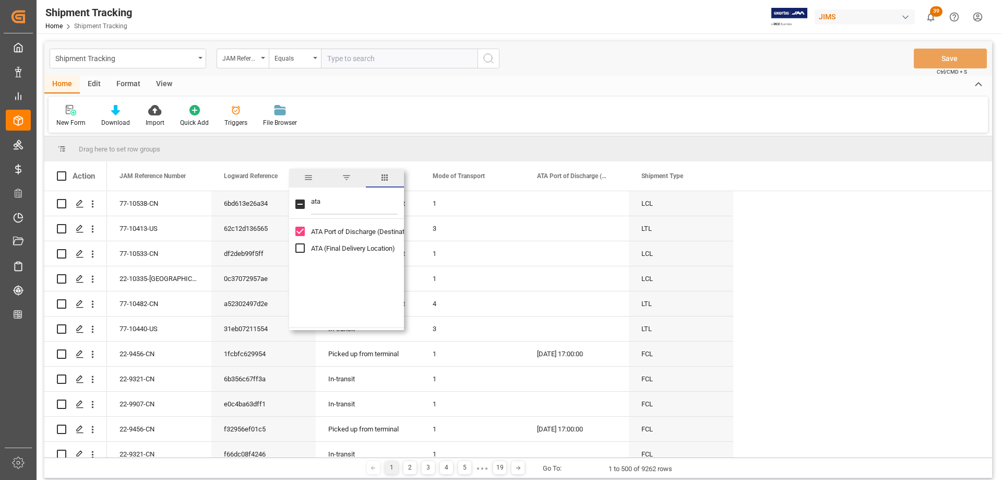
click at [317, 201] on input "ata" at bounding box center [354, 204] width 87 height 21
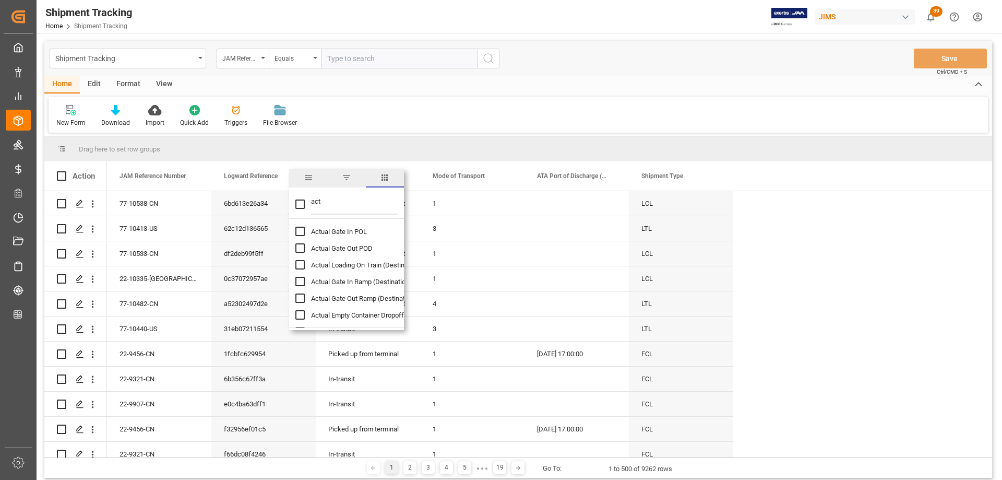
scroll to position [52, 0]
type input "actual"
click at [296, 298] on input "Actual Empty Container Dropoff column toggle visibility (hidden)" at bounding box center [299, 295] width 9 height 9
checkbox input "true"
checkbox input "false"
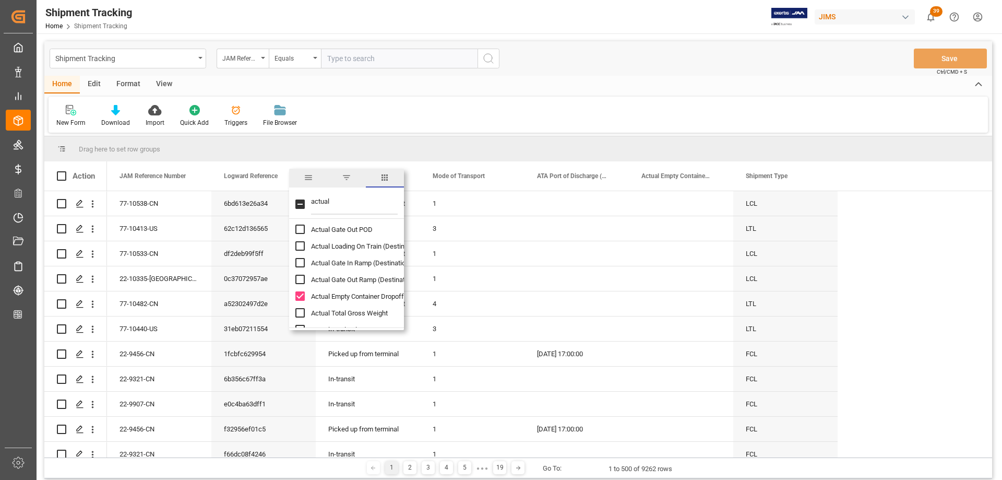
click at [577, 57] on div "Shipment Tracking JAM Reference Number Equals Save Ctrl/CMD + S" at bounding box center [518, 58] width 948 height 34
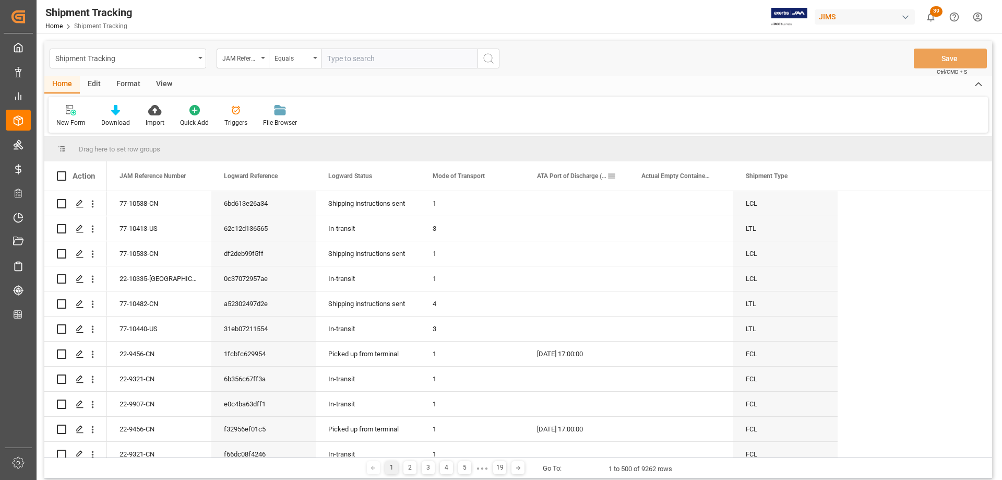
click at [611, 176] on span at bounding box center [611, 175] width 9 height 9
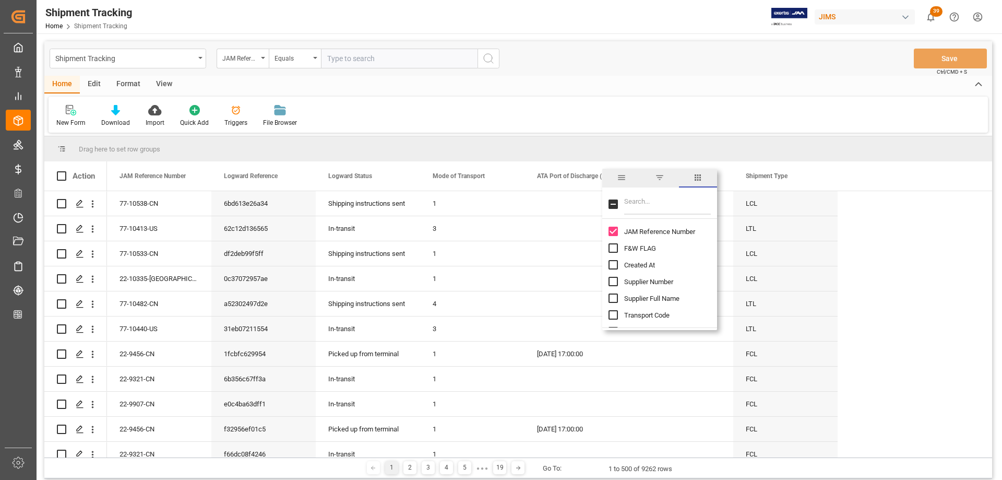
click at [661, 177] on span "filter" at bounding box center [659, 177] width 9 height 9
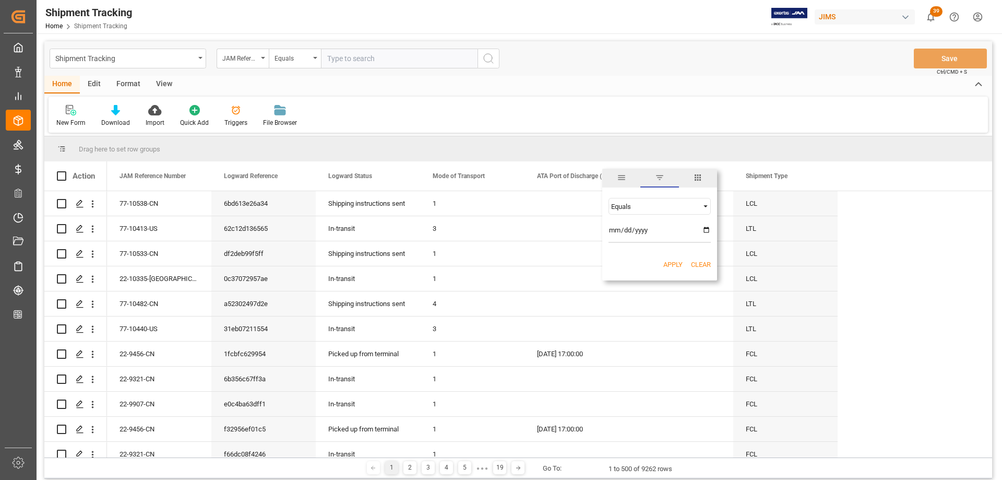
click at [634, 205] on div "Equals" at bounding box center [655, 207] width 88 height 8
click at [627, 239] on span "Less than" at bounding box center [625, 240] width 29 height 8
click at [705, 230] on input "date" at bounding box center [660, 232] width 102 height 21
type input "[DATE]"
click at [670, 263] on button "Apply" at bounding box center [673, 264] width 19 height 10
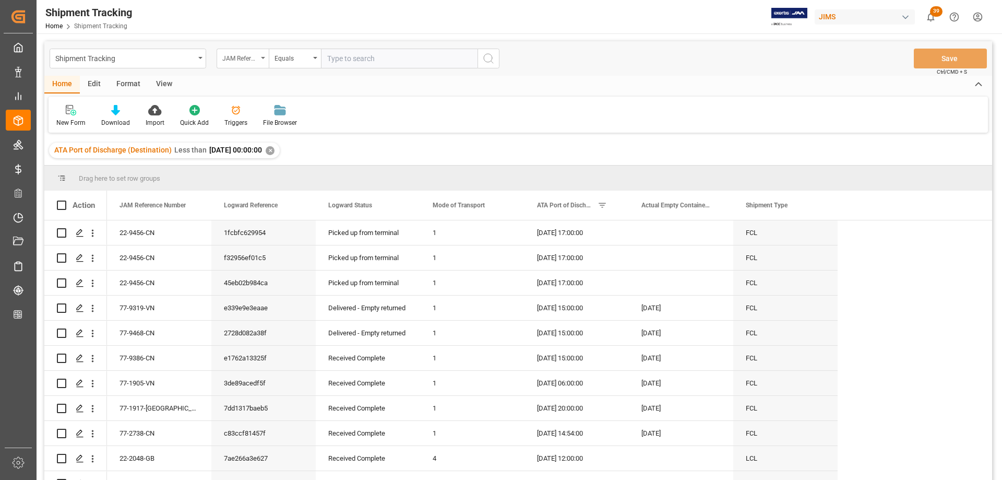
click at [262, 60] on div "JAM Reference Number" at bounding box center [243, 59] width 52 height 20
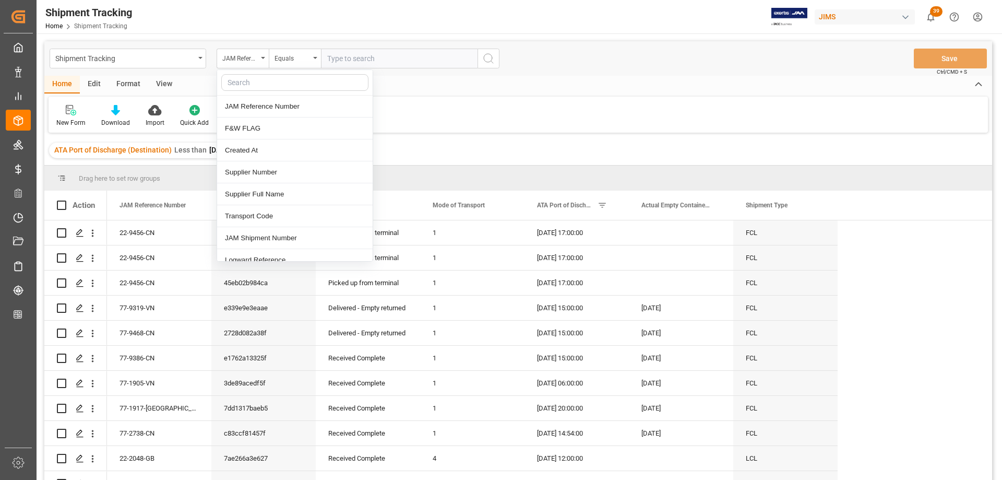
click at [254, 86] on input "text" at bounding box center [294, 82] width 147 height 17
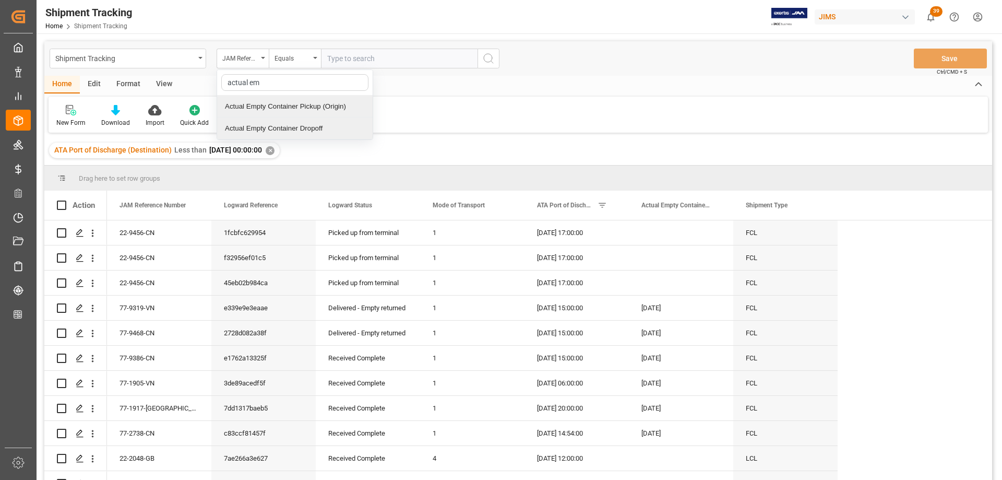
type input "actual emp"
click at [283, 132] on div "Actual Empty Container Dropoff" at bounding box center [295, 128] width 156 height 22
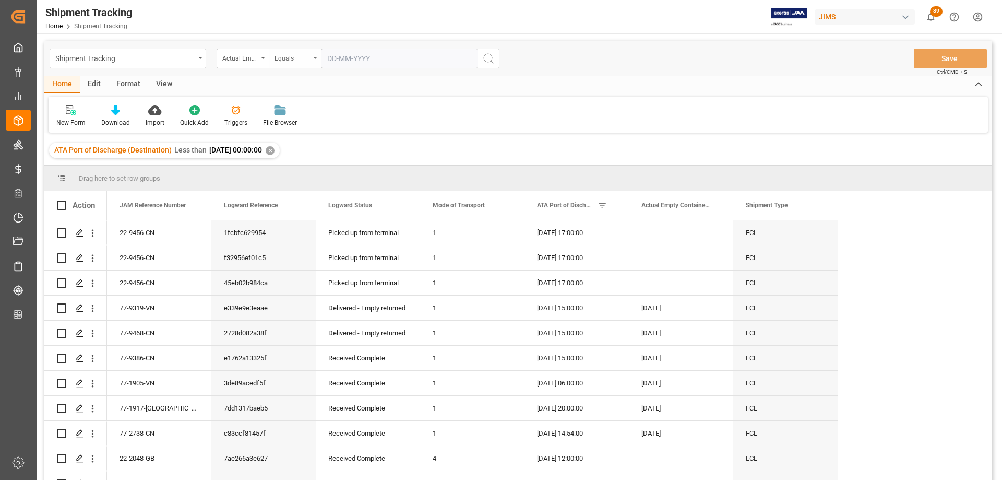
click at [318, 60] on div "Equals" at bounding box center [295, 59] width 52 height 20
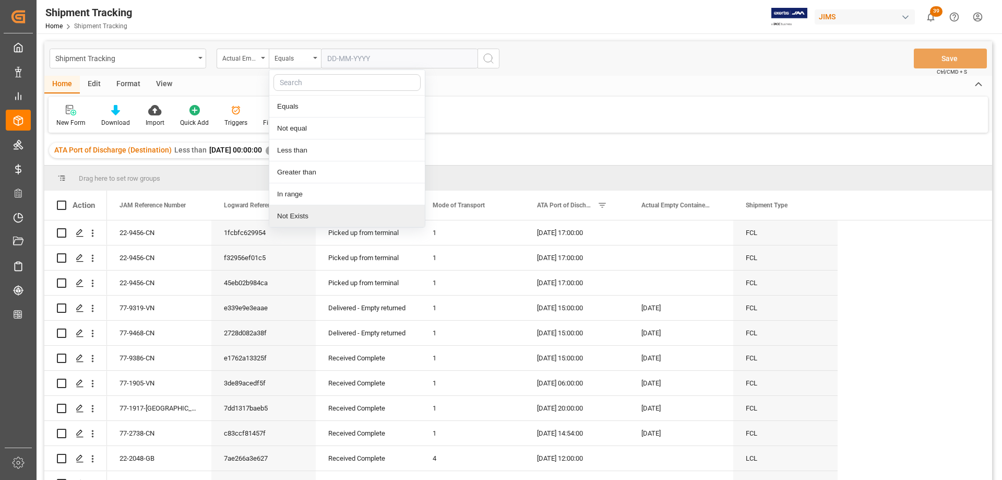
click at [288, 215] on div "Not Exists" at bounding box center [347, 216] width 156 height 22
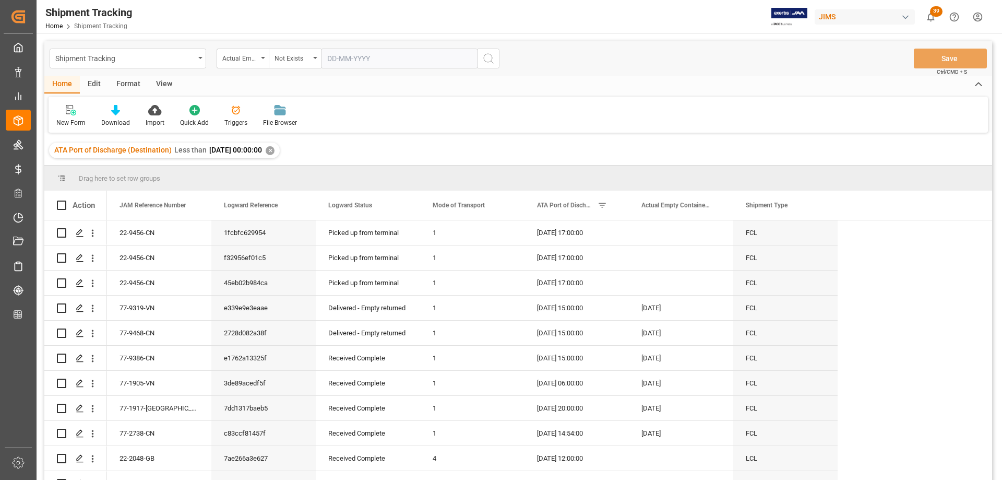
click at [487, 58] on icon "search button" at bounding box center [488, 58] width 13 height 13
click at [446, 234] on div "1" at bounding box center [472, 232] width 104 height 25
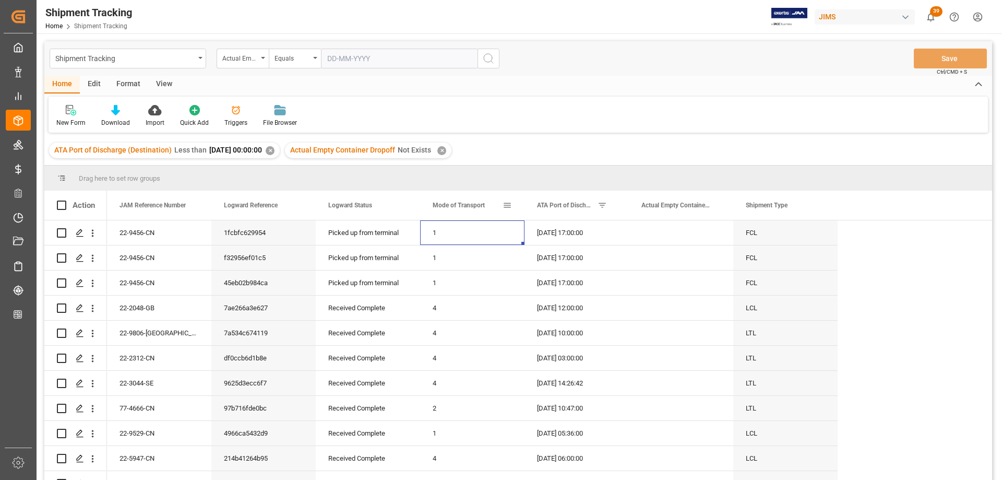
click at [507, 205] on span at bounding box center [507, 204] width 9 height 9
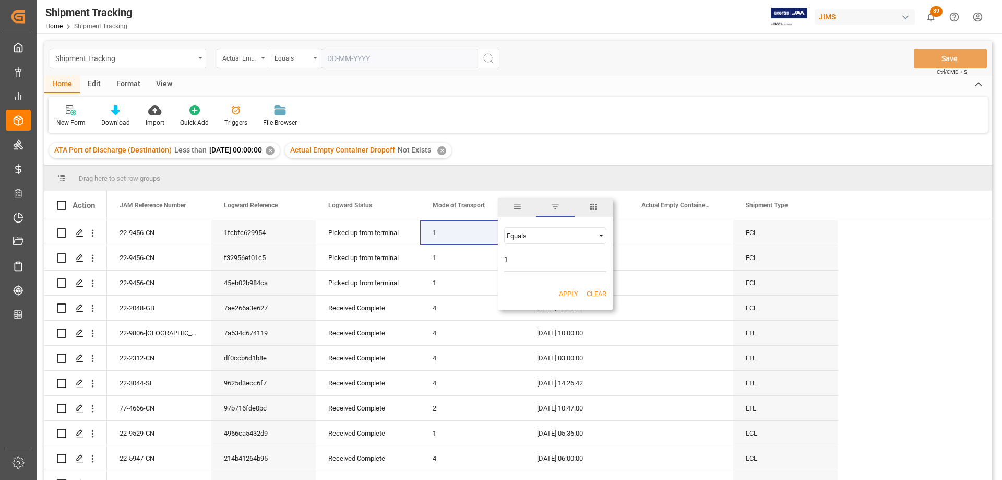
type input "1"
click at [564, 291] on button "Apply" at bounding box center [568, 294] width 19 height 10
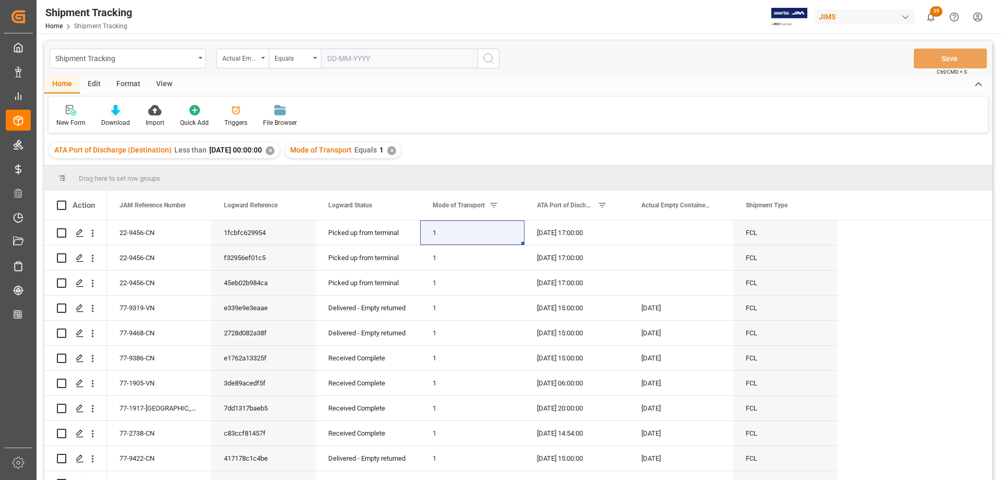
click at [117, 113] on icon at bounding box center [115, 110] width 9 height 10
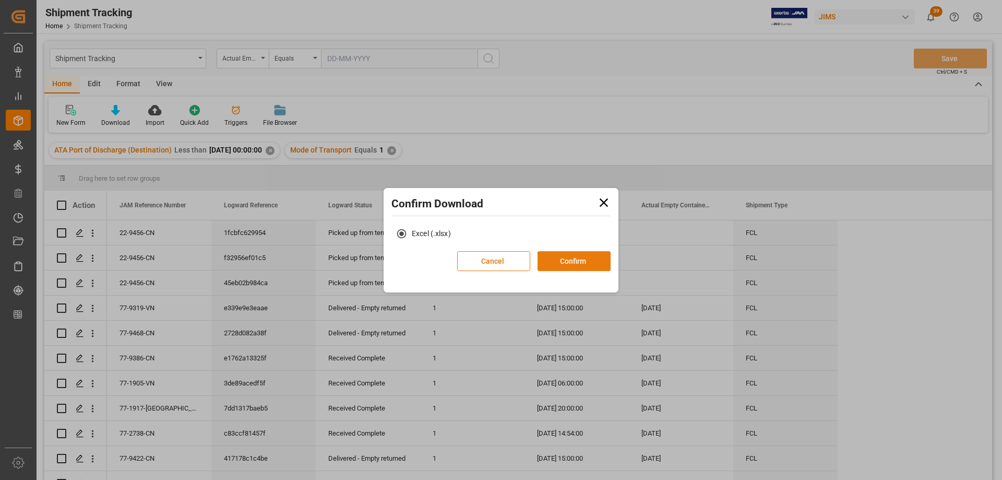
click at [566, 261] on button "Confirm" at bounding box center [574, 261] width 73 height 20
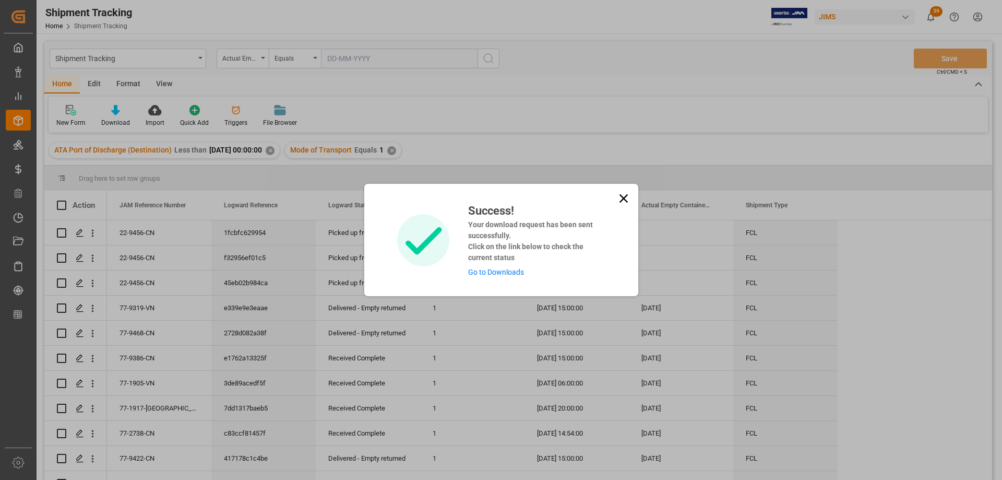
click at [496, 270] on link "Go to Downloads" at bounding box center [496, 272] width 56 height 8
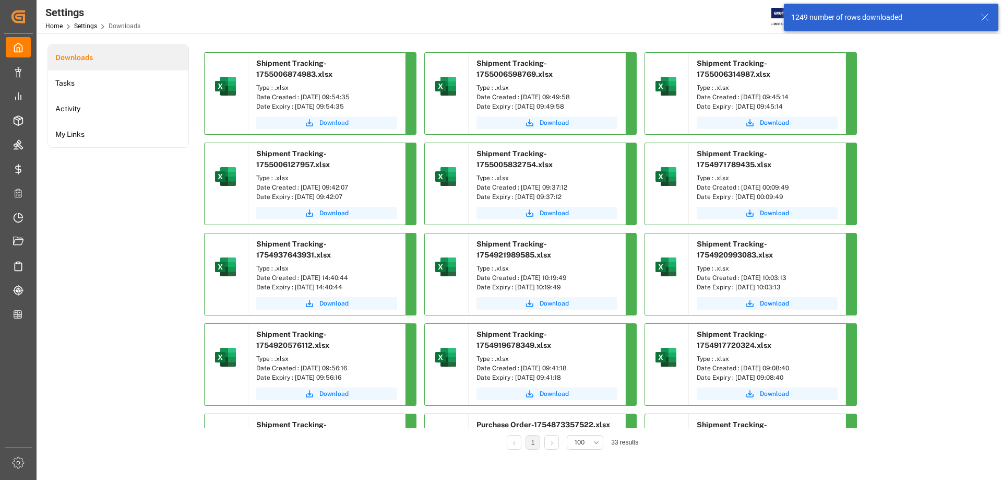
click at [330, 122] on span "Download" at bounding box center [334, 122] width 29 height 9
